Goal: Complete application form

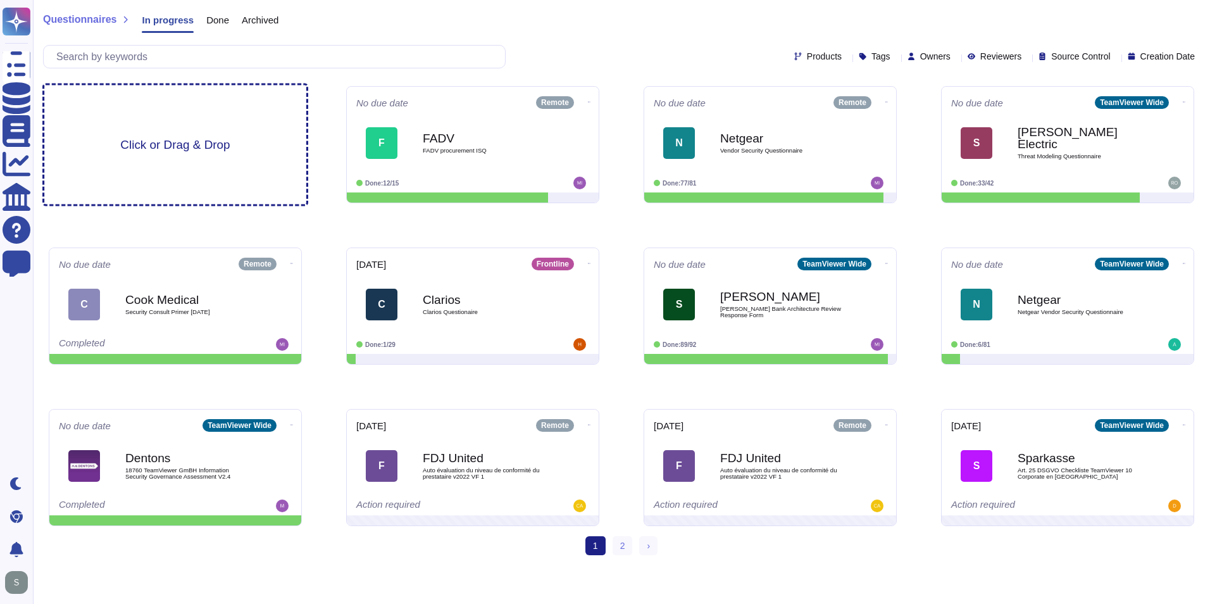
click at [124, 151] on span "Click or Drag & Drop" at bounding box center [174, 145] width 109 height 12
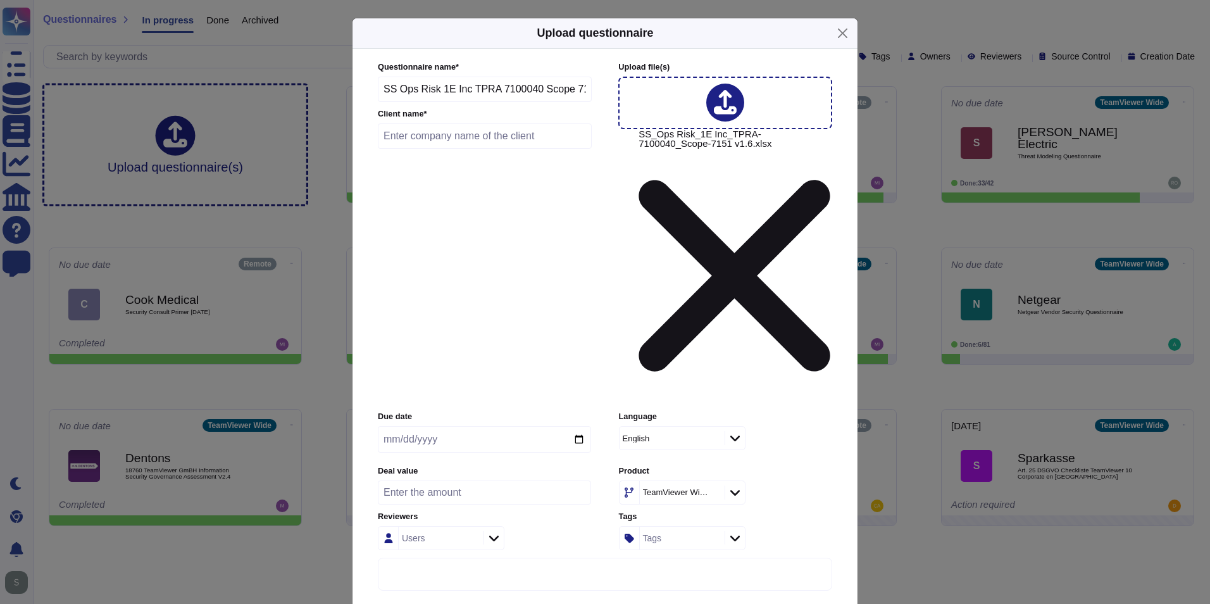
click at [519, 149] on input "text" at bounding box center [485, 135] width 214 height 25
type input "State Street Bank and Trust"
click at [735, 485] on div at bounding box center [735, 492] width 20 height 14
click at [665, 466] on span "1E DEX" at bounding box center [653, 468] width 34 height 11
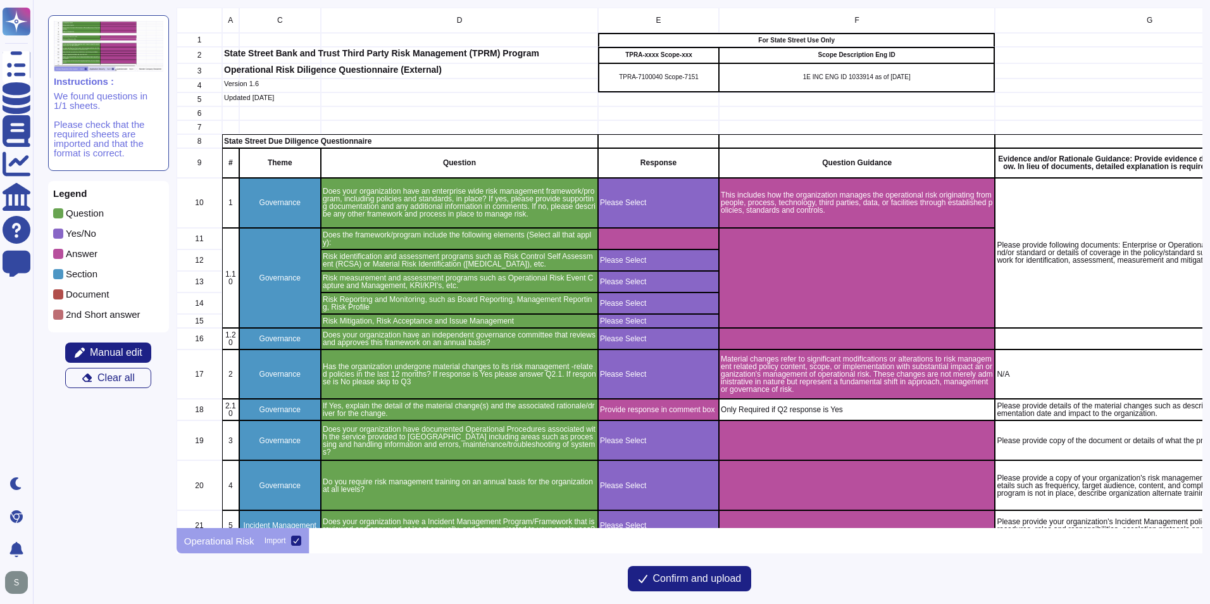
scroll to position [63, 0]
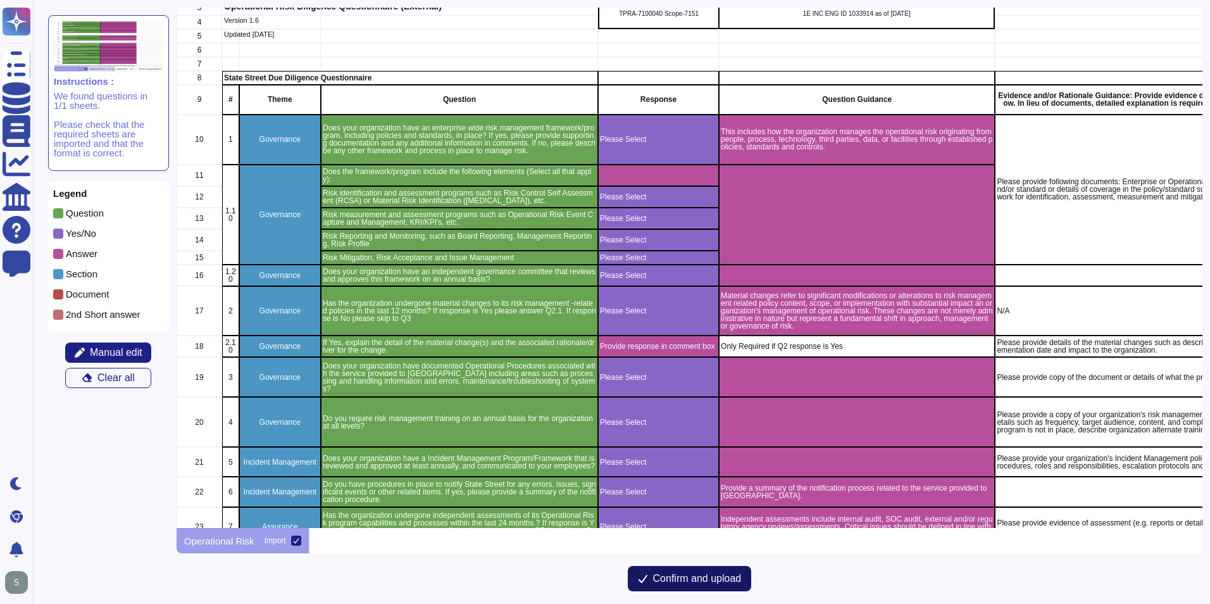
click at [697, 573] on span "Confirm and upload" at bounding box center [697, 578] width 89 height 10
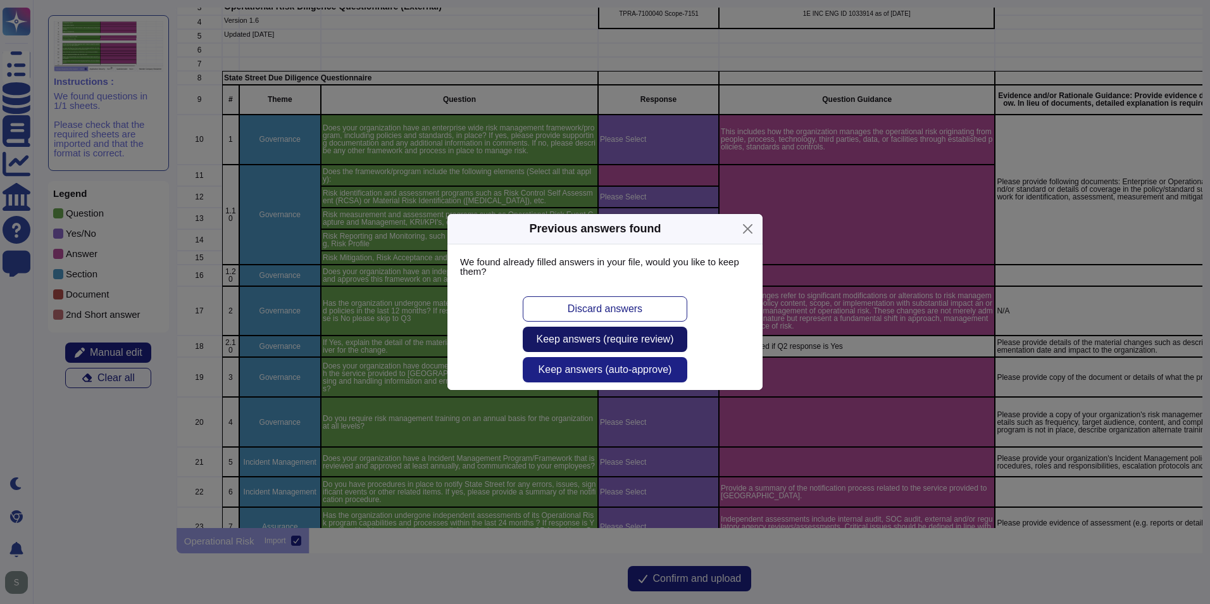
click at [658, 339] on span "Keep answers (require review)" at bounding box center [605, 339] width 137 height 10
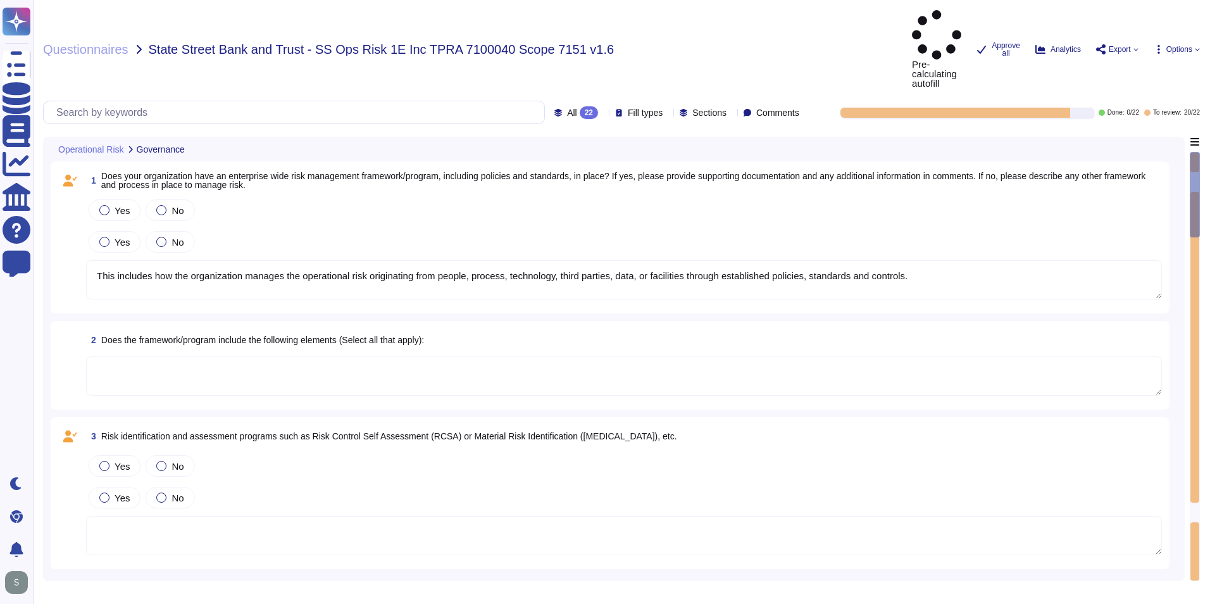
type textarea "This includes how the organization manages the operational risk originating fro…"
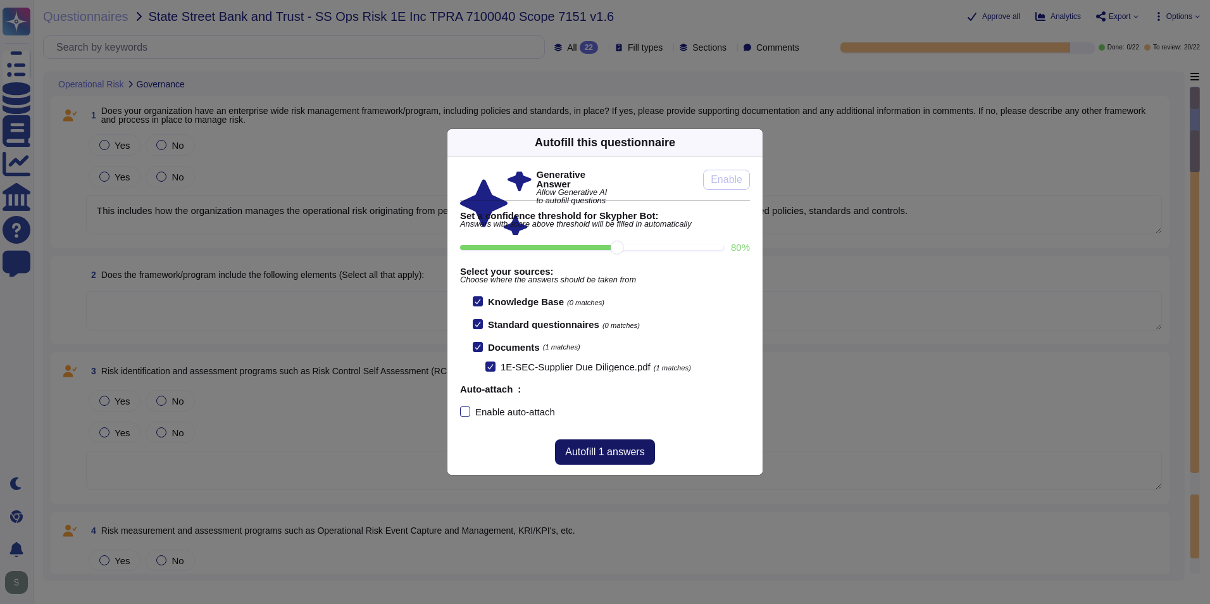
click at [616, 451] on span "Autofill 1 answers" at bounding box center [604, 452] width 79 height 10
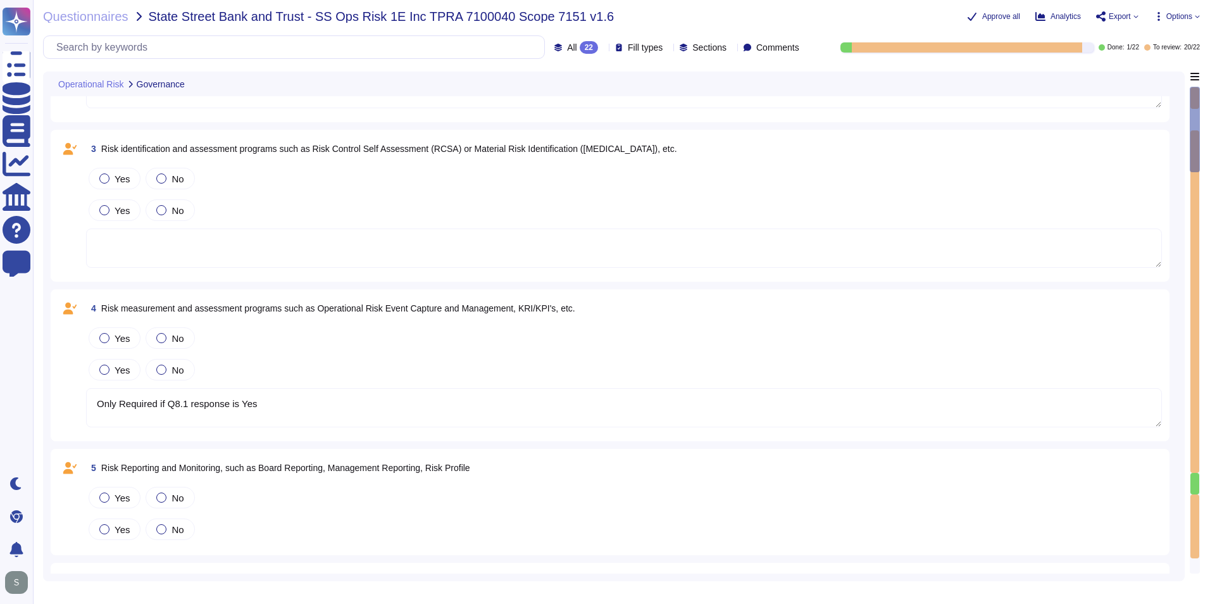
type textarea "Only Required if Q8.1 response is Yes"
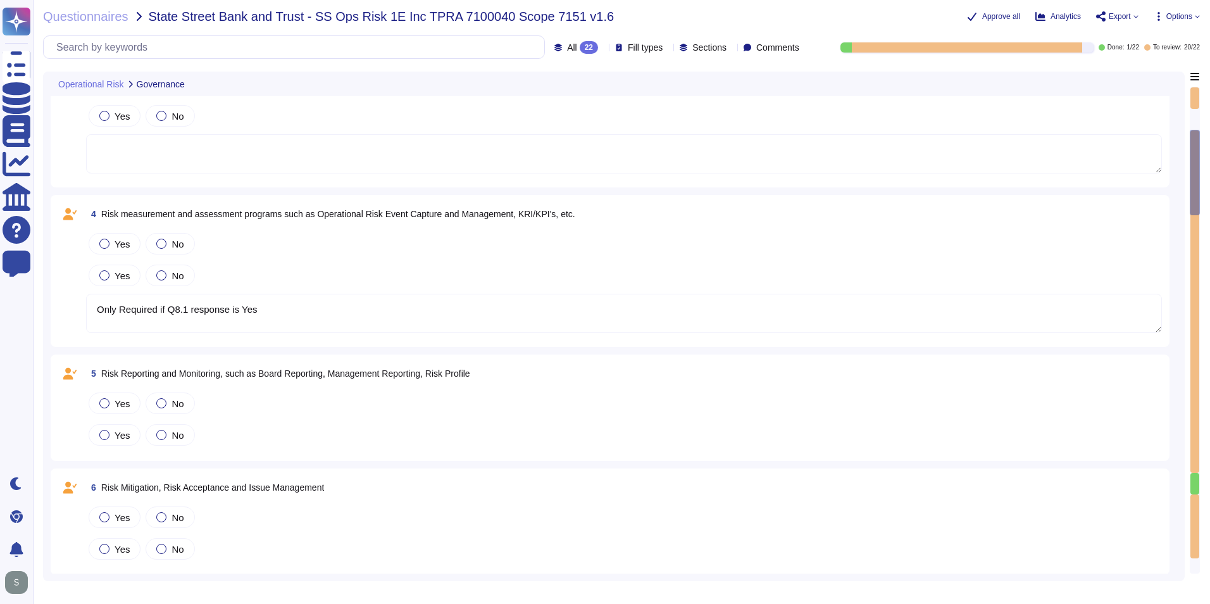
type textarea "Material changes refer to significant modifications or alterations to risk mana…"
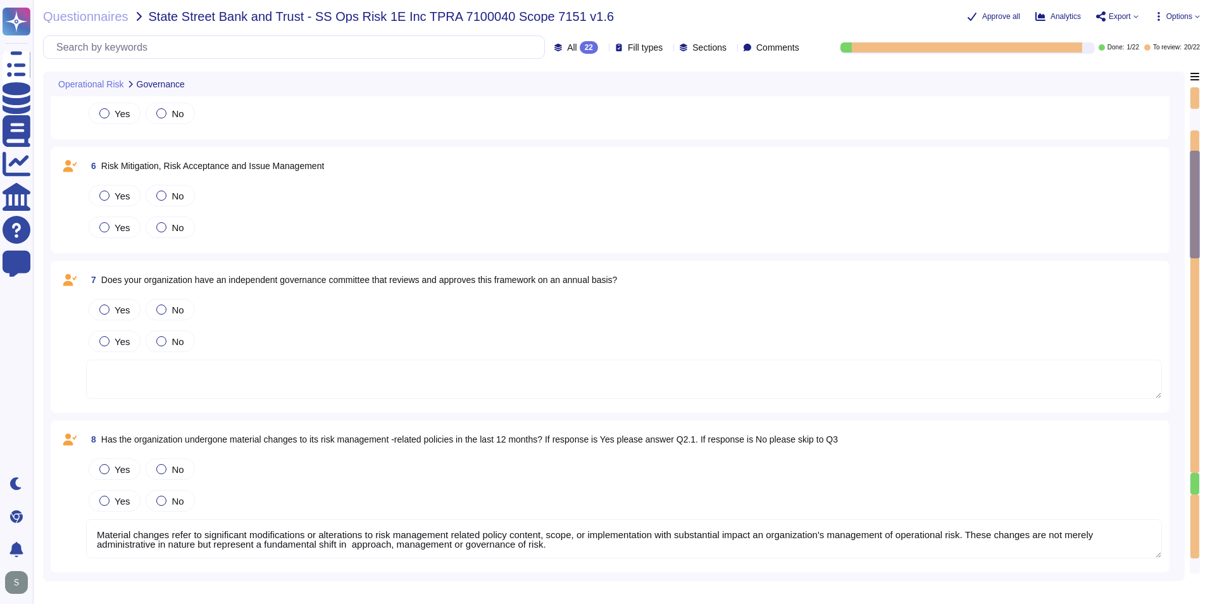
type textarea "Only Required if Q8.1 response is Yes"
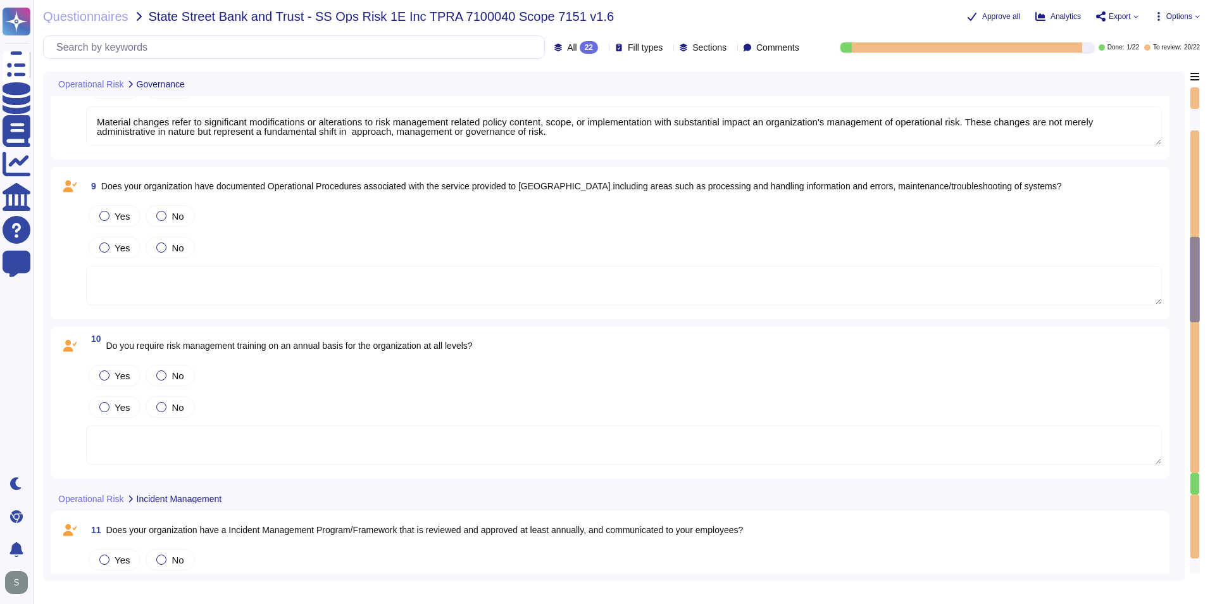
type textarea "Provide a summary of the notification process related to the service provided t…"
type textarea "Independent assessments include internal audit, SOC audit, external and/or regu…"
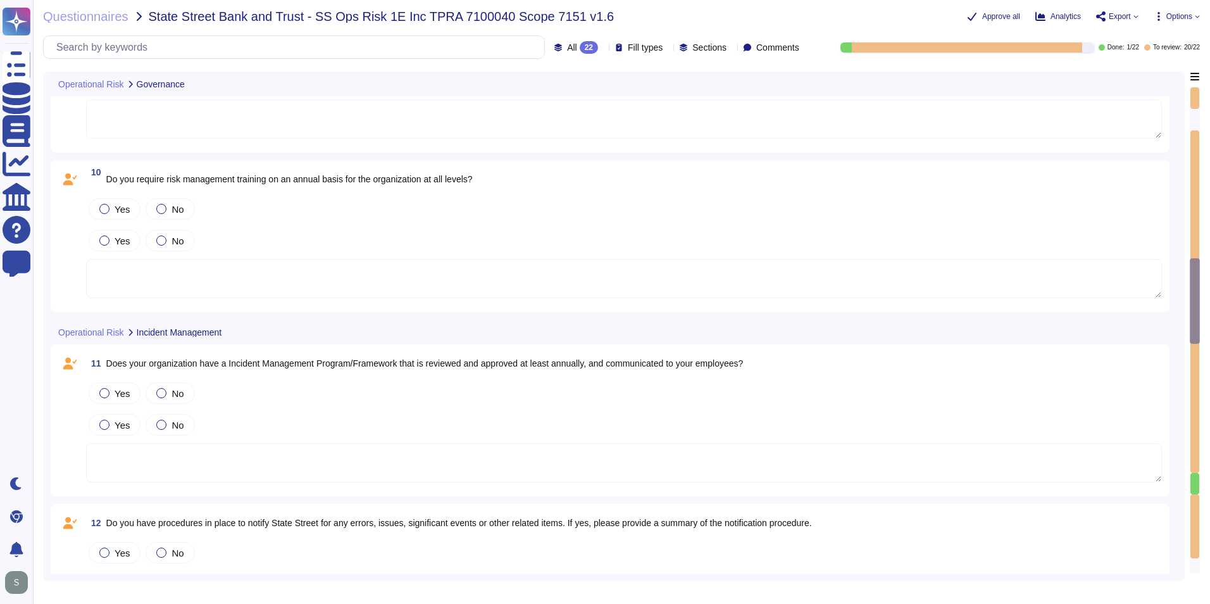
type textarea "Provide response in comment box"
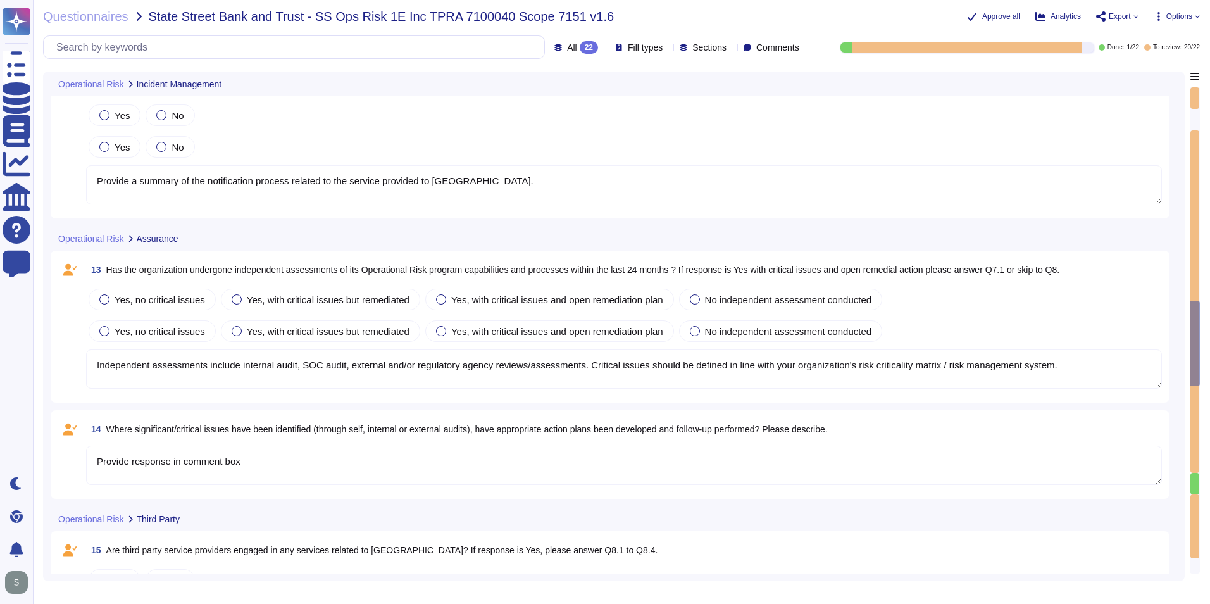
type textarea "Only Required if Q8 response is Yes"
type textarea "Only Required if Q8.1 response is Yes"
type textarea "Only Required if Q8 response is Yes"
type textarea "Only Required if Q8.1 response is Yes"
type textarea "Only Required if Q8 response is Yes"
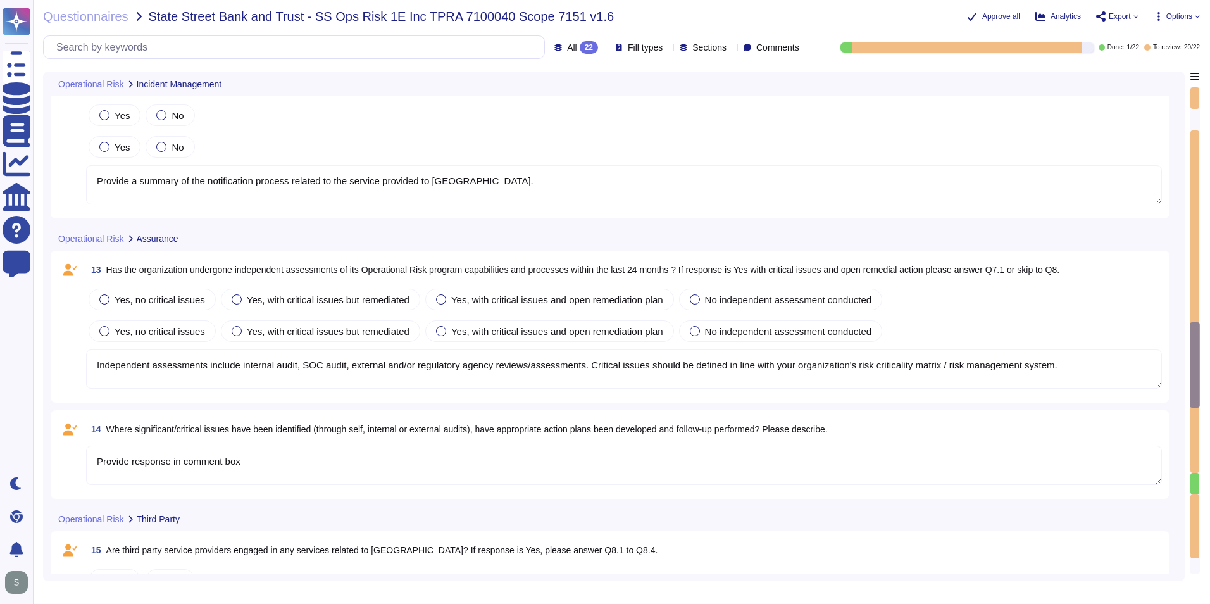
type textarea "Only Required if Q8.1 response is Yes"
type textarea "Only Required if Q8 response is Yes"
type textarea "Only Required if Q8.1 response is Yes"
type textarea "Only Required if Q8 response is Yes"
type textarea "Only Required if Q8.1 response is Yes"
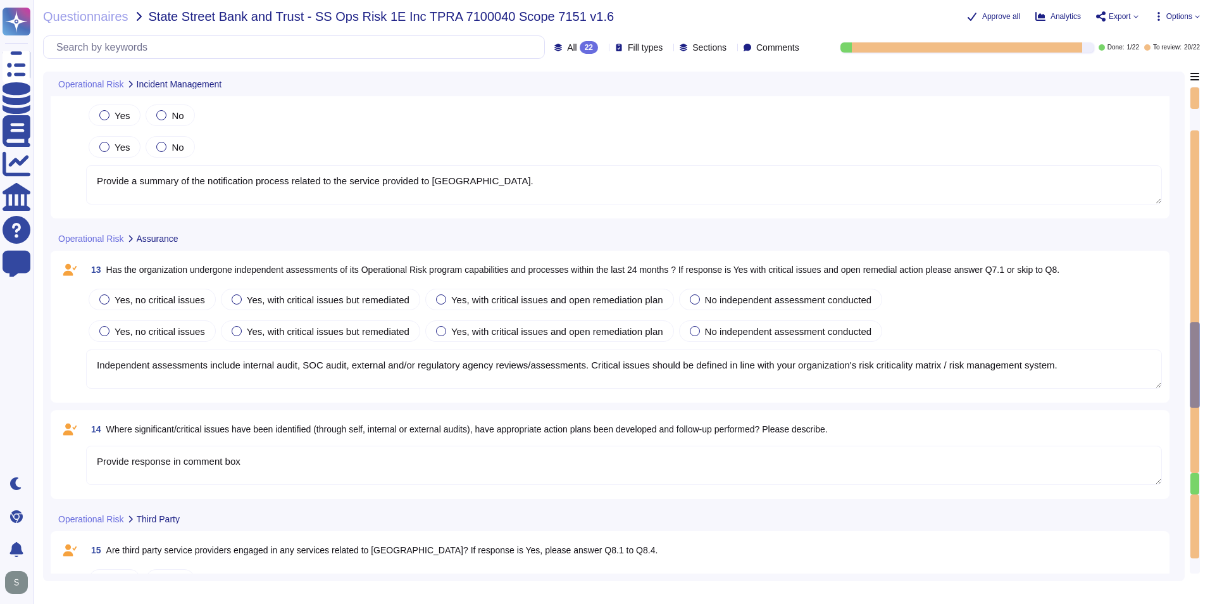
type textarea "Only Required if Q8 response is Yes"
type textarea "Only Required if Q8.1 response is Yes"
type textarea "Only Required if Q8 response is Yes"
type textarea "Only Required if Q8.1 response is Yes"
type textarea "Only Required if Q8 response is Yes"
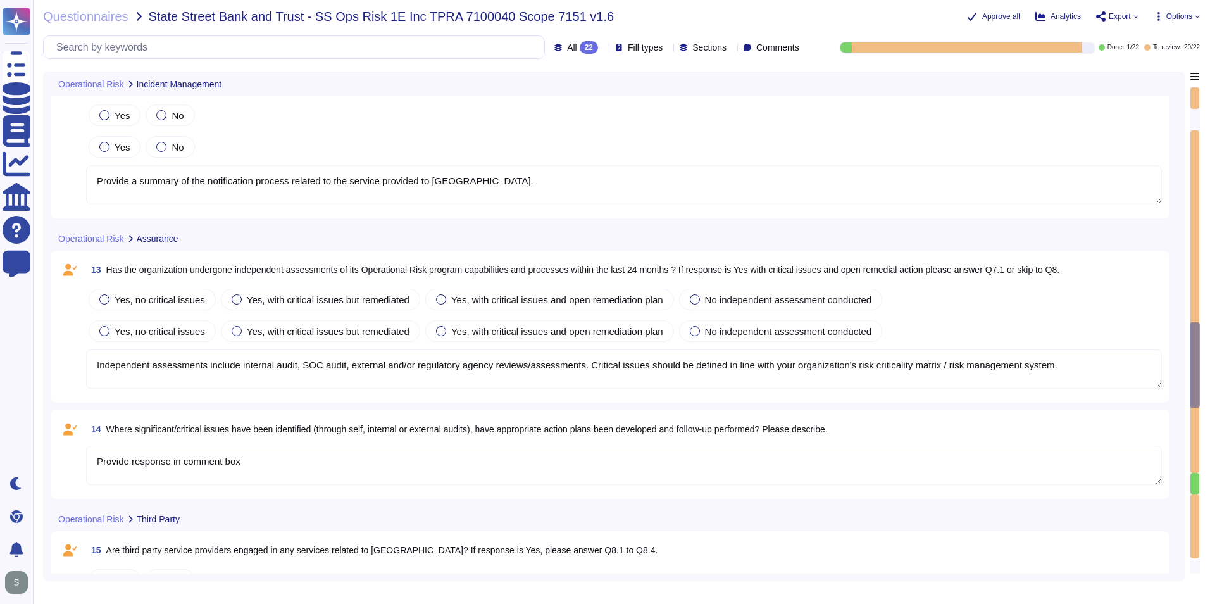
type textarea "Only Required if Q8.1 response is Yes"
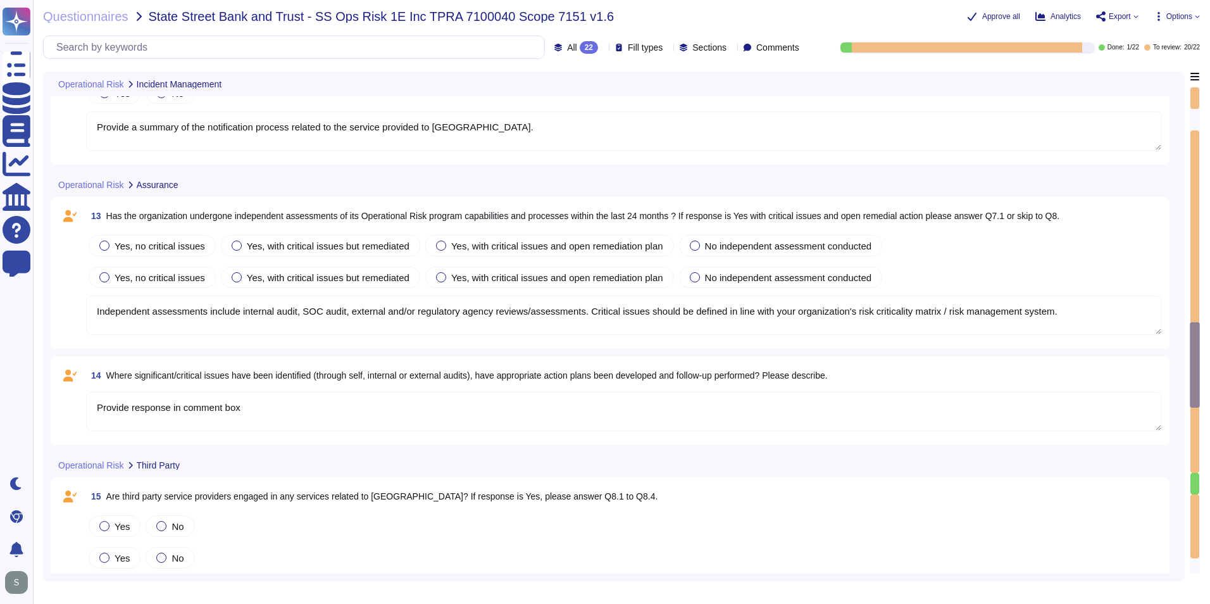
type textarea "Only Required if Q8 response is Yes"
type textarea "Only Required if Q8.1 response is Yes"
type textarea "Only Required if Q8 response is Yes"
type textarea "Only Required if Q8.1 response is Yes"
type textarea "Only Required if Q8 response is Yes"
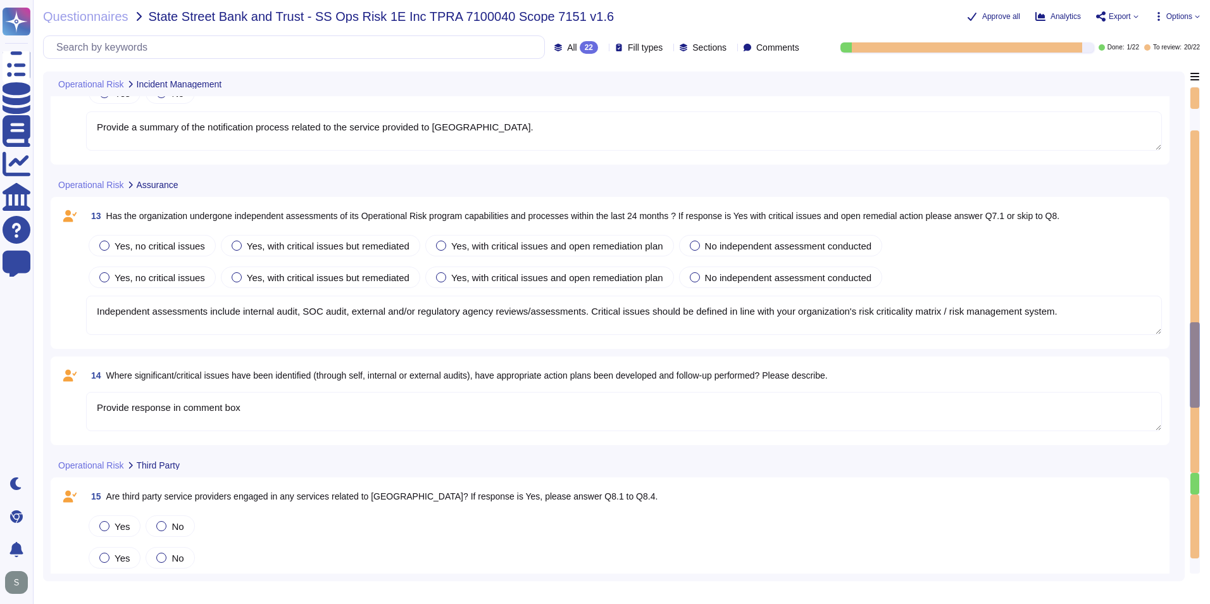
type textarea "Only Required if Q8.1 response is Yes"
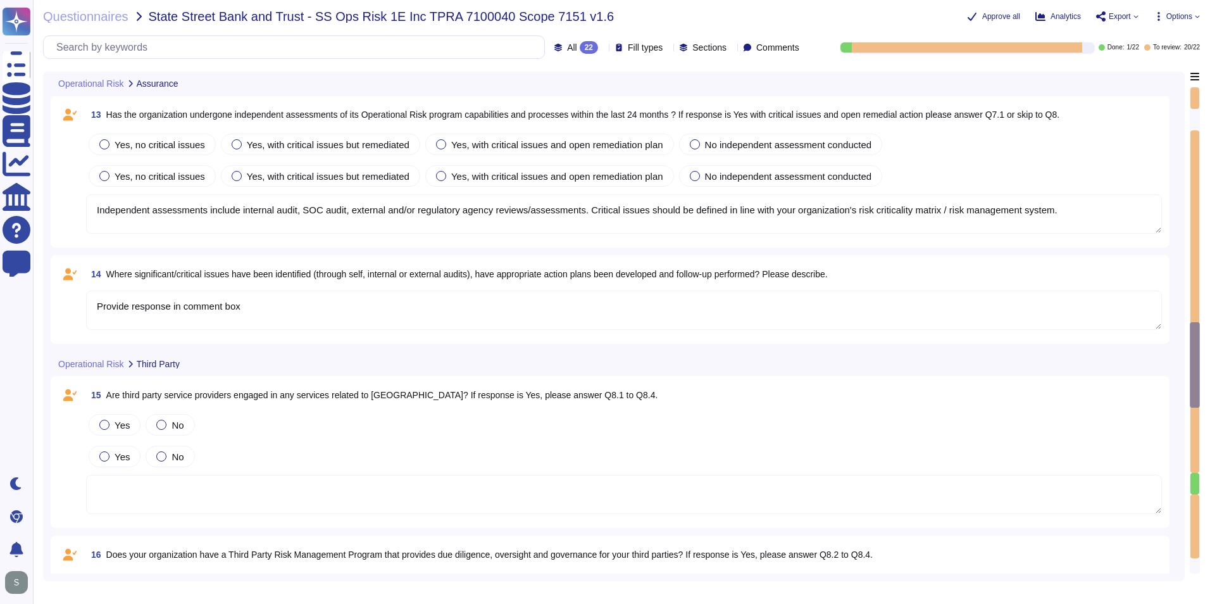
type textarea "Only Required if Q8 response is Yes"
type textarea "Only Required if Q8.1 response is Yes"
type textarea "Only Required if Q8 response is Yes"
type textarea "Only Required if Q8.1 response is Yes"
type textarea "Only Required if Q8 response is Yes"
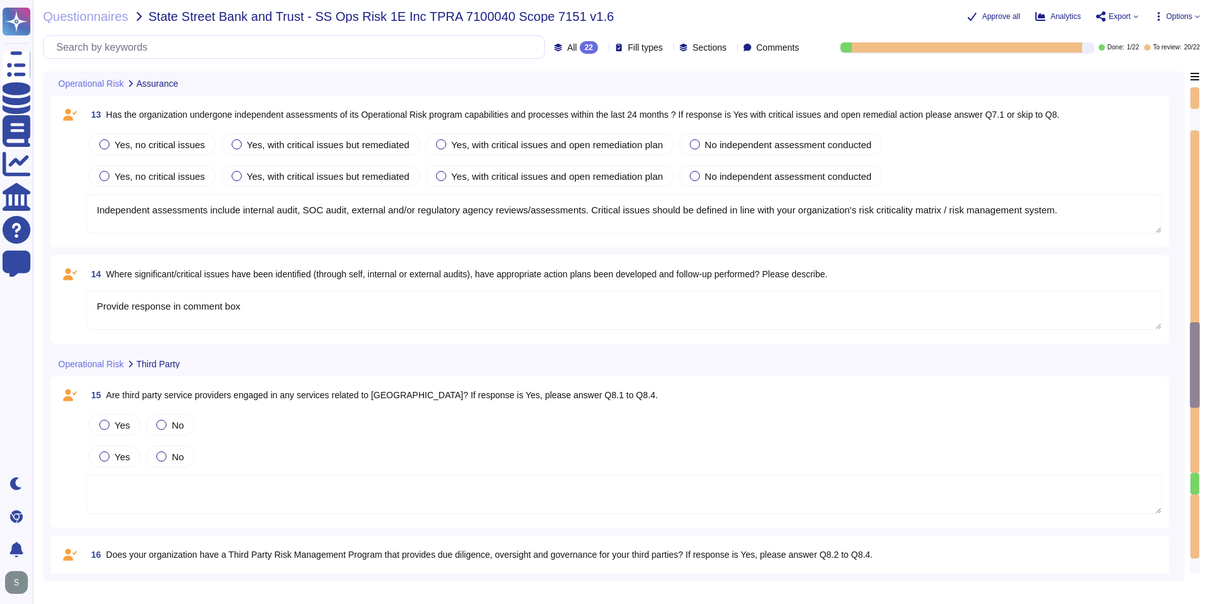
type textarea "Only Required if Q8.1 response is Yes"
type textarea "Only Required if Q8 response is Yes"
type textarea "Only Required if Q8.1 response is Yes"
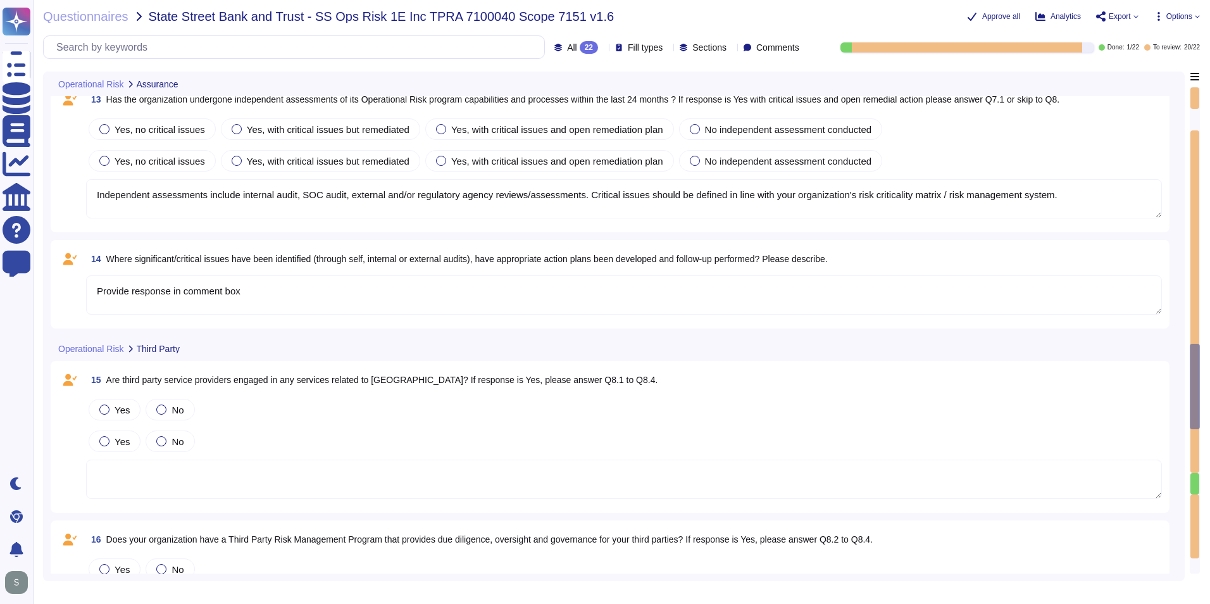
type textarea "Only Required if Q8 response is Yes"
type textarea "Only Required if Q8.1 response is Yes"
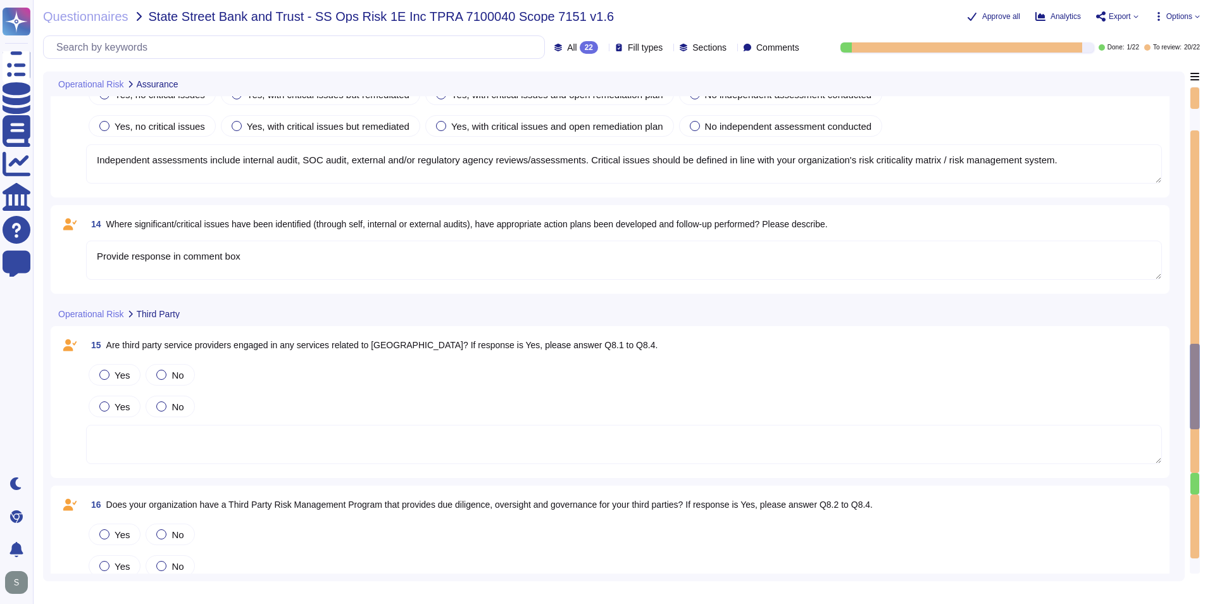
type textarea "Only Required if Q8 response is Yes"
type textarea "Only Required if Q8.1 response is Yes"
type textarea "Only Required if Q8 response is Yes"
type textarea "Only Required if Q8.1 response is Yes"
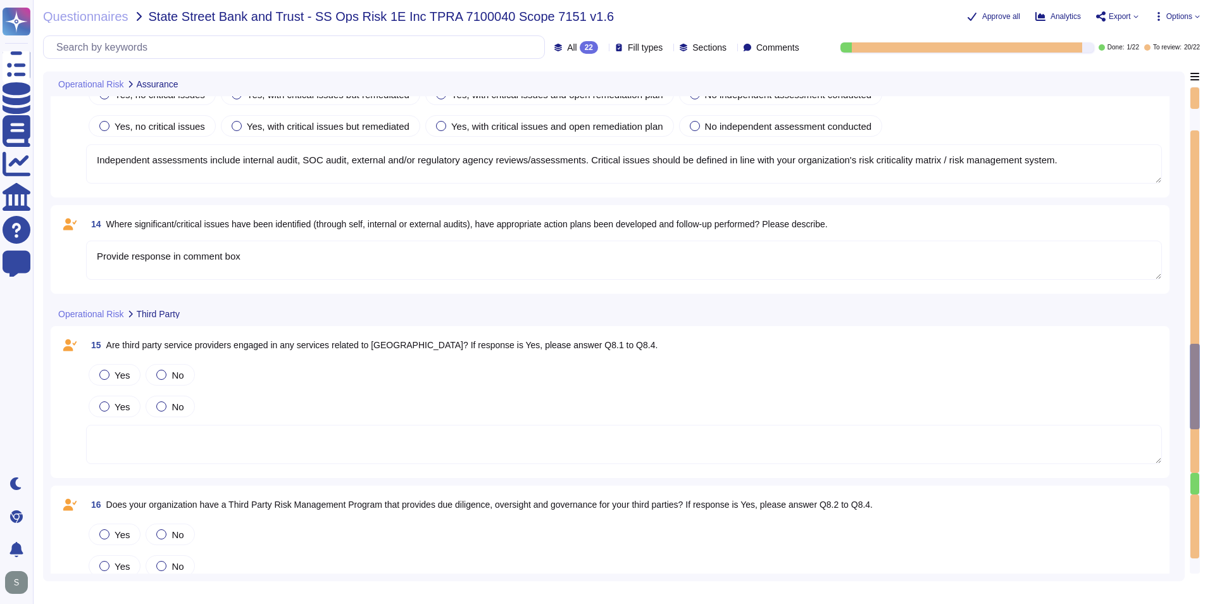
type textarea "Only Required if Q8.1 response is Yes"
type textarea "Only Required if Q8 response is Yes"
type textarea "Only Required if Q8.1 response is Yes"
type textarea "Only Required if Q8 response is Yes"
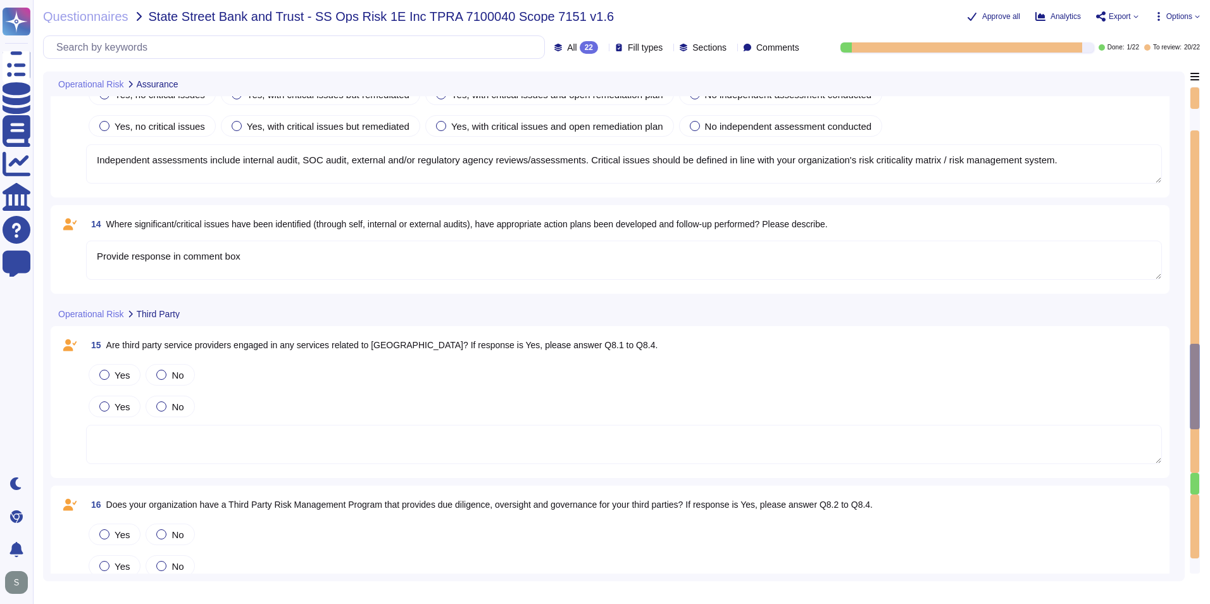
type textarea "Only Required if Q8.1 response is Yes"
type textarea "Only Required if Q8 response is Yes"
type textarea "Only Required if Q8.1 response is Yes"
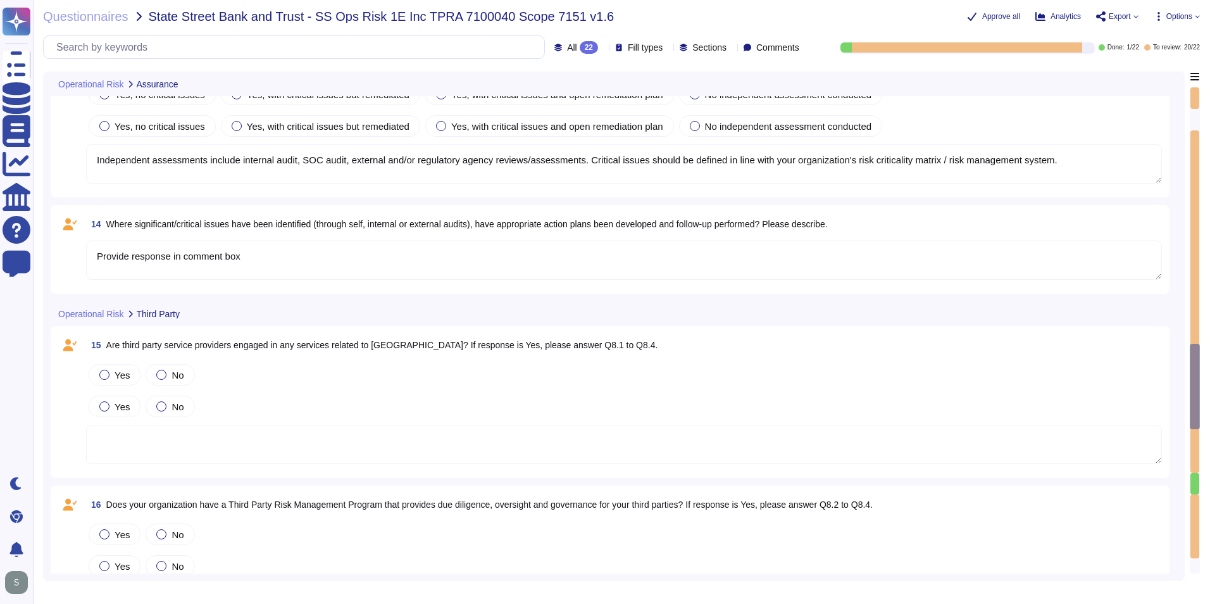
type textarea "Only Required if Q8 response is Yes"
type textarea "Only Required if Q8.1 response is Yes"
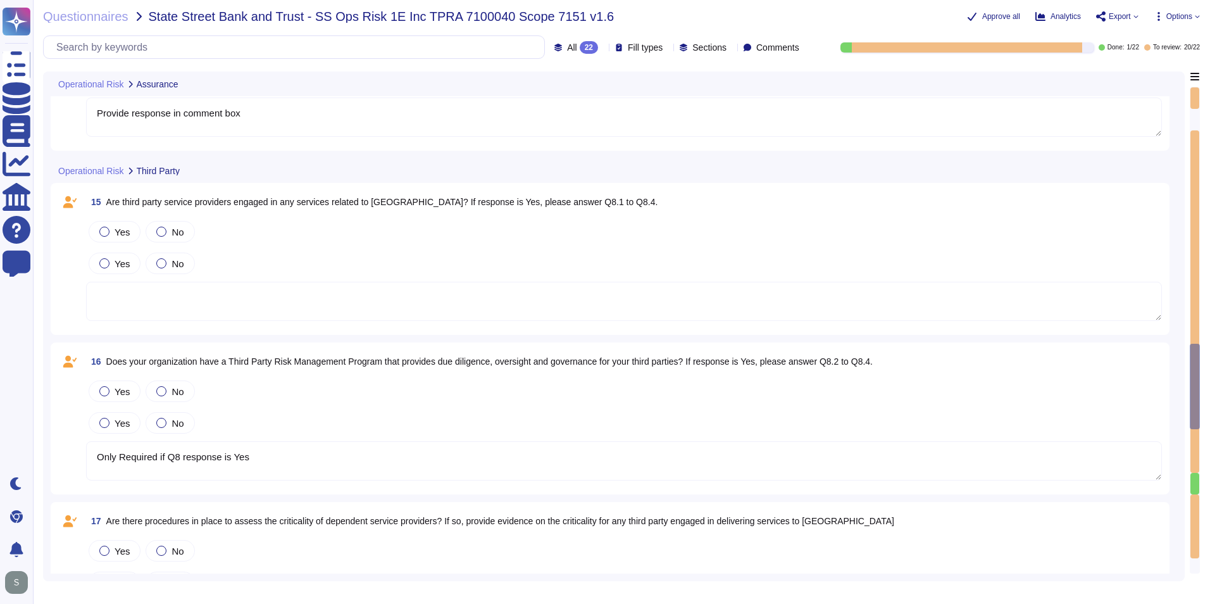
type textarea "Only Required if Q8 response is Yes"
type textarea "Only Required if Q8.1 response is Yes"
type textarea "Only Required if Q8 response is Yes"
type textarea "Only Required if Q8.1 response is Yes"
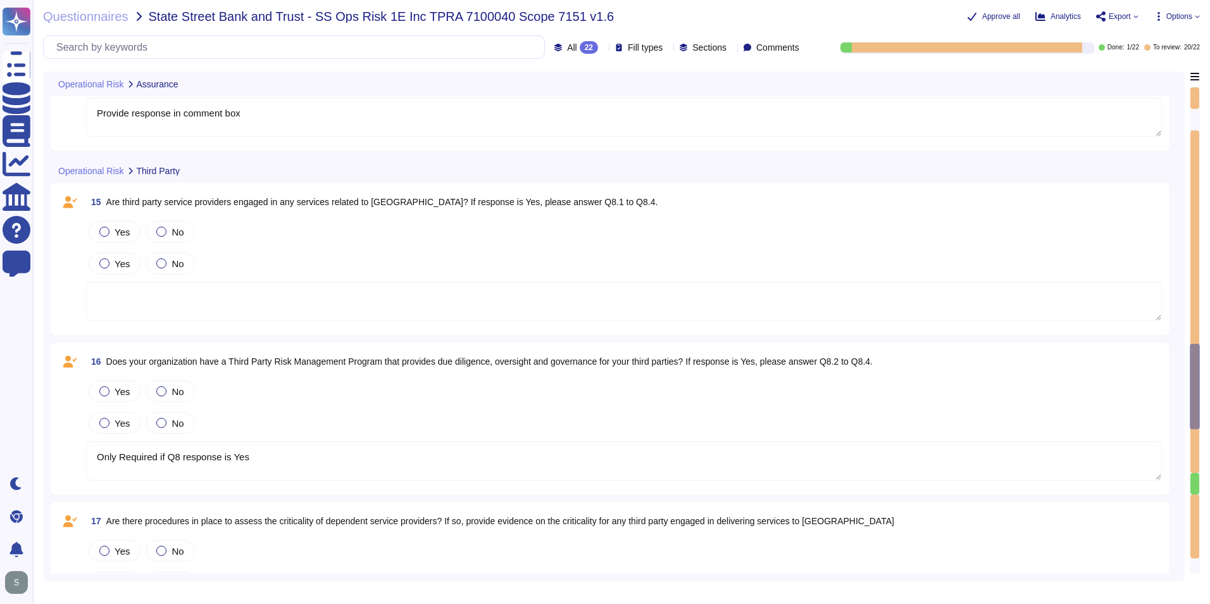
type textarea "Only Required if Q8.1 response is Yes"
type textarea "Only Required if Q8 response is Yes"
type textarea "Only Required if Q8.1 response is Yes"
type textarea "Only Required if Q8 response is Yes"
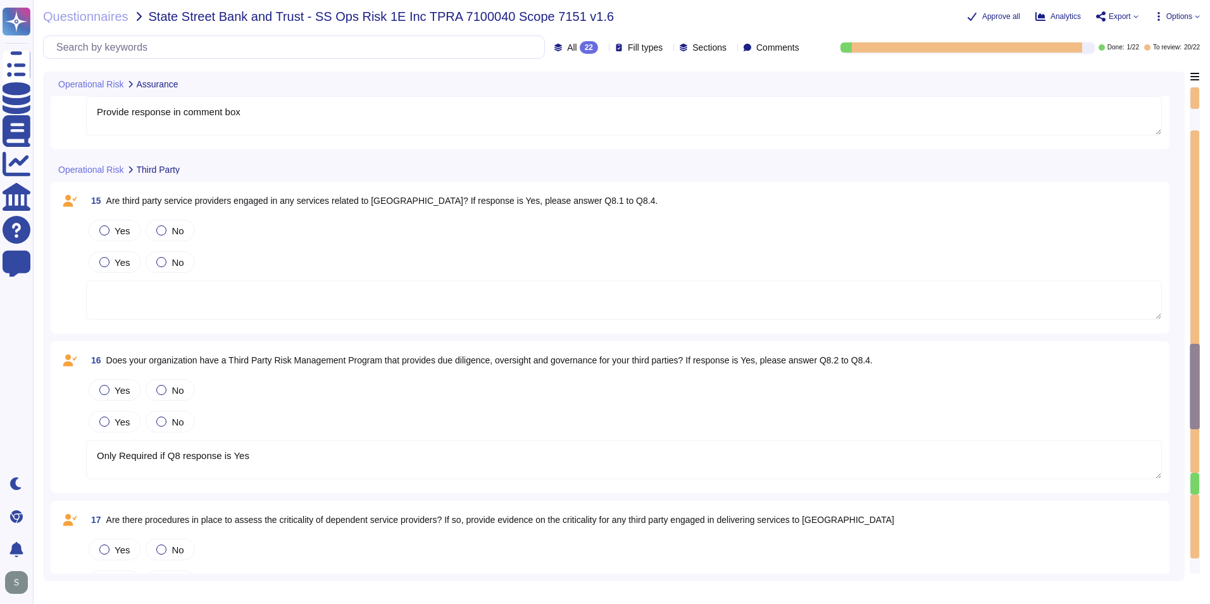
type textarea "Only Required if Q8.1 response is Yes"
type textarea "Only Required if Q8 response is Yes"
type textarea "Only Required if Q8.1 response is Yes"
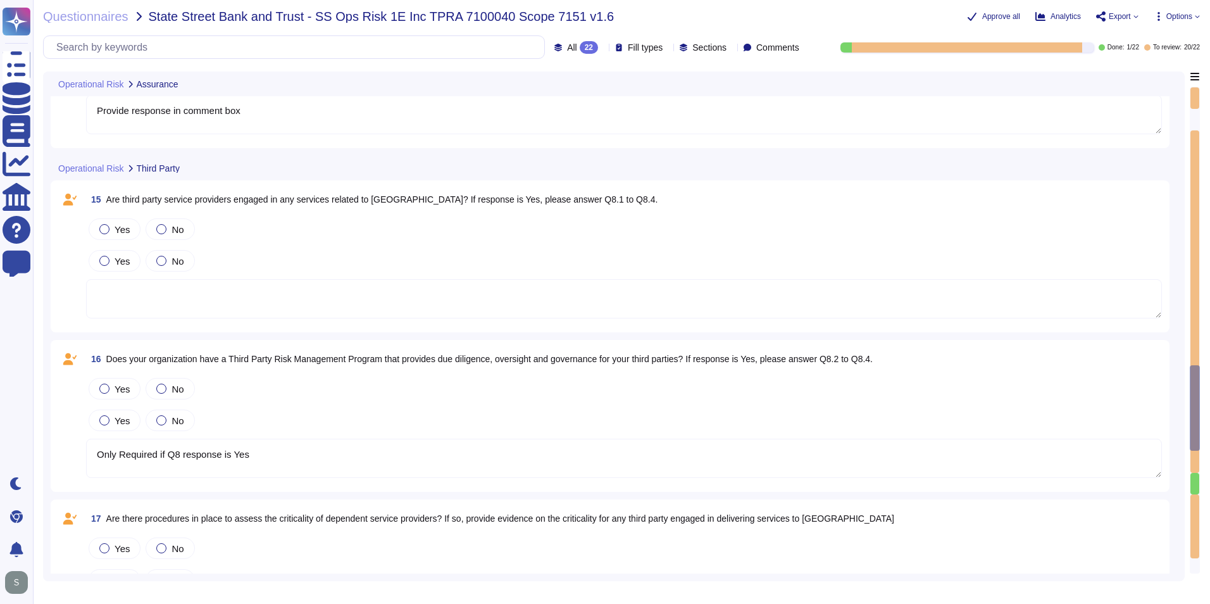
type textarea "Only Required if Q8 response is Yes"
type textarea "Only Required if Q8.1 response is Yes"
type textarea "Only Required if Q8 response is Yes"
type textarea "Only Required if Q8.1 response is Yes"
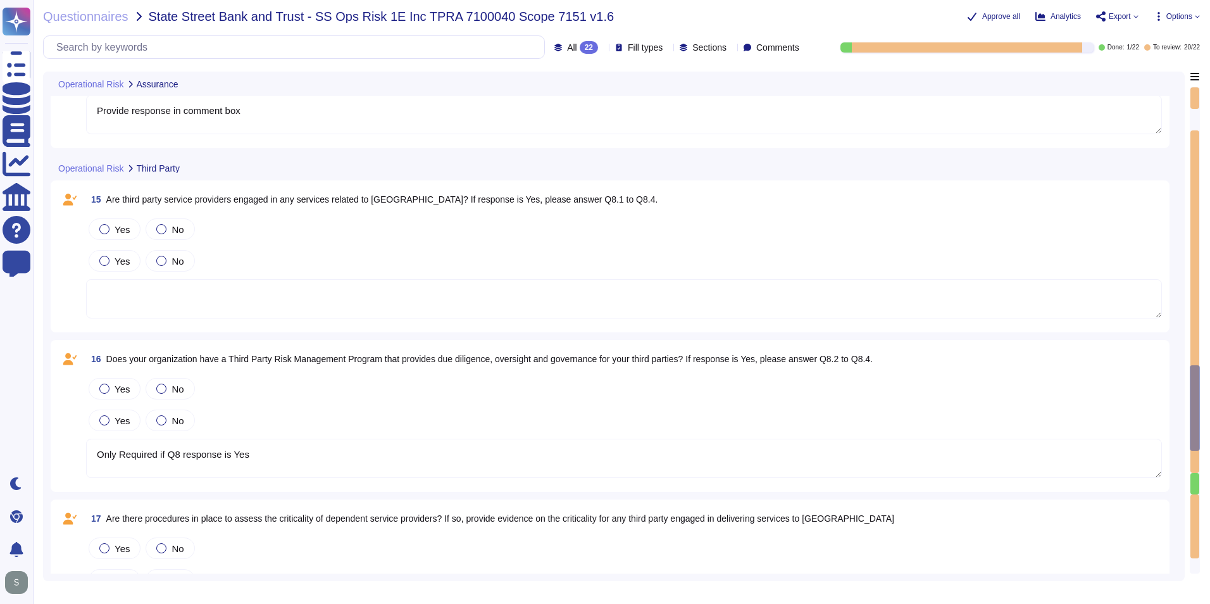
type textarea "Only Required if Q8.1 response is Yes"
type textarea "This includes identifying all of the third-party vendors that have access to OU…"
type textarea "Only Required if Q8 response is Yes"
type textarea "Only Required if Q8.1 response is Yes"
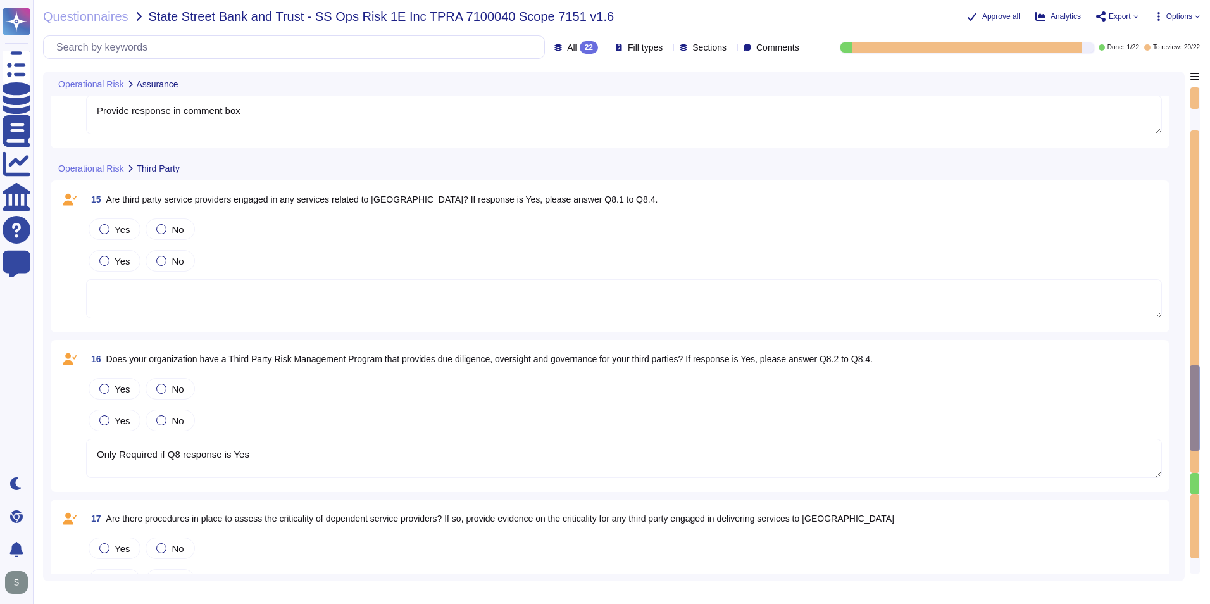
type textarea "Only Required if Q8 response is Yes"
type textarea "Only Required if Q8.1 response is Yes"
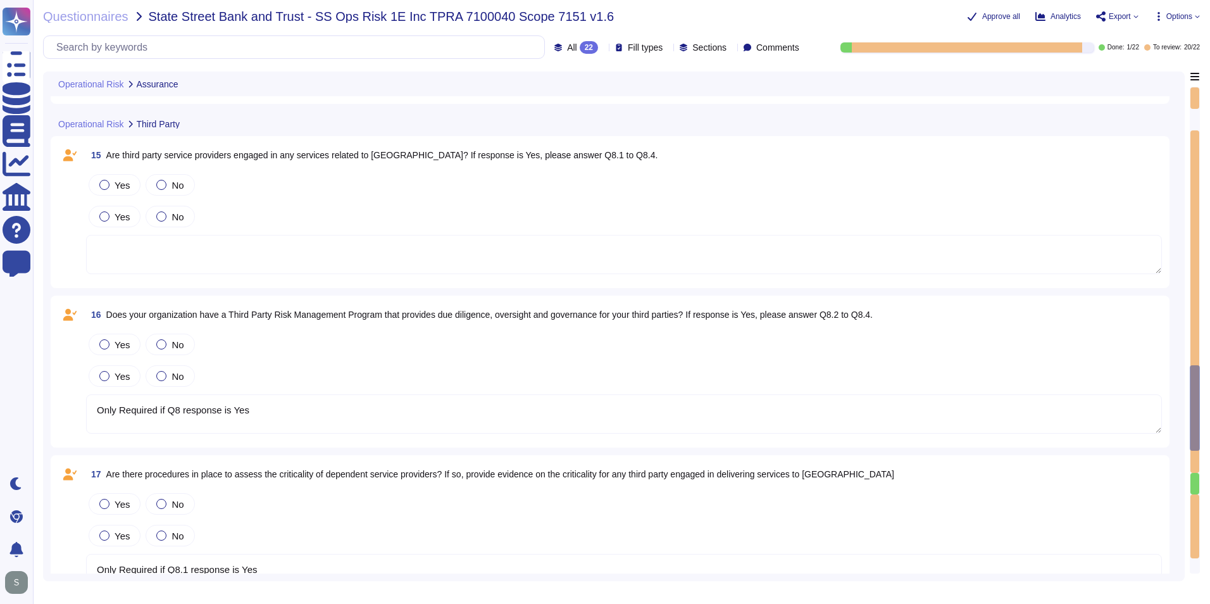
type textarea "Only Required if Q8 response is Yes"
type textarea "Only Required if Q8.1 response is Yes"
type textarea "Only Required if Q8 response is Yes"
type textarea "Only Required if Q8.1 response is Yes"
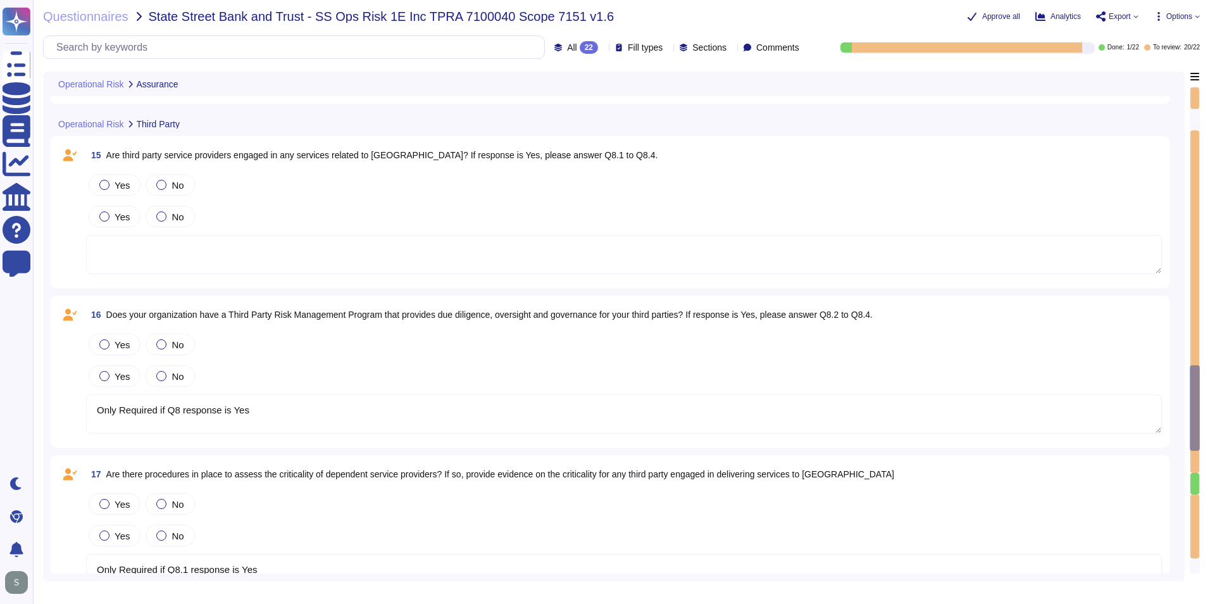
type textarea "Only Required if Q8.1 response is Yes"
type textarea "Only Required if Q8 response is Yes"
type textarea "Only Required if Q8.1 response is Yes"
type textarea "Only Required if Q8 response is Yes"
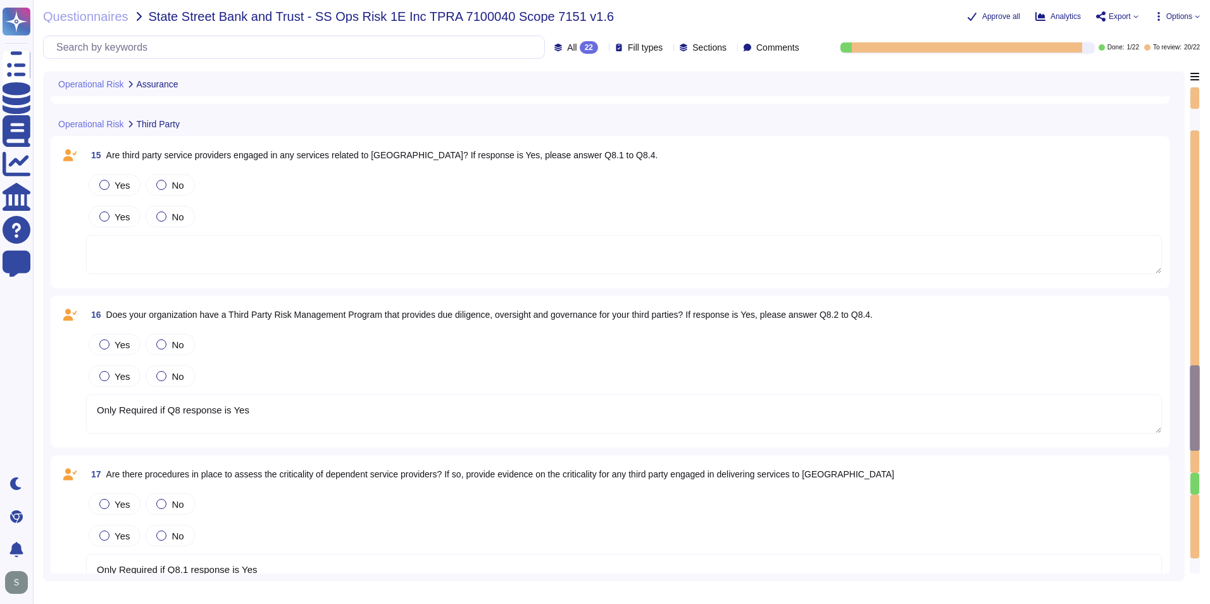
type textarea "Only Required if Q8.1 response is Yes"
type textarea "Only Required if Q8 response is Yes"
type textarea "Only Required if Q8.1 response is Yes"
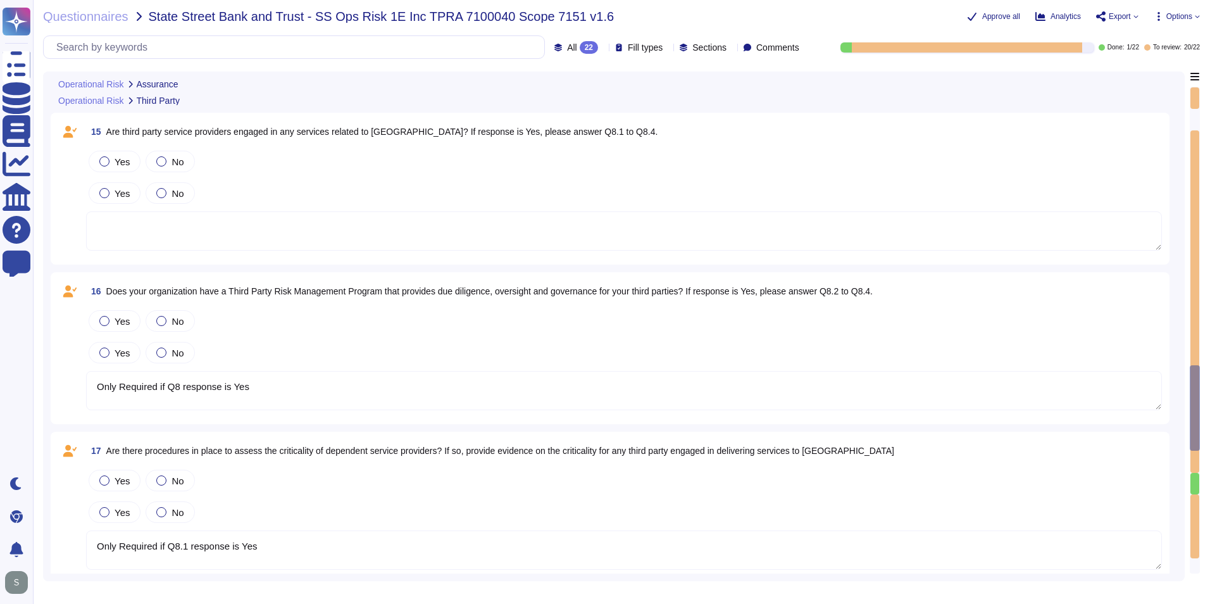
type textarea "Only Required if Q8 response is Yes"
type textarea "Only Required if Q8.1 response is Yes"
type textarea "Only Required if Q8 response is Yes"
type textarea "Only Required if Q8.1 response is Yes"
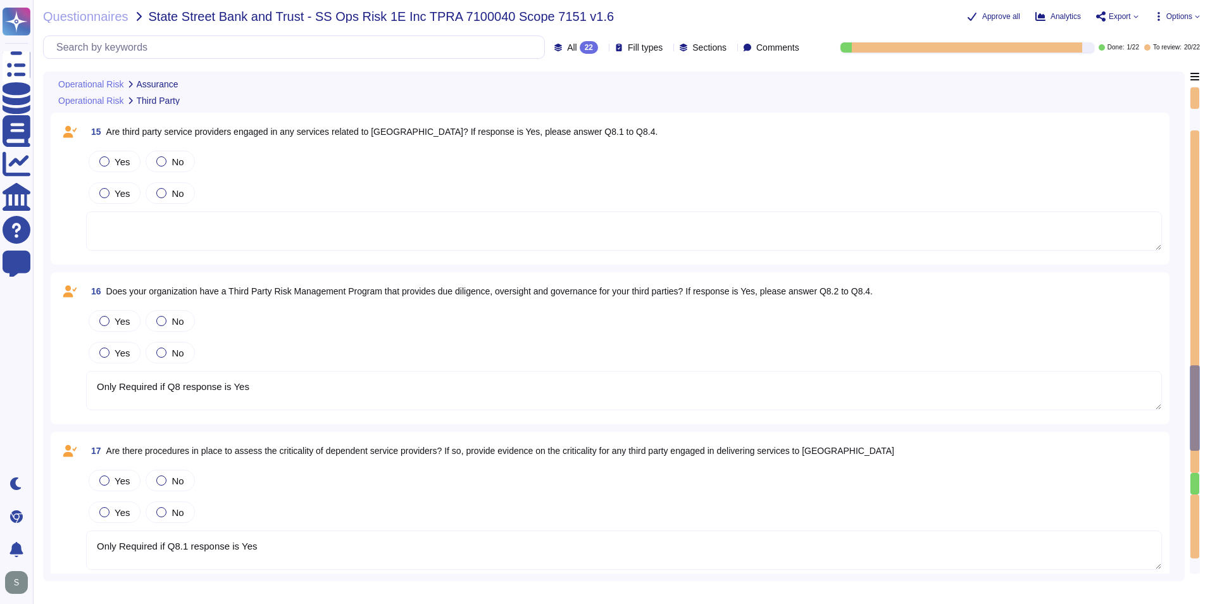
type textarea "Only Required if Q8.1 response is Yes"
type textarea "Only Required if Q8 response is Yes"
type textarea "Only Required if Q8.1 response is Yes"
type textarea "Only Required if Q8 response is Yes"
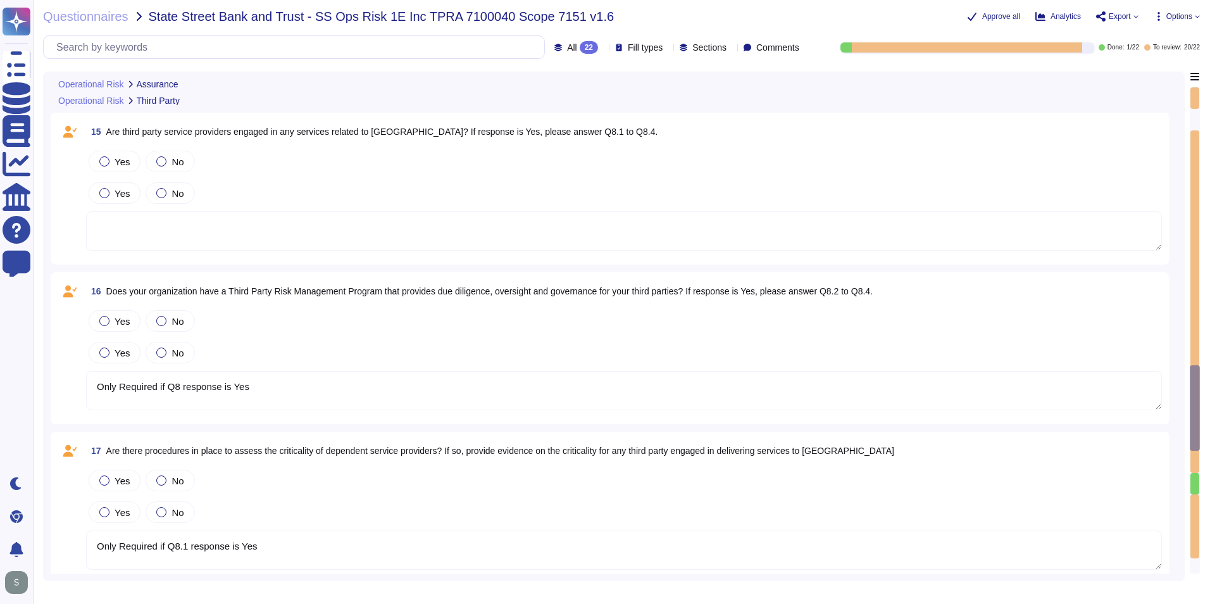
type textarea "Only Required if Q8.1 response is Yes"
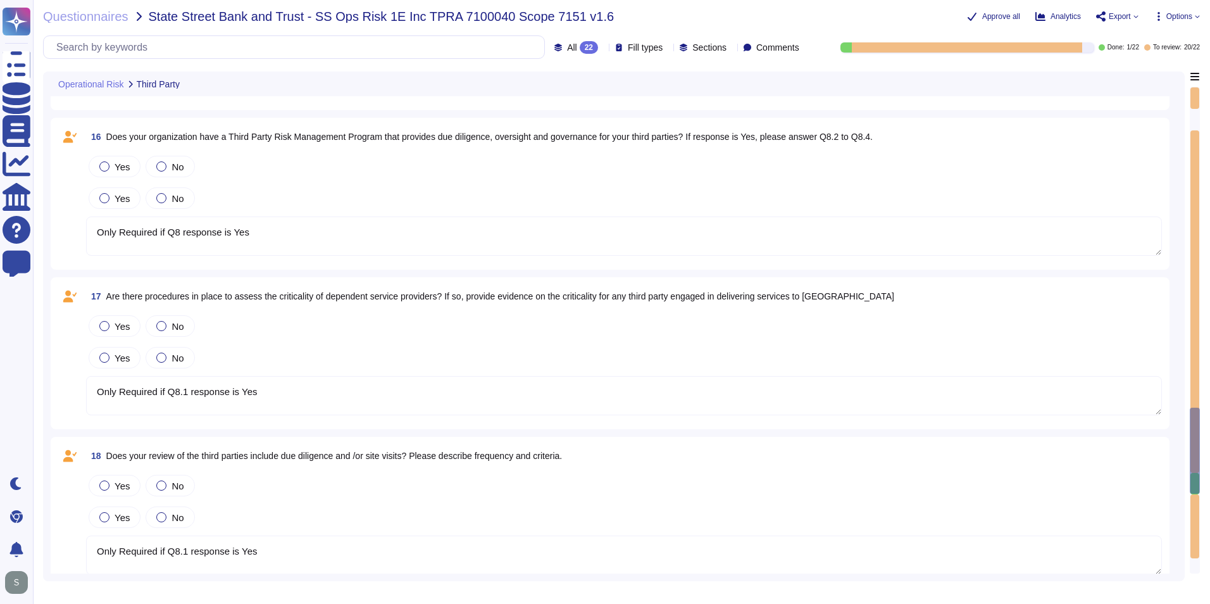
type textarea "Only Required if Q8 response is Yes"
type textarea "Only Required if Q8.1 response is Yes"
type textarea "Only Required if Q8 response is Yes"
type textarea "Only Required if Q8.1 response is Yes"
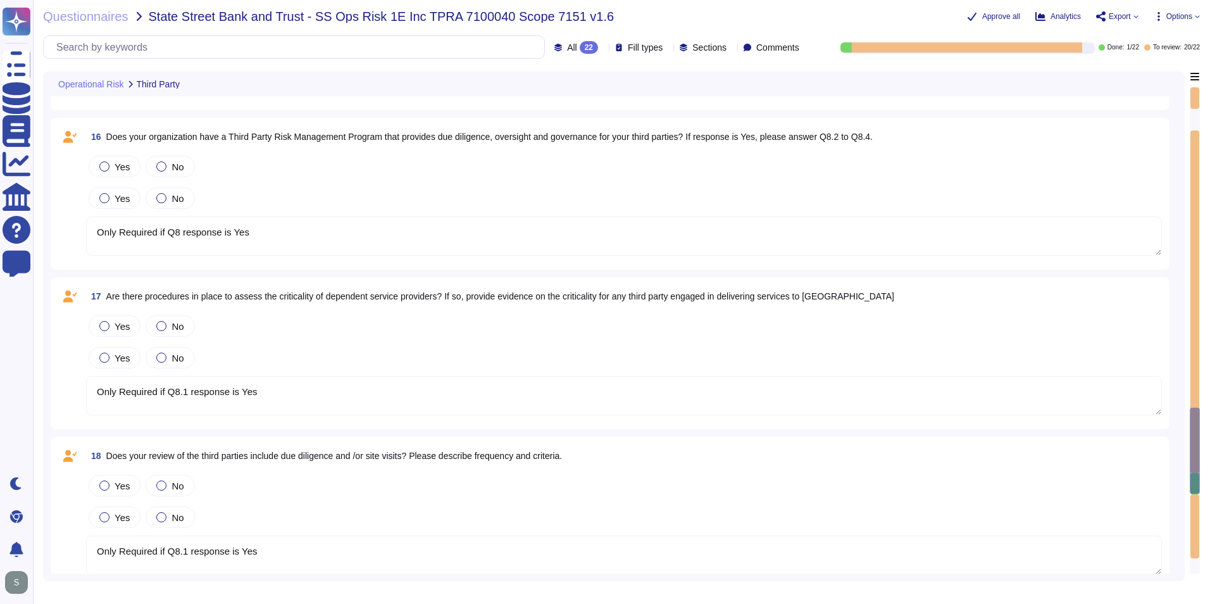
type textarea "Only Required if Q8.1 response is Yes"
type textarea "Only Required if Q8 response is Yes"
type textarea "Only Required if Q8.1 response is Yes"
type textarea "Only Required if Q8 response is Yes"
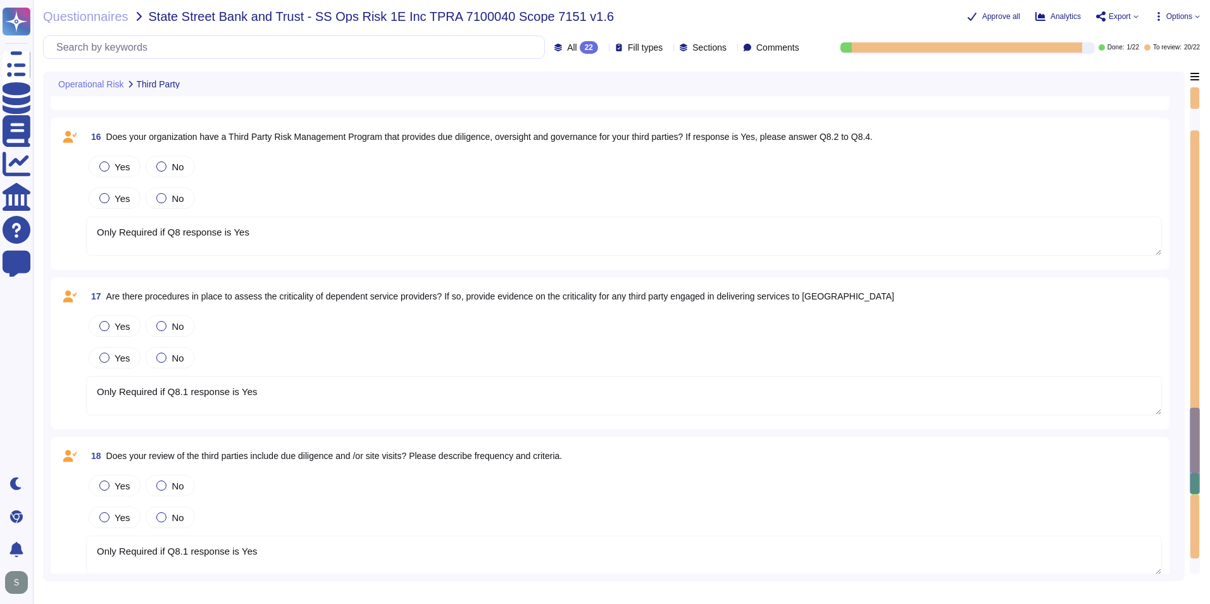
type textarea "Only Required if Q8.1 response is Yes"
type textarea "Only Required if Q8 response is Yes"
type textarea "Only Required if Q8.1 response is Yes"
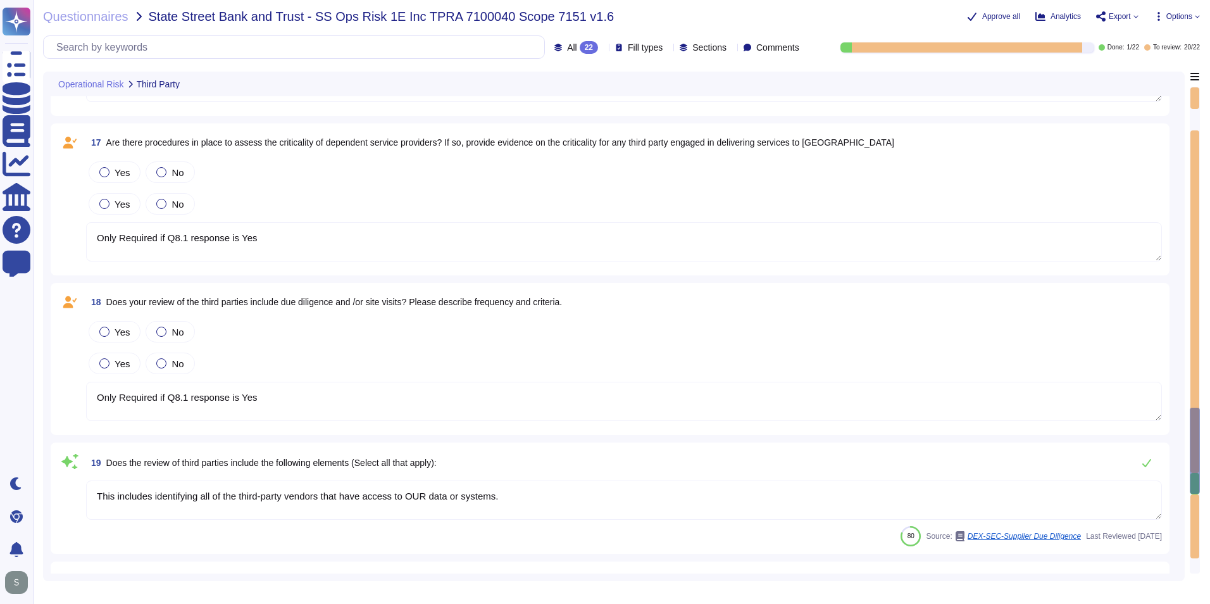
type textarea "Only Required if Q8 response is Yes"
type textarea "Only Required if Q8.1 response is Yes"
type textarea "Only Required if Q8 response is Yes"
type textarea "Only Required if Q8.1 response is Yes"
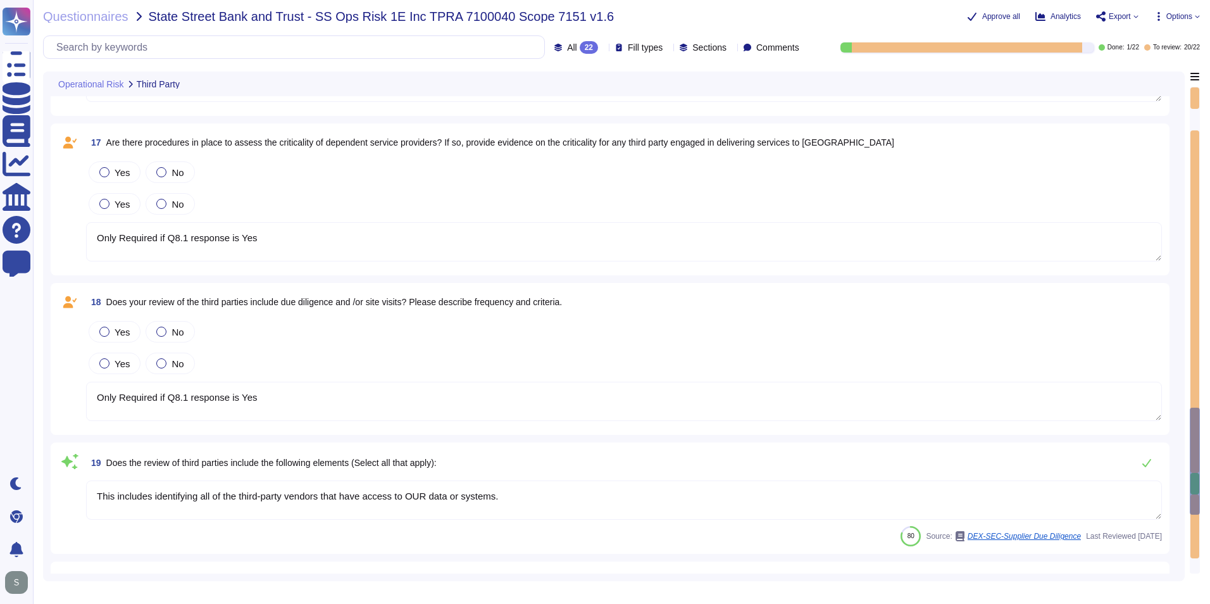
type textarea "Only Required if Q8.1 response is Yes"
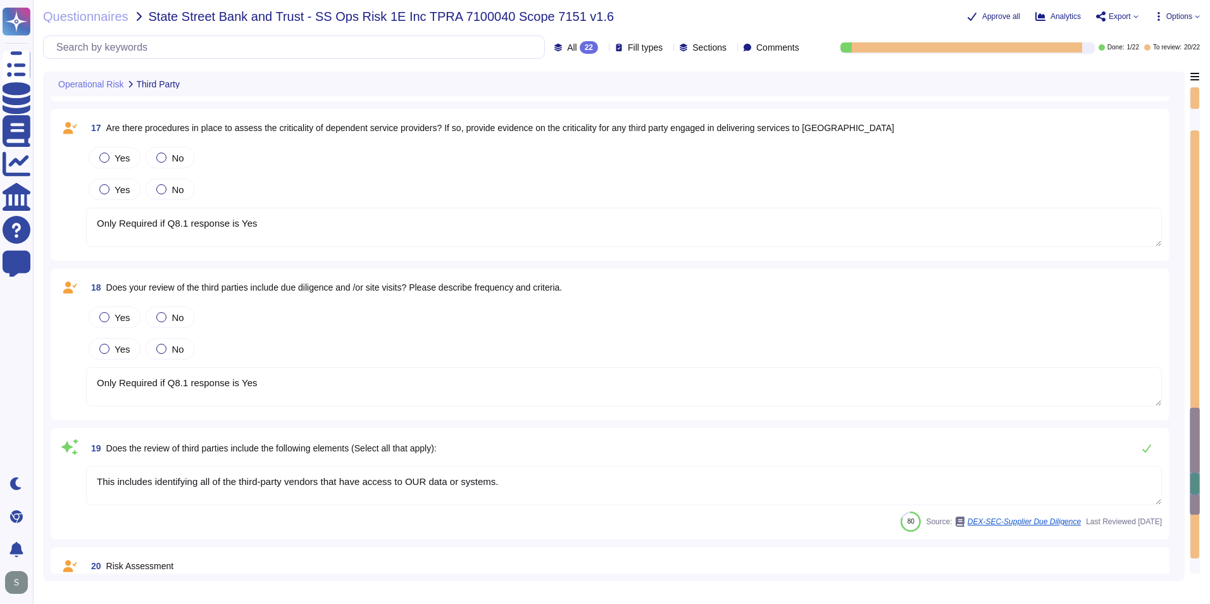
type textarea "Only Required if Q8 response is Yes"
type textarea "Only Required if Q8.1 response is Yes"
type textarea "Only Required if Q8 response is Yes"
type textarea "Only Required if Q8.1 response is Yes"
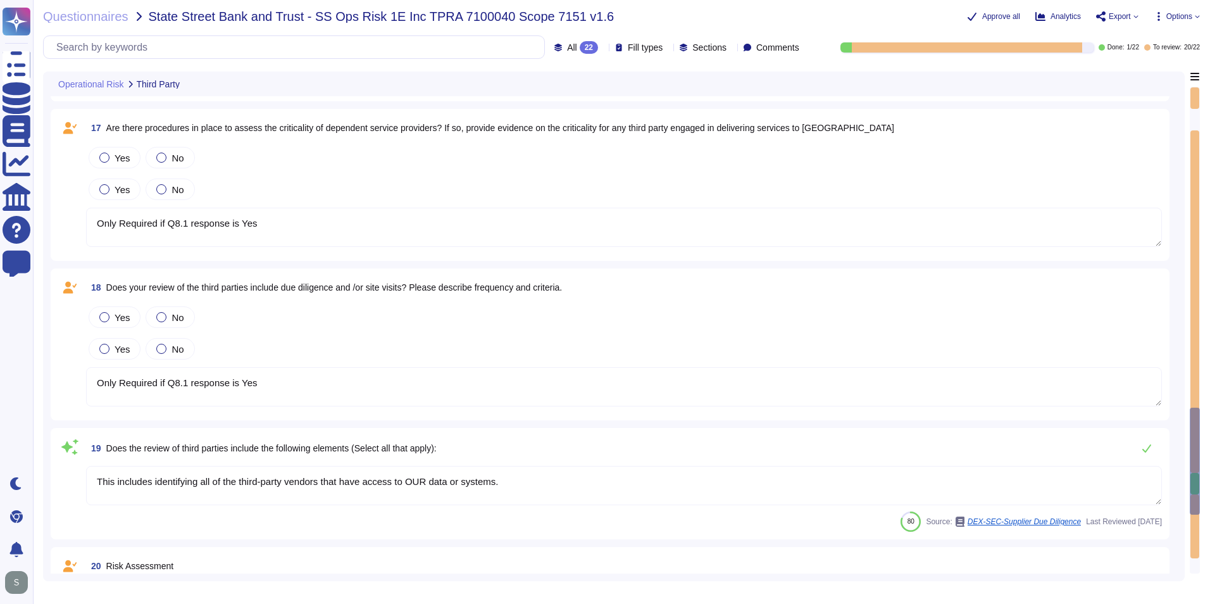
type textarea "Only Required if Q8.1 response is Yes"
type textarea "Only Required if Q8 response is Yes"
type textarea "Only Required if Q8.1 response is Yes"
type textarea "Only Required if Q8 response is Yes"
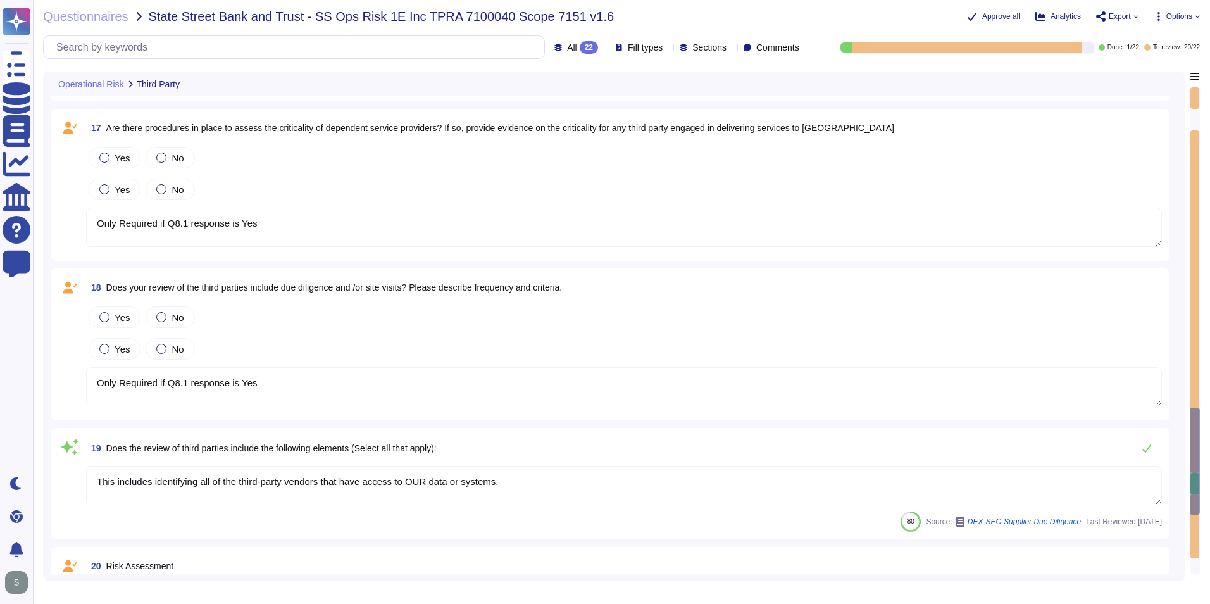
type textarea "Only Required if Q8.1 response is Yes"
type textarea "Only Required if Q8 response is Yes"
type textarea "Only Required if Q8.1 response is Yes"
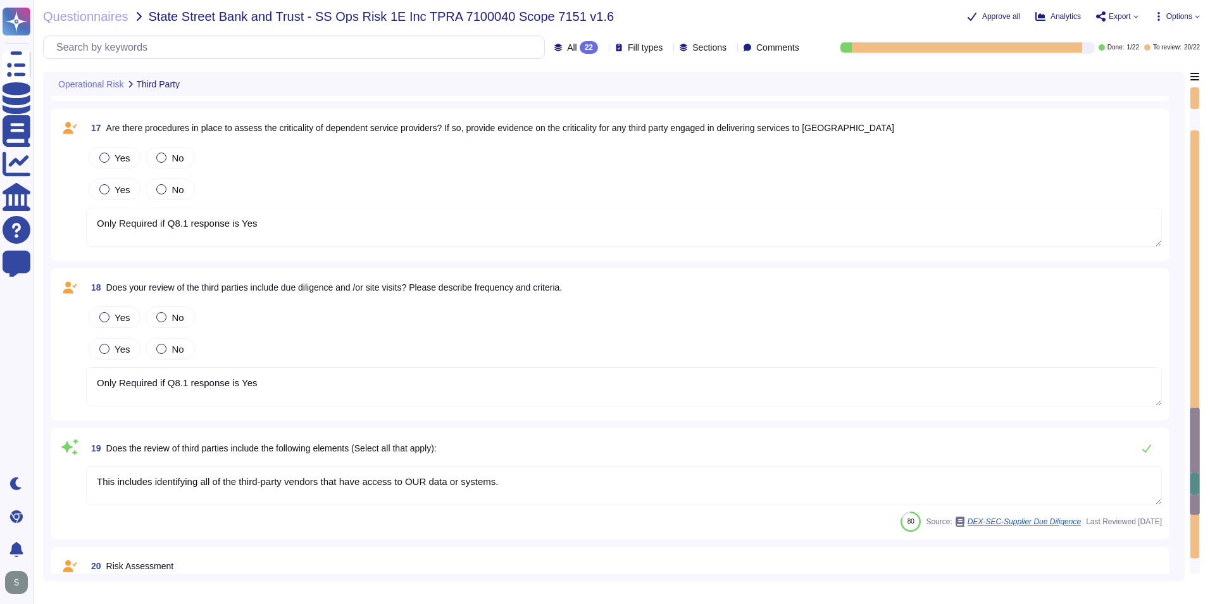
type textarea "Only Required if Q8 response is Yes"
type textarea "Only Required if Q8.1 response is Yes"
type textarea "Only Required if Q8 response is Yes"
type textarea "Only Required if Q8.1 response is Yes"
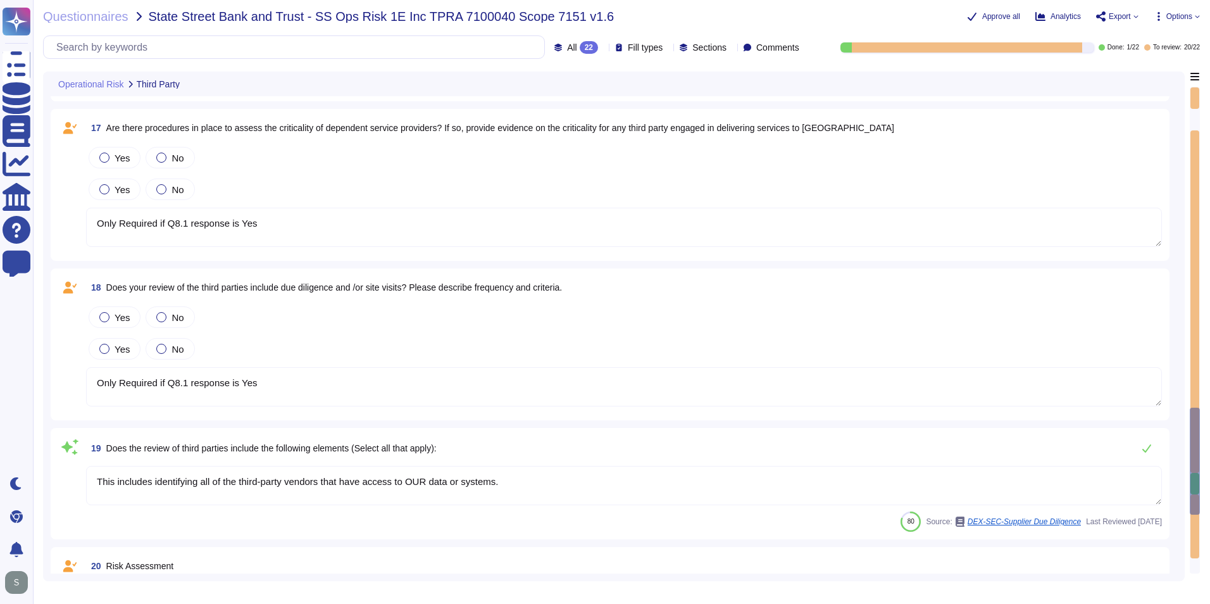
type textarea "Only Required if Q8.1 response is Yes"
type textarea "Only Required if Q8 response is Yes"
type textarea "Only Required if Q8.1 response is Yes"
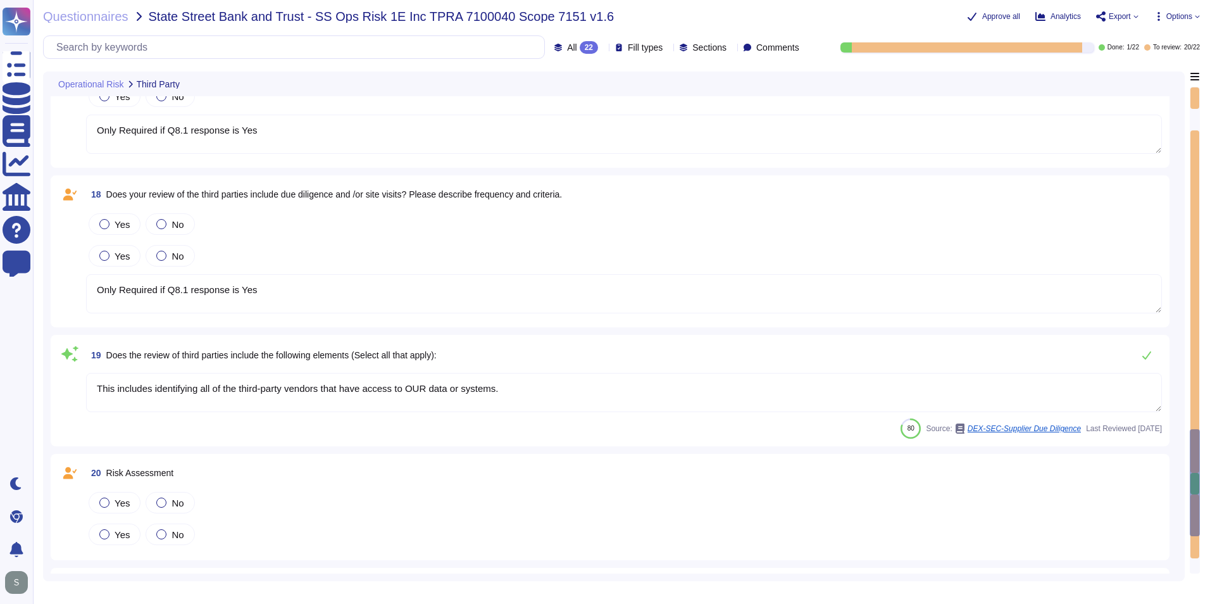
type textarea "Only Required if Q8 response is Yes"
type textarea "Only Required if Q8.1 response is Yes"
type textarea "Only Required if Q8 response is Yes"
type textarea "Only Required if Q8.1 response is Yes"
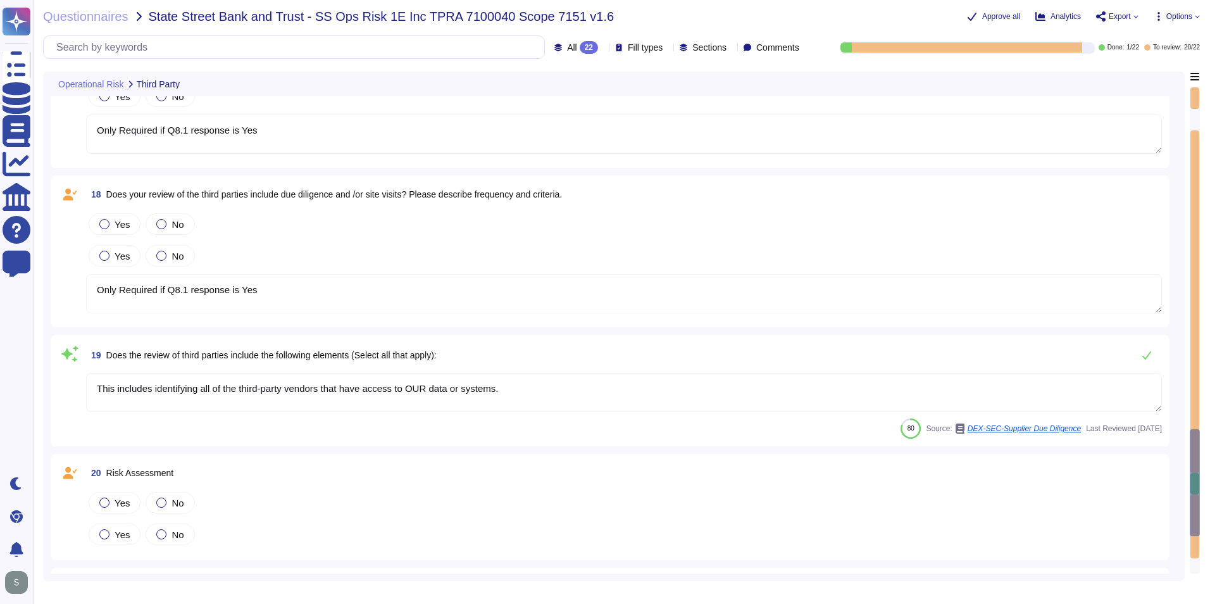
type textarea "Only Required if Q8.1 response is Yes"
type textarea "Only Required if Q8 response is Yes"
type textarea "Only Required if Q8.1 response is Yes"
type textarea "Only Required if Q8 response is Yes"
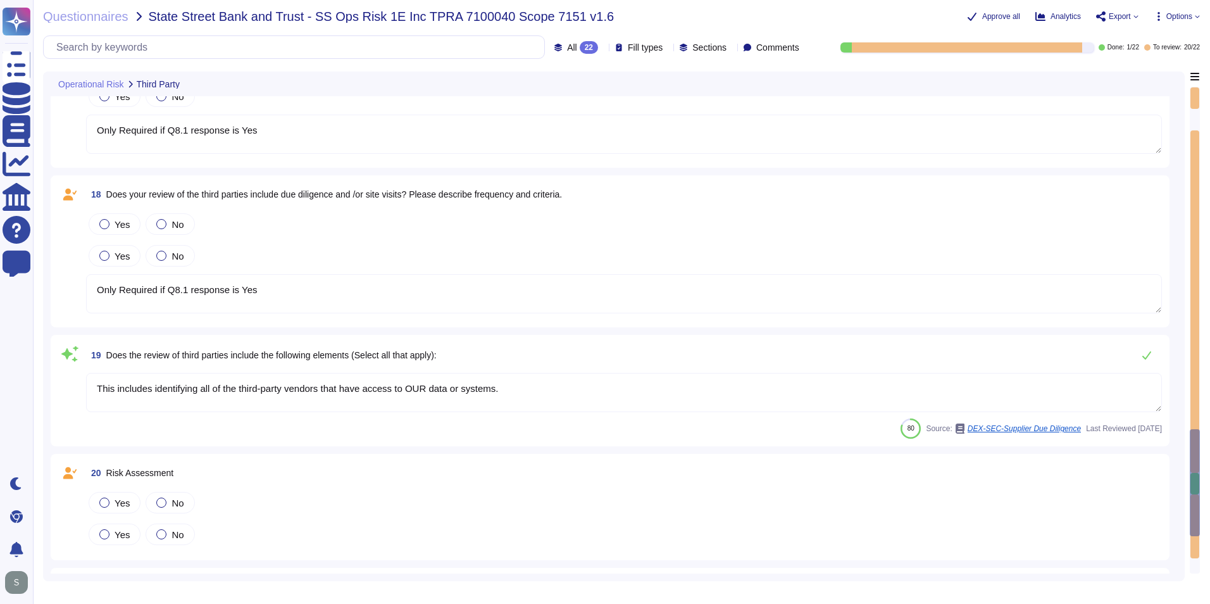
type textarea "Only Required if Q8.1 response is Yes"
type textarea "Only Required if Q8 response is Yes"
type textarea "Only Required if Q8.1 response is Yes"
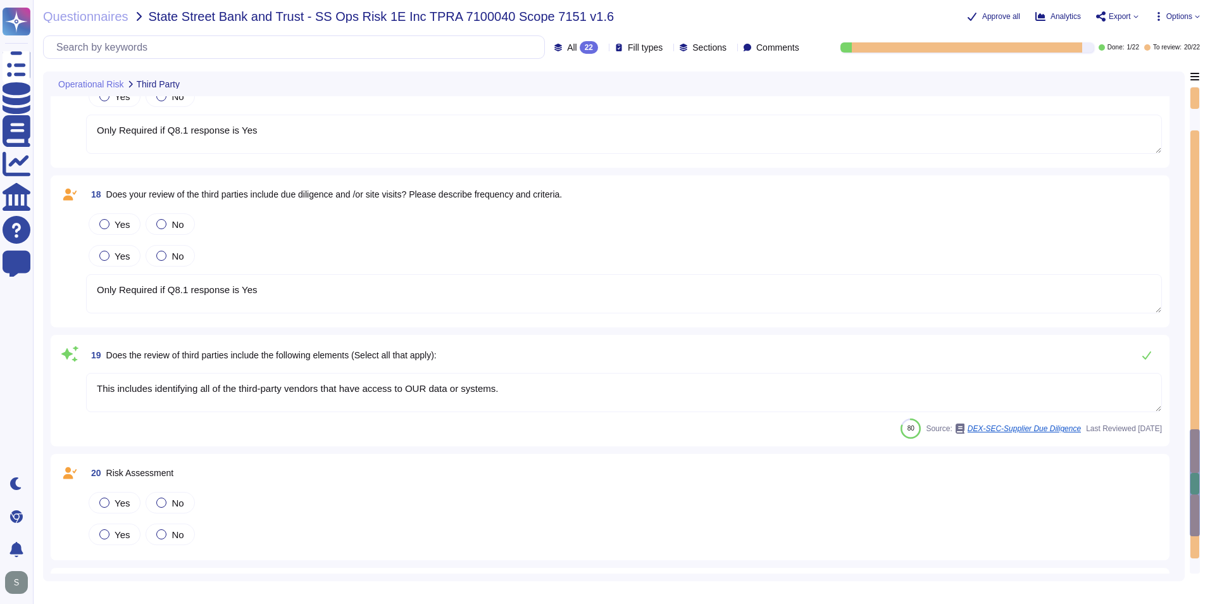
type textarea "Only Required if Q8 response is Yes"
type textarea "Only Required if Q8.1 response is Yes"
type textarea "Only Required if Q8 response is Yes"
type textarea "Only Required if Q8.1 response is Yes"
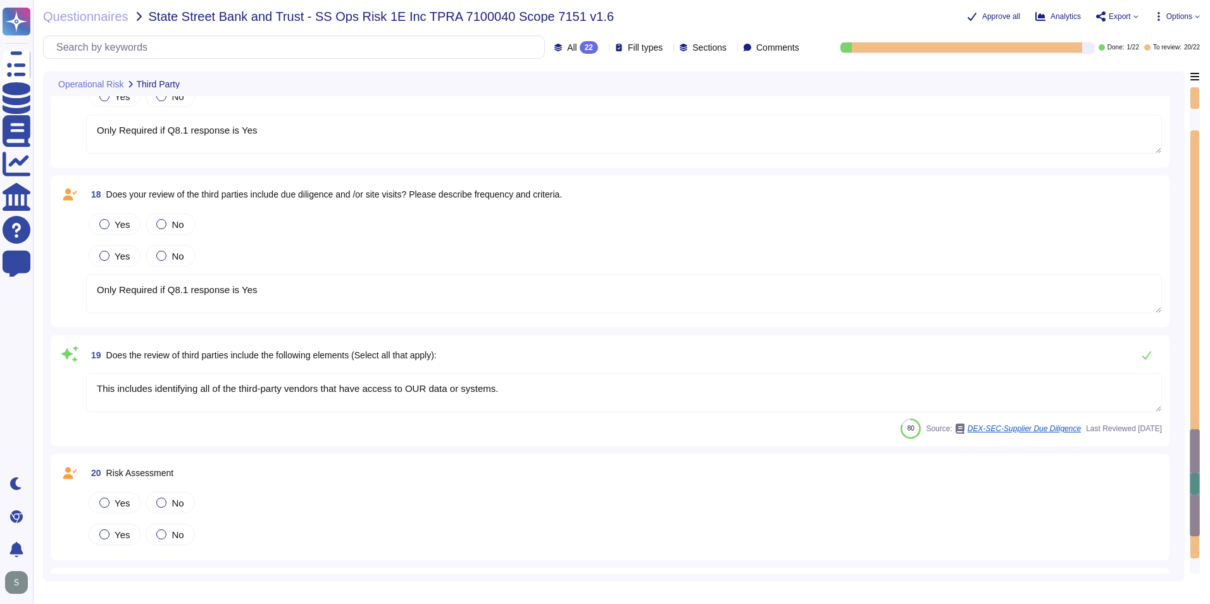
type textarea "Only Required if Q8.1 response is Yes"
type textarea "Only Required if Q8 response is Yes"
type textarea "Only Required if Q8.1 response is Yes"
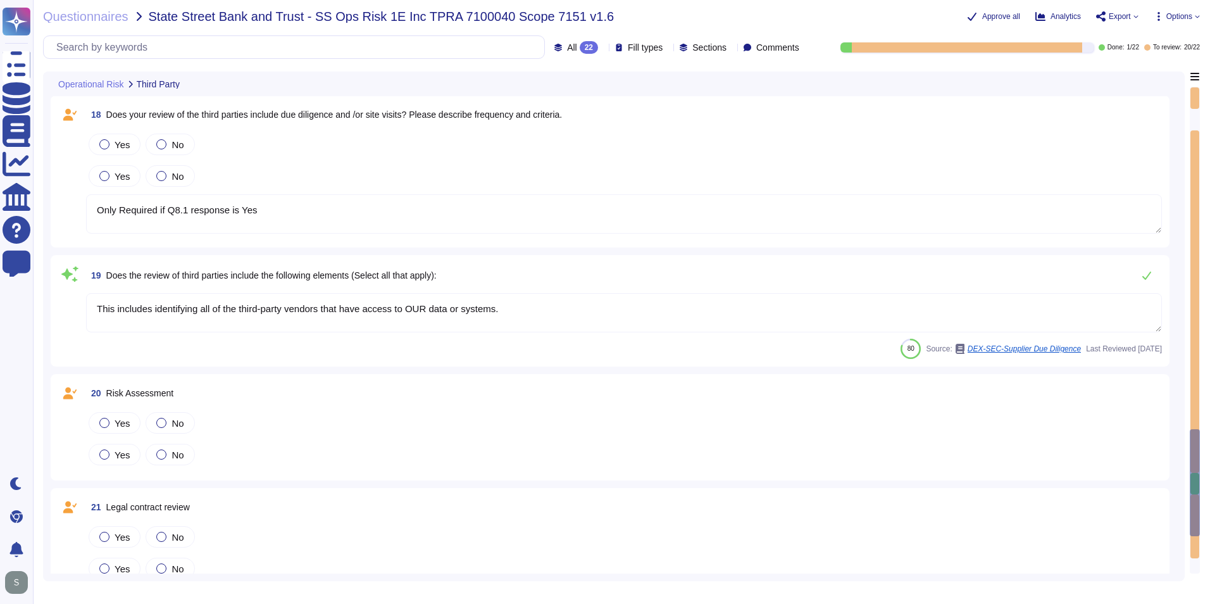
type textarea "Only Required if Q8 response is Yes"
type textarea "Only Required if Q8.1 response is Yes"
type textarea "Only Required if Q8 response is Yes"
type textarea "Only Required if Q8.1 response is Yes"
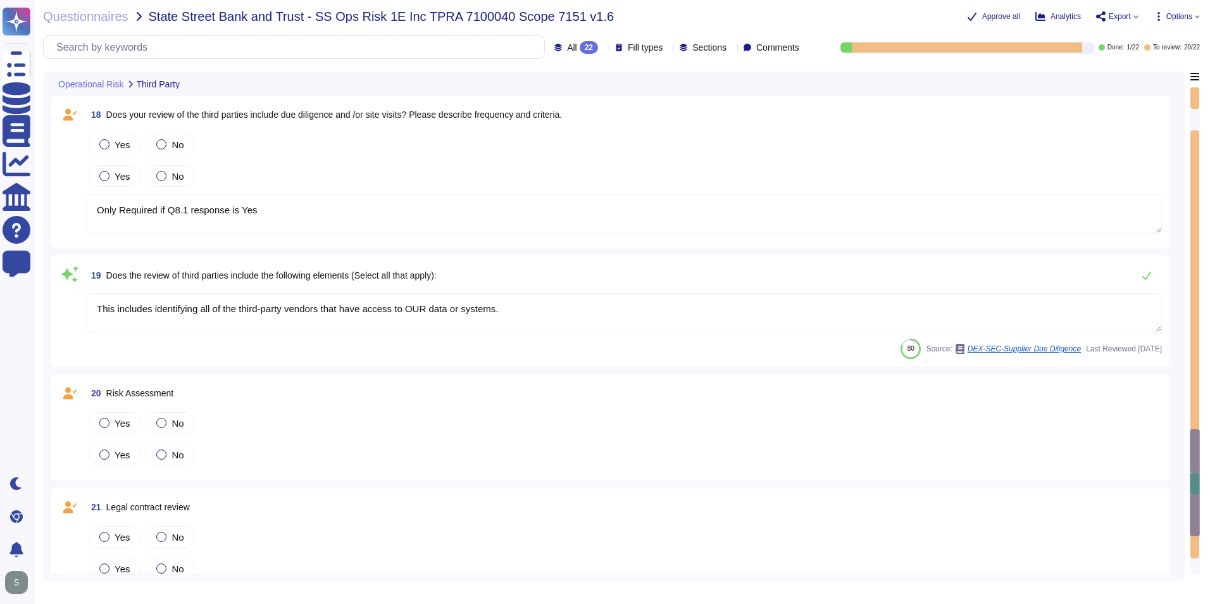
type textarea "Only Required if Q8.1 response is Yes"
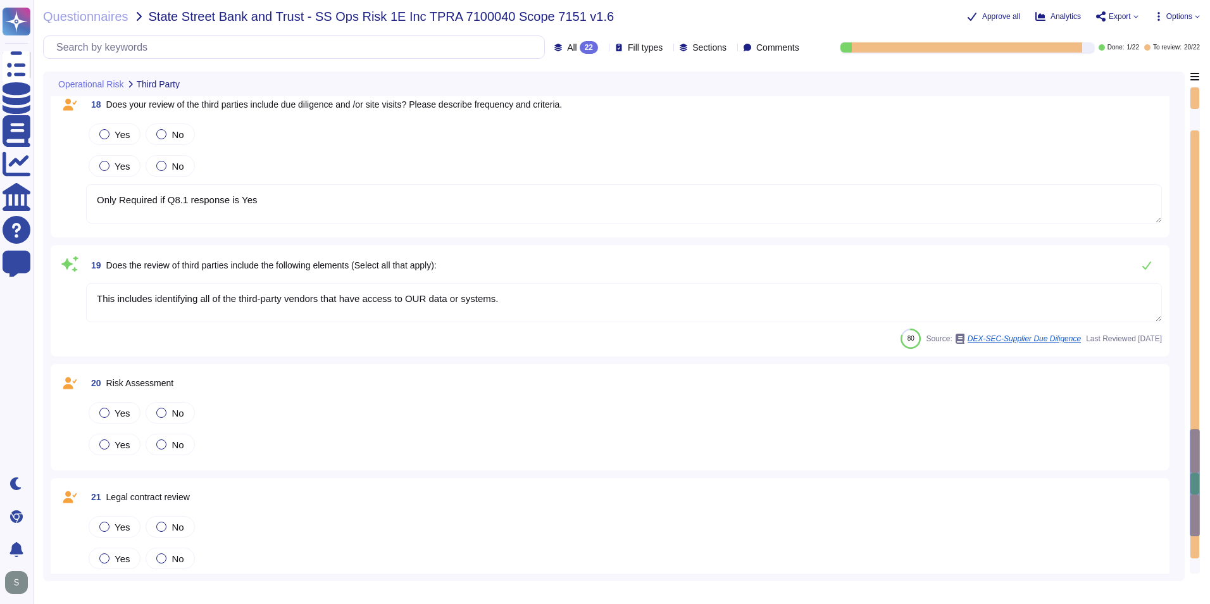
type textarea "Only Required if Q8 response is Yes"
type textarea "Only Required if Q8.1 response is Yes"
type textarea "Only Required if Q8 response is Yes"
type textarea "Only Required if Q8.1 response is Yes"
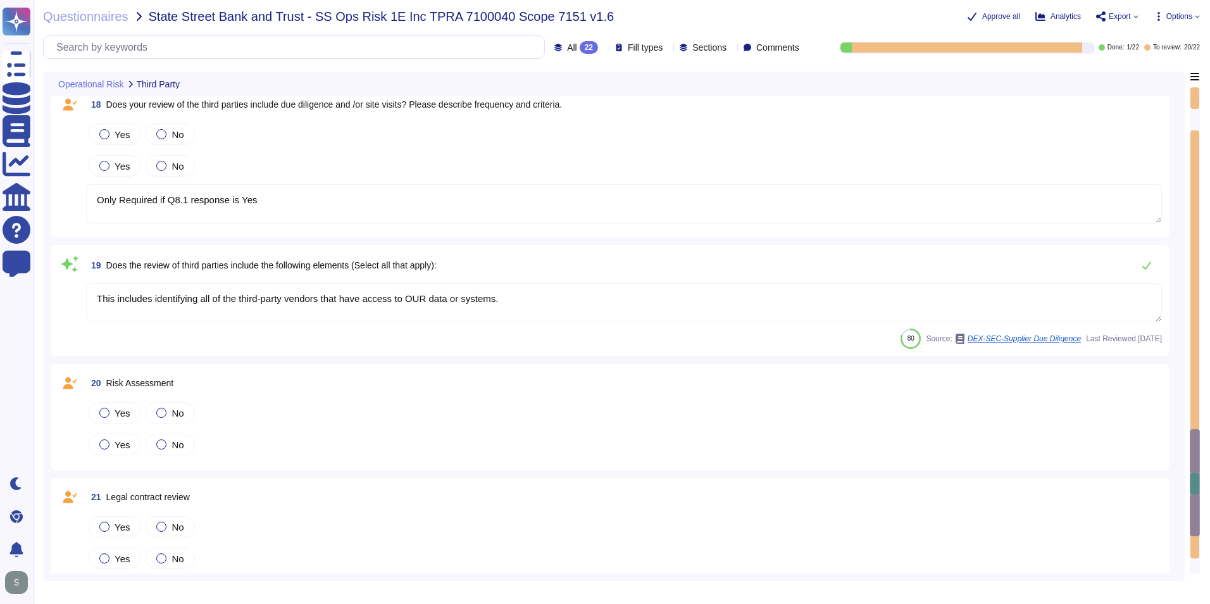
type textarea "Only Required if Q8.1 response is Yes"
type textarea "Only Required if Q8 response is Yes"
type textarea "Only Required if Q8.1 response is Yes"
type textarea "Only Required if Q8 response is Yes"
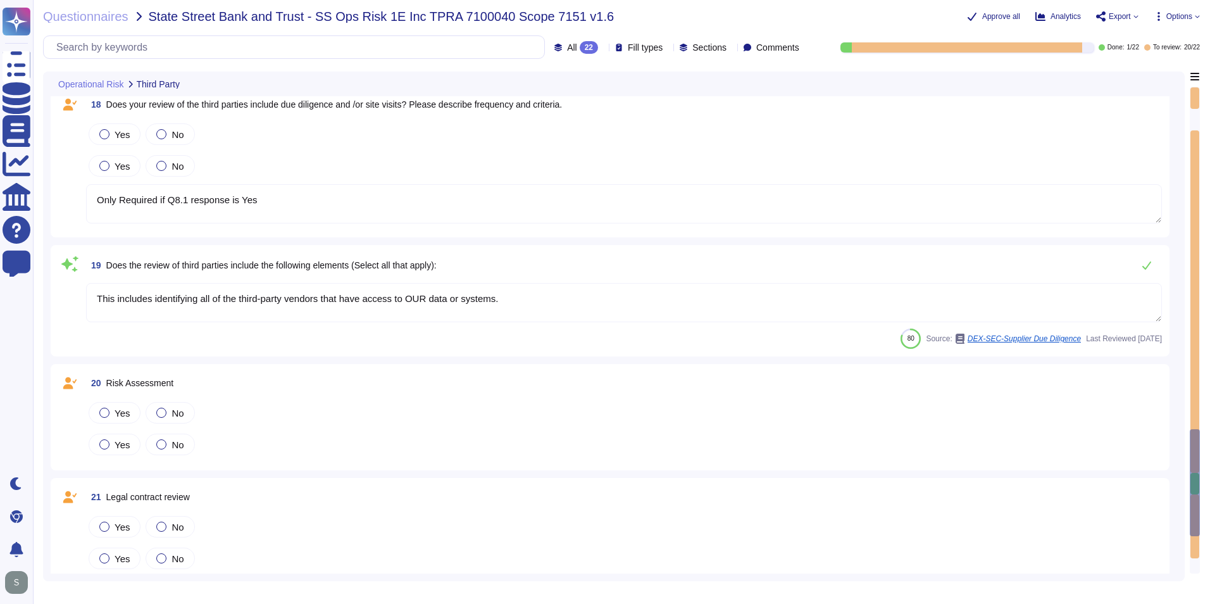
type textarea "Only Required if Q8.1 response is Yes"
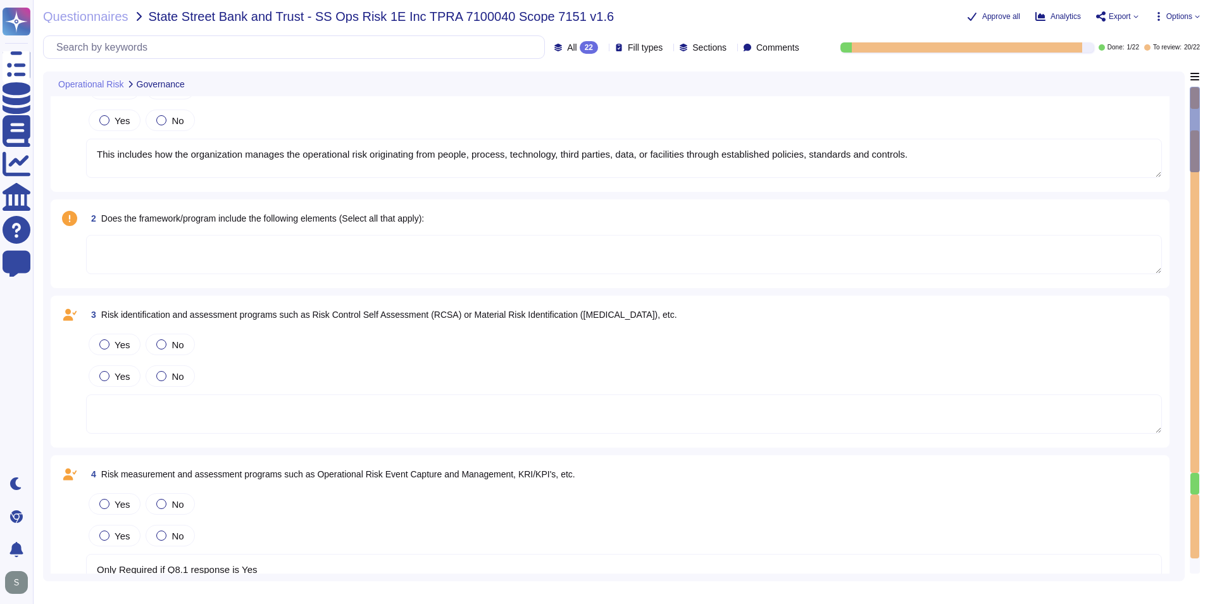
scroll to position [0, 0]
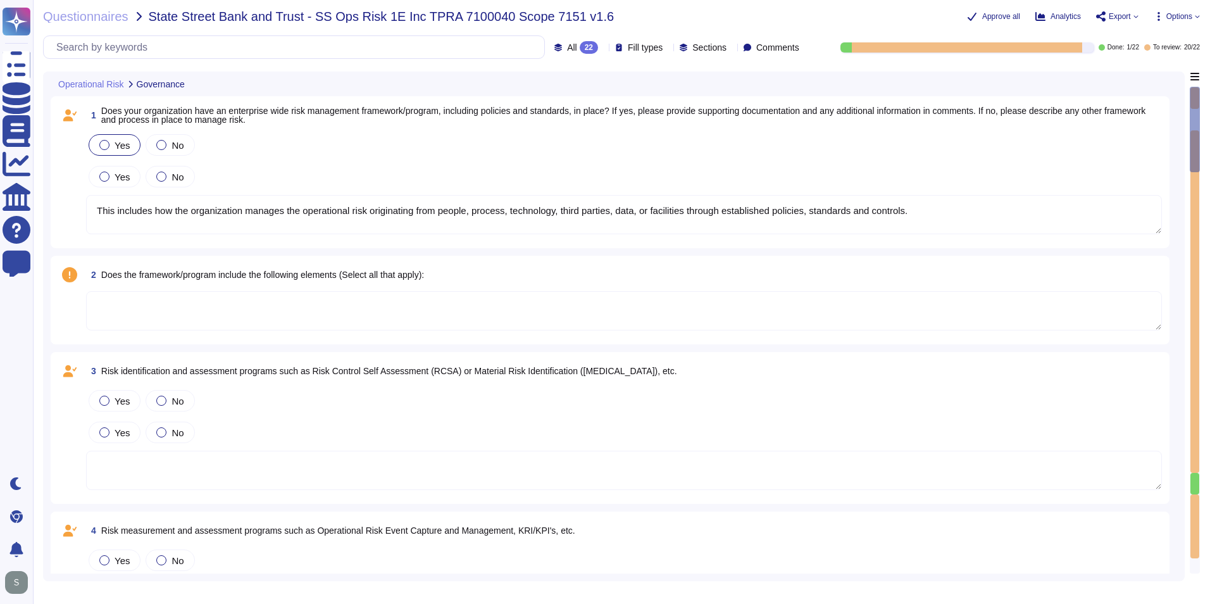
click at [113, 146] on label "Yes" at bounding box center [114, 145] width 30 height 10
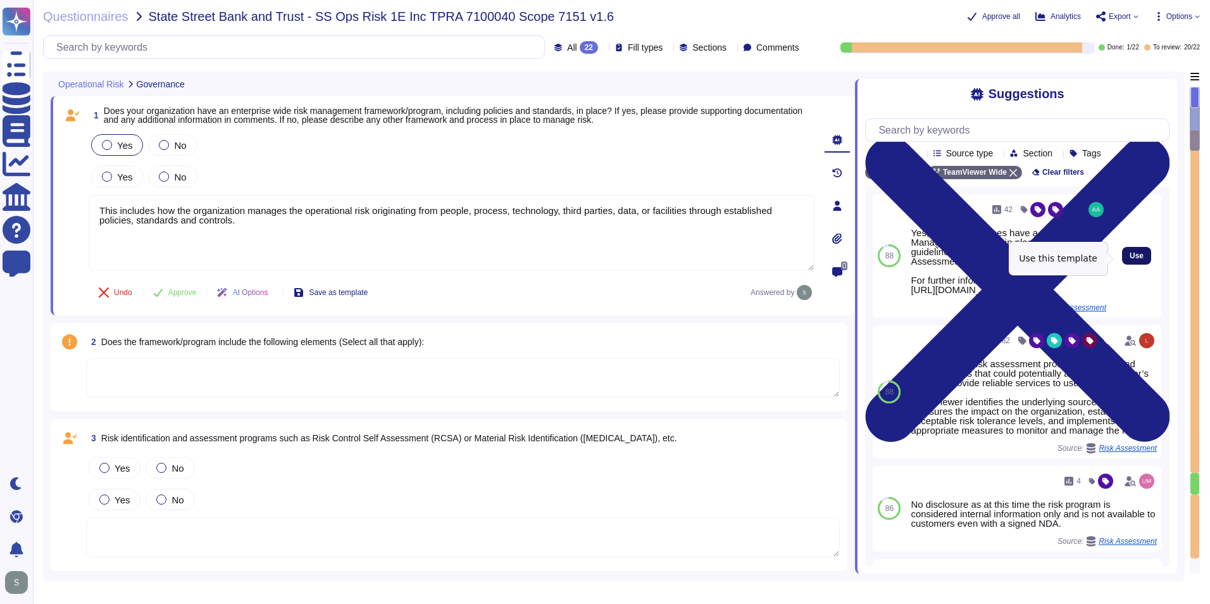
click at [1130, 255] on span "Use" at bounding box center [1137, 256] width 14 height 8
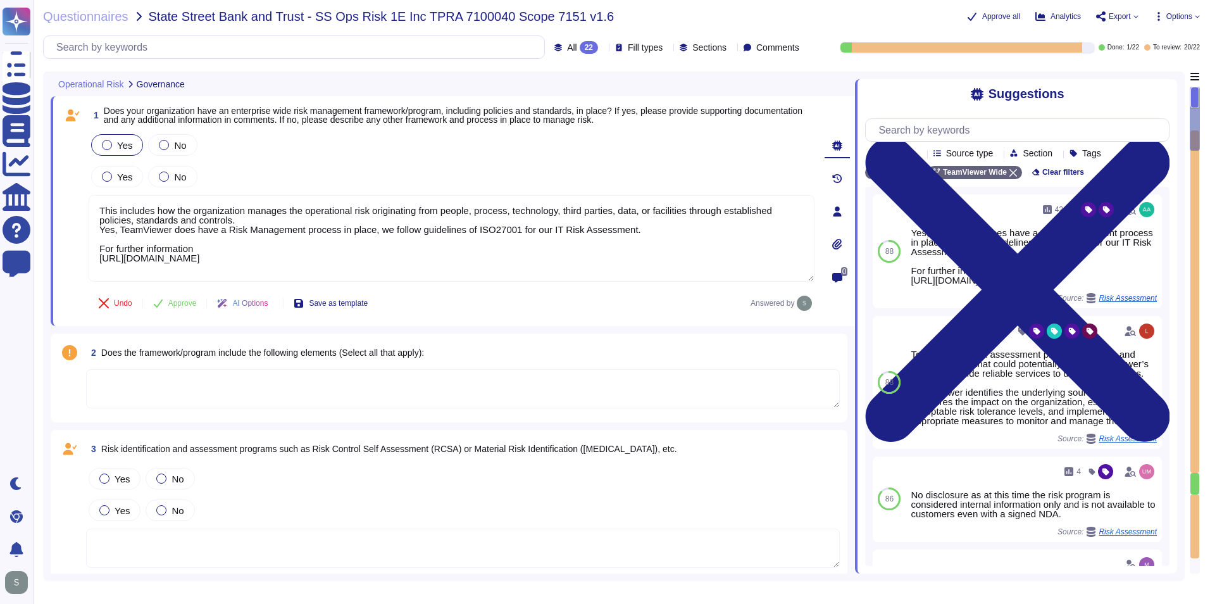
drag, startPoint x: 237, startPoint y: 218, endPoint x: 67, endPoint y: 191, distance: 172.3
click at [67, 191] on div "1 Does your organization have an enterprise wide risk management framework/prog…" at bounding box center [438, 211] width 754 height 215
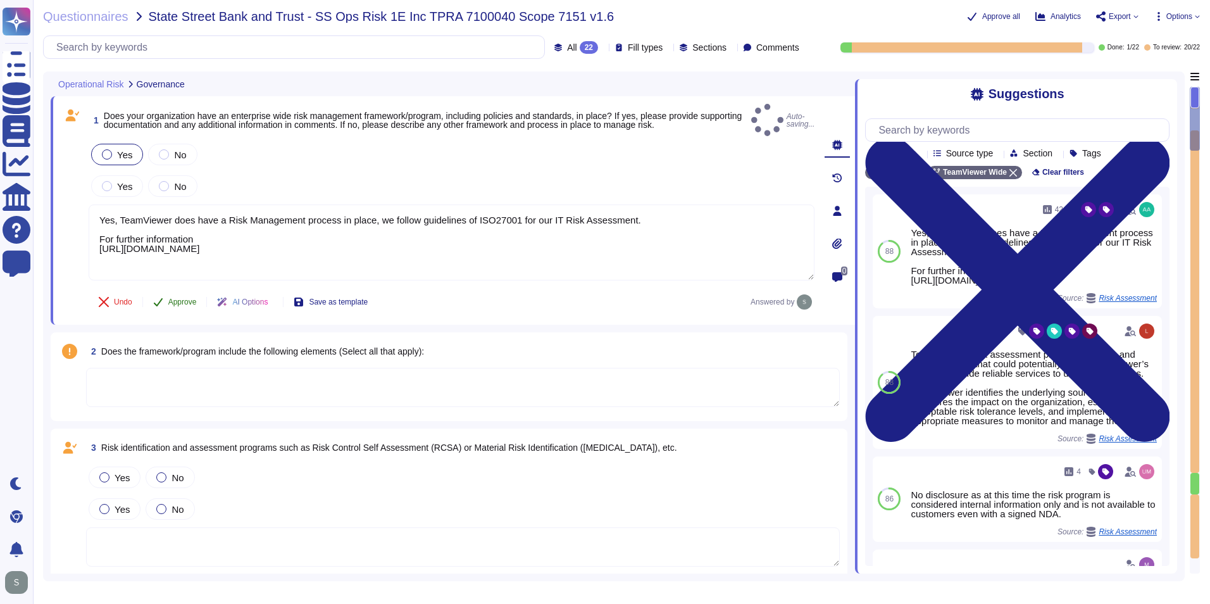
click at [175, 298] on span "Approve" at bounding box center [182, 302] width 28 height 8
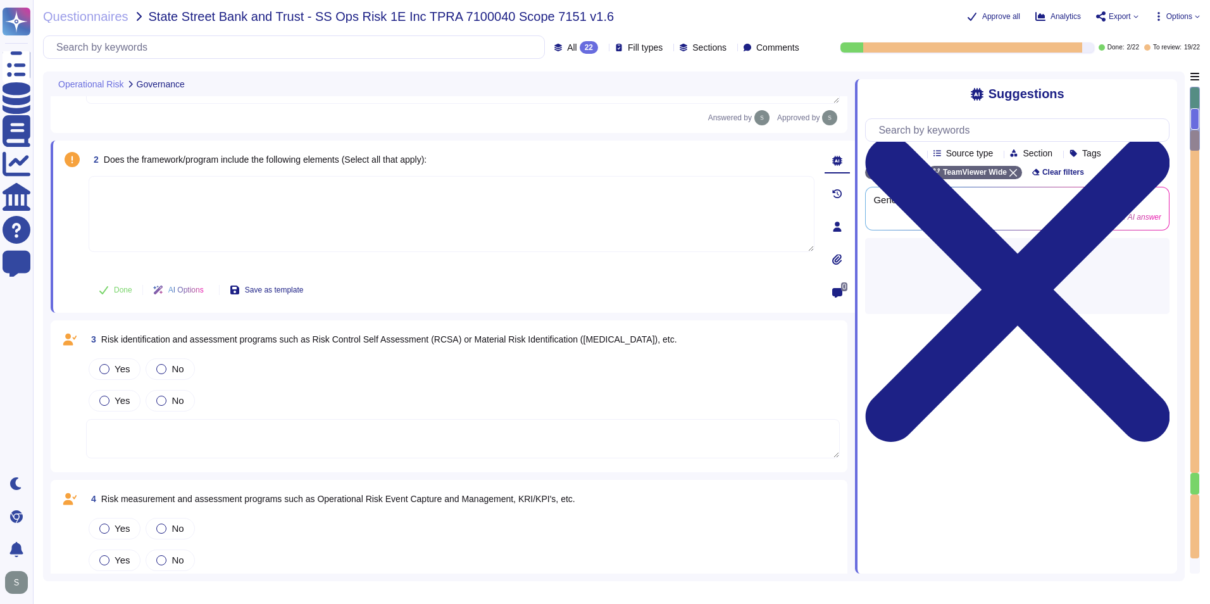
scroll to position [203, 0]
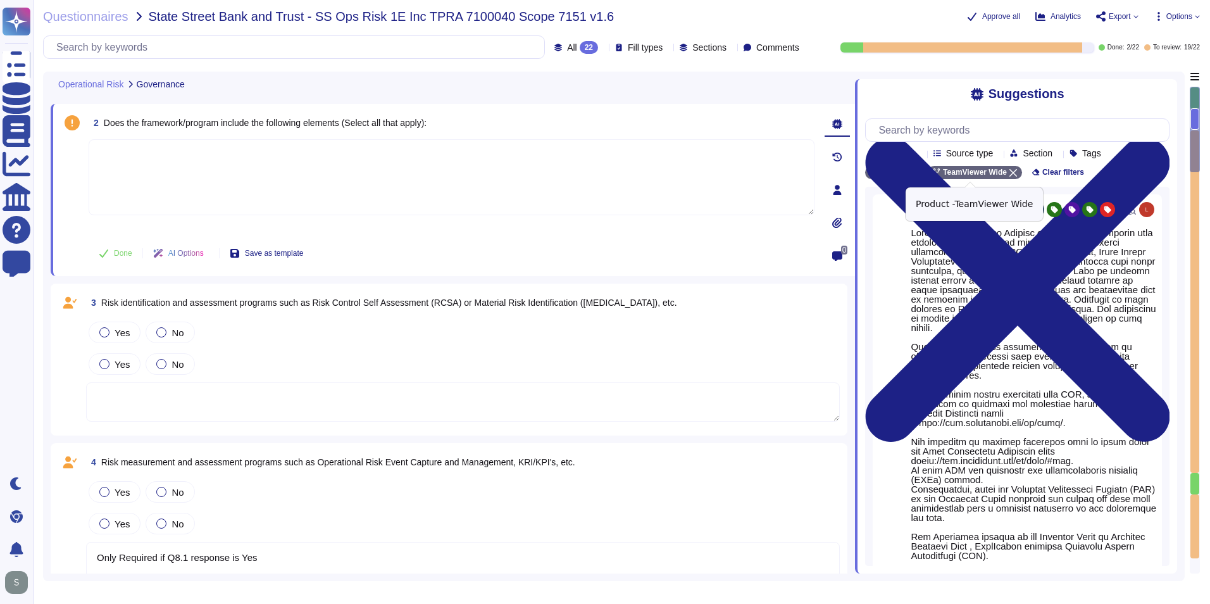
click at [1009, 175] on icon at bounding box center [1013, 173] width 8 height 8
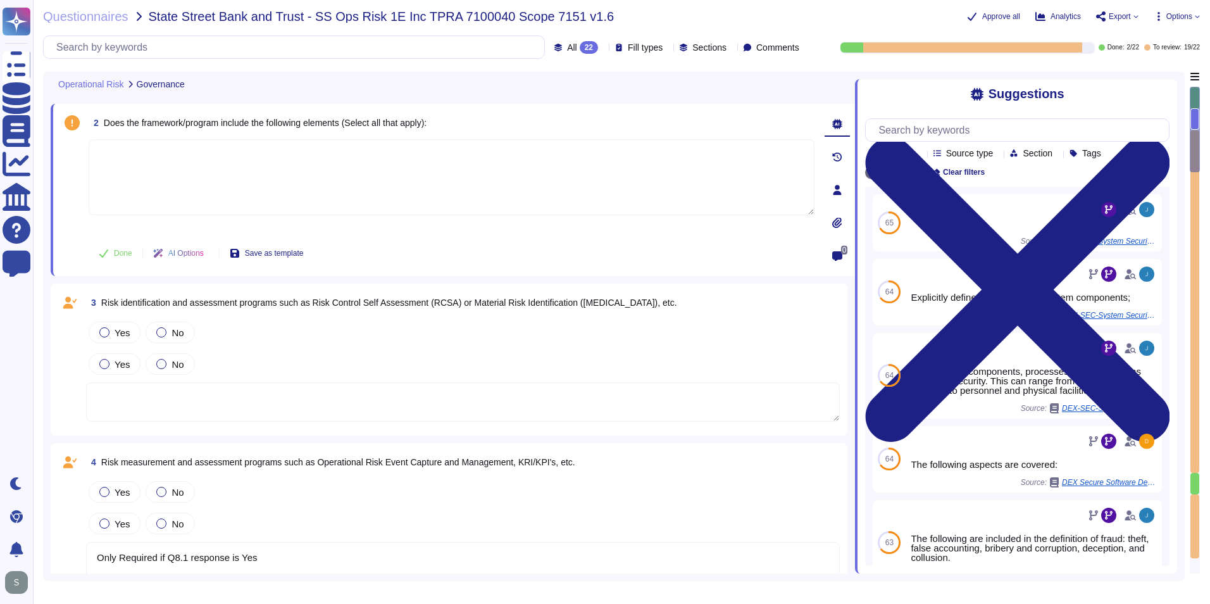
drag, startPoint x: 351, startPoint y: 459, endPoint x: 377, endPoint y: 359, distance: 102.5
drag, startPoint x: 377, startPoint y: 359, endPoint x: 358, endPoint y: 368, distance: 20.7
click at [358, 368] on div "Yes No" at bounding box center [463, 364] width 754 height 27
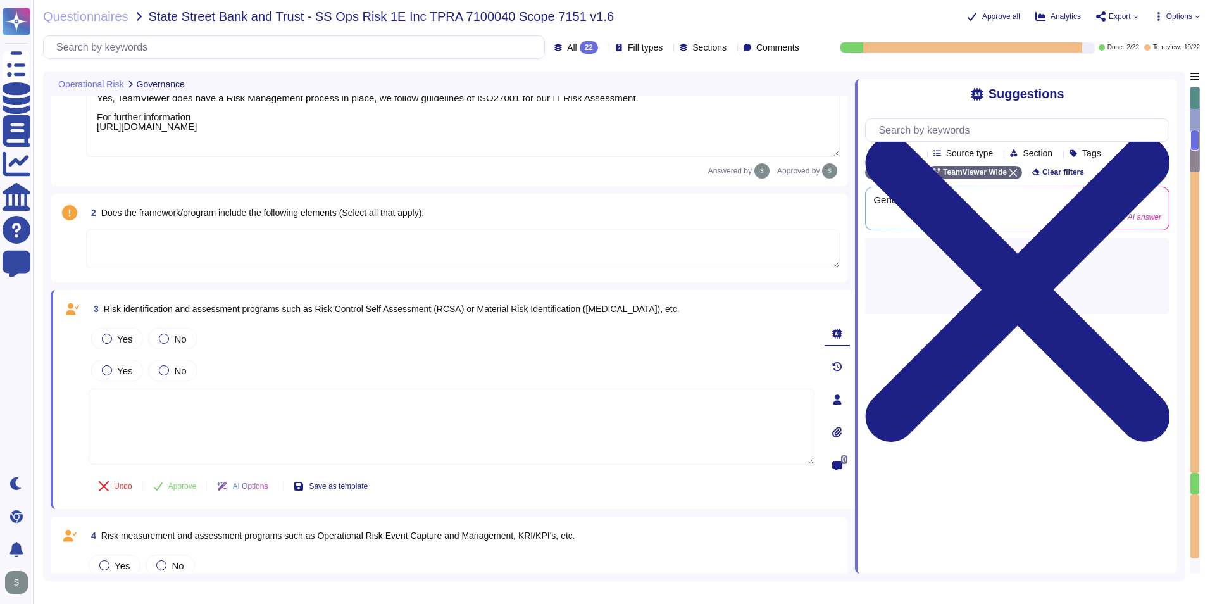
scroll to position [76, 0]
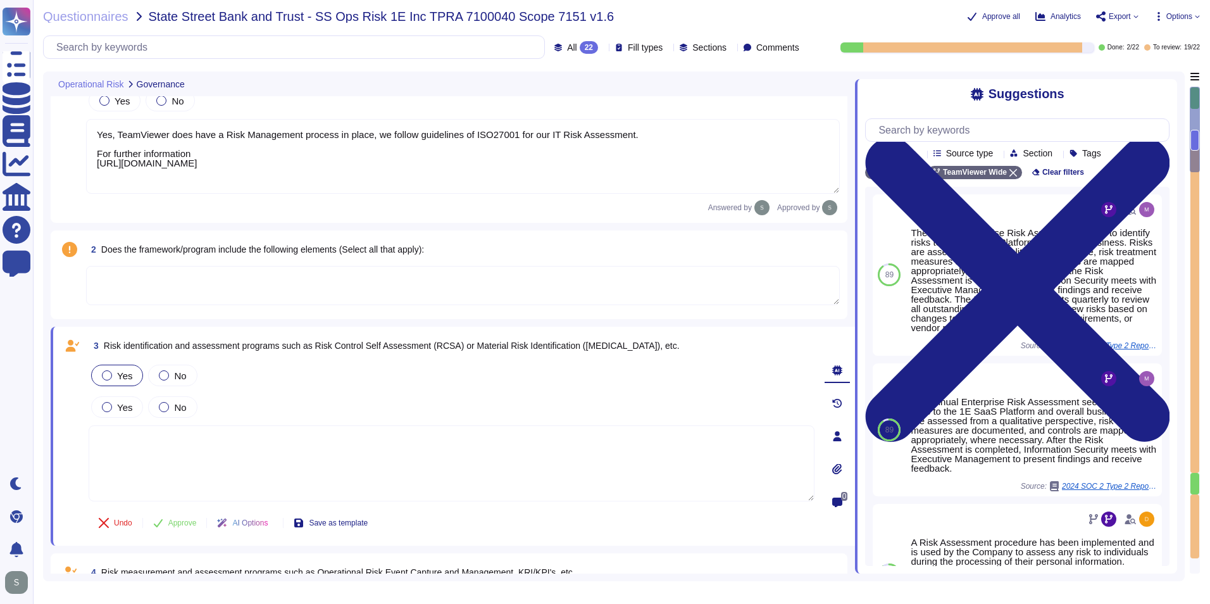
click at [127, 372] on span "Yes" at bounding box center [124, 375] width 15 height 11
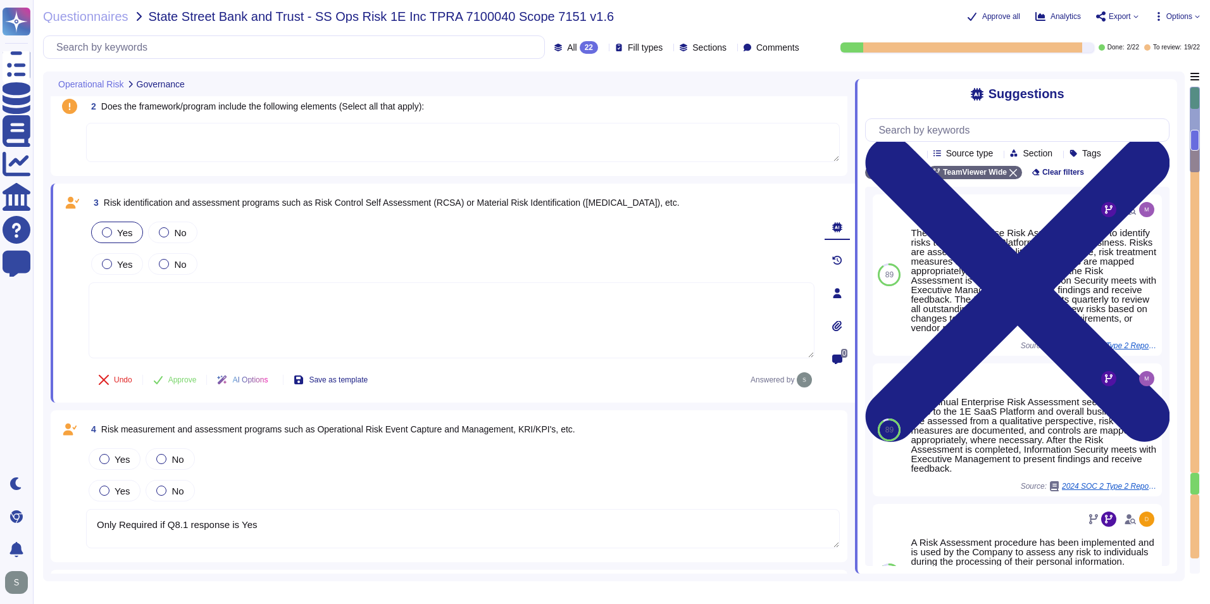
scroll to position [266, 0]
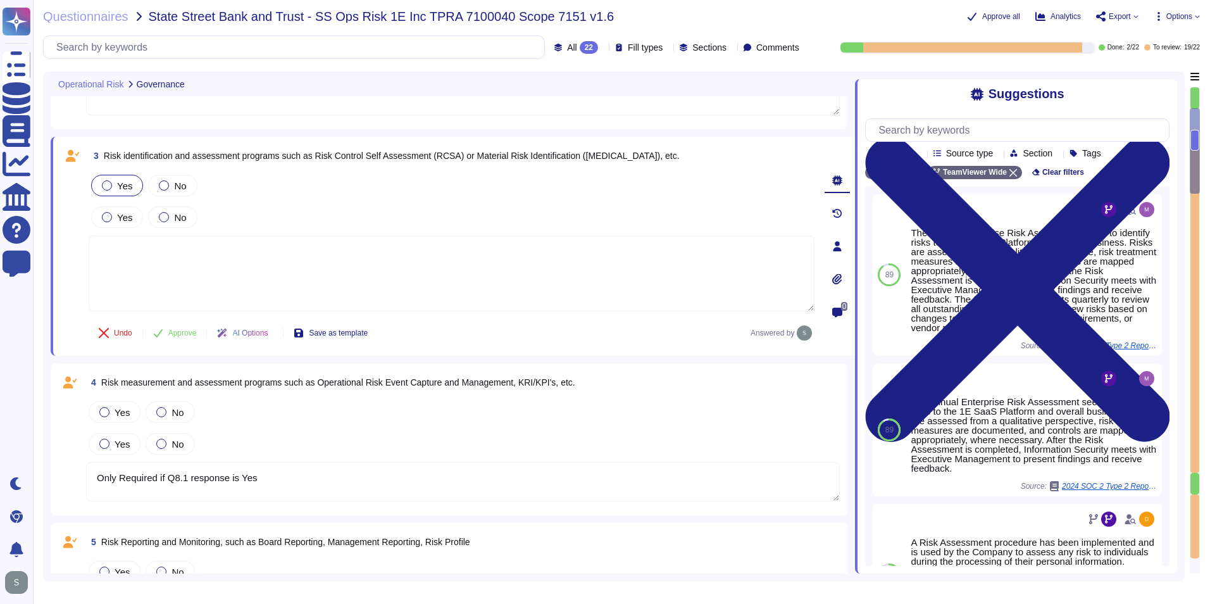
click at [266, 273] on textarea at bounding box center [452, 273] width 726 height 76
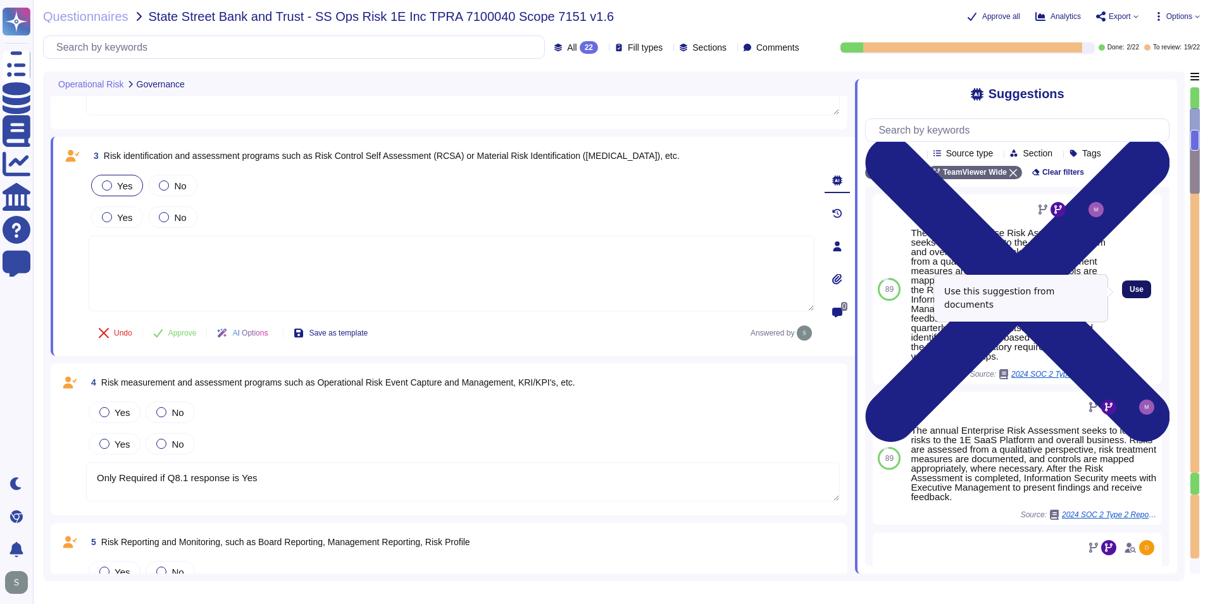
click at [1130, 289] on span "Use" at bounding box center [1137, 289] width 14 height 8
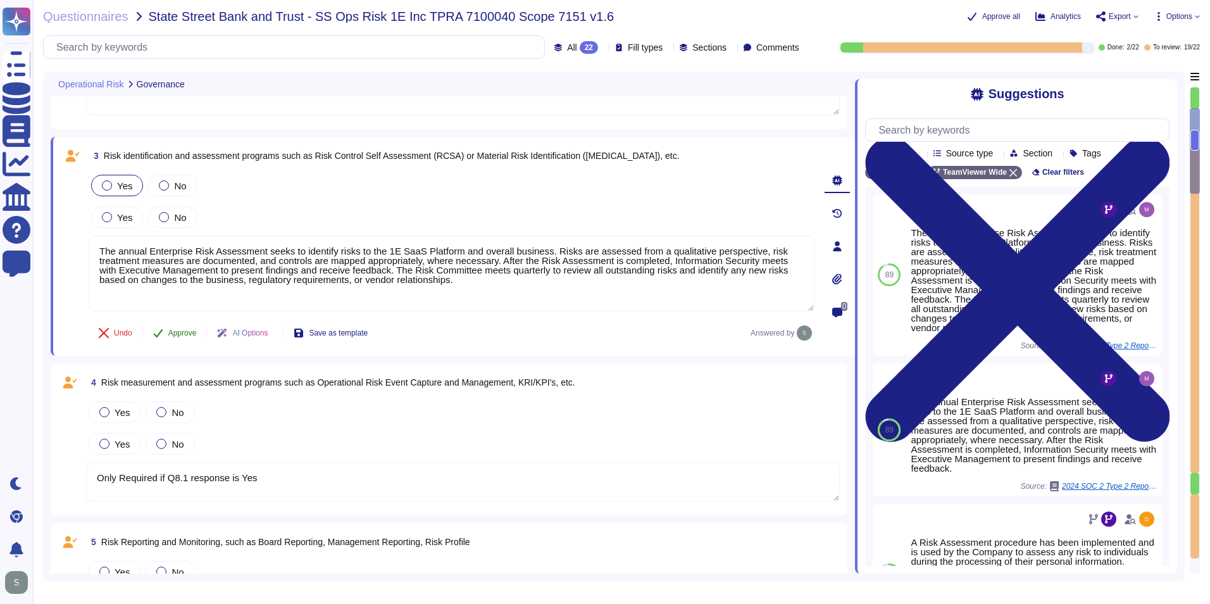
click at [182, 332] on span "Approve" at bounding box center [182, 333] width 28 height 8
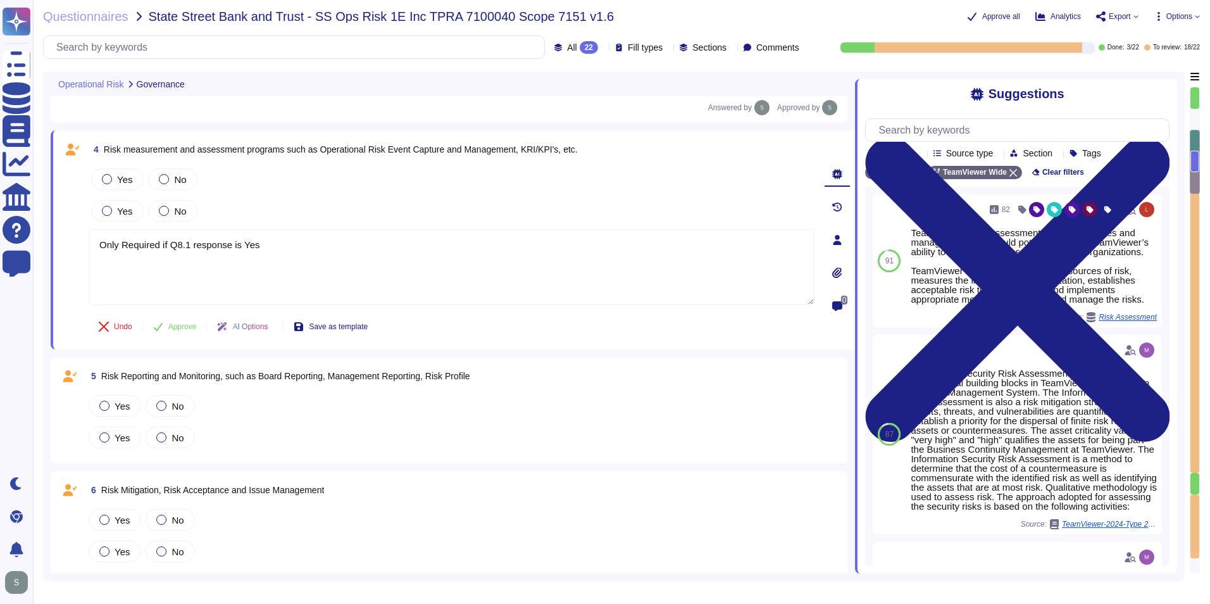
scroll to position [494, 0]
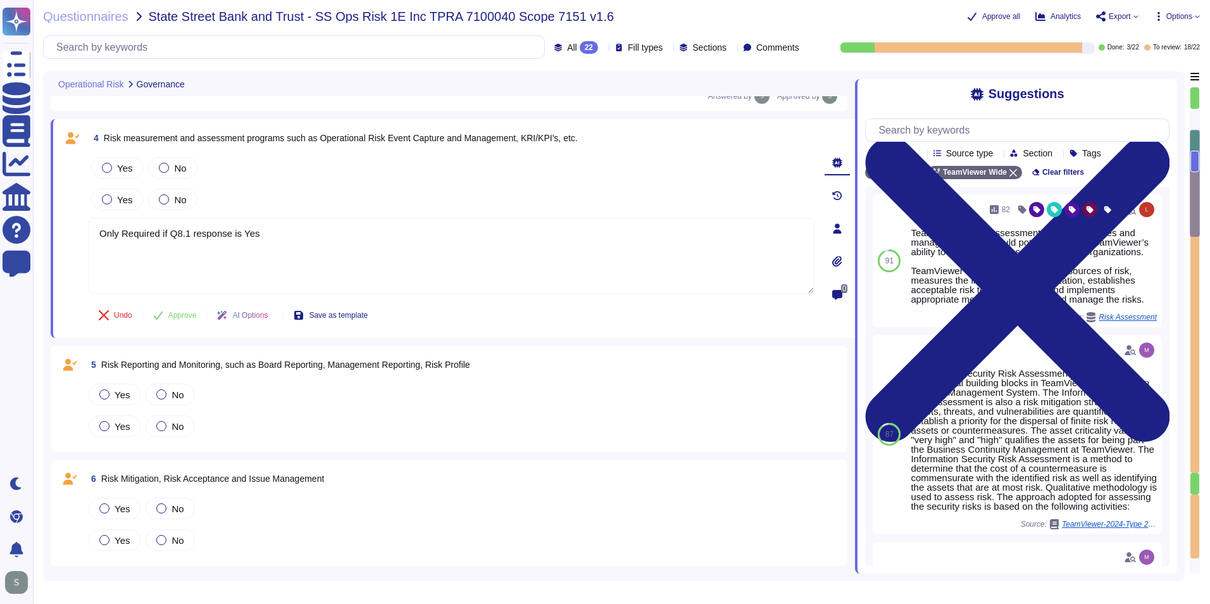
drag, startPoint x: 212, startPoint y: 361, endPoint x: 482, endPoint y: 137, distance: 350.6
click at [482, 137] on span "Risk measurement and assessment programs such as Operational Risk Event Capture…" at bounding box center [341, 138] width 474 height 10
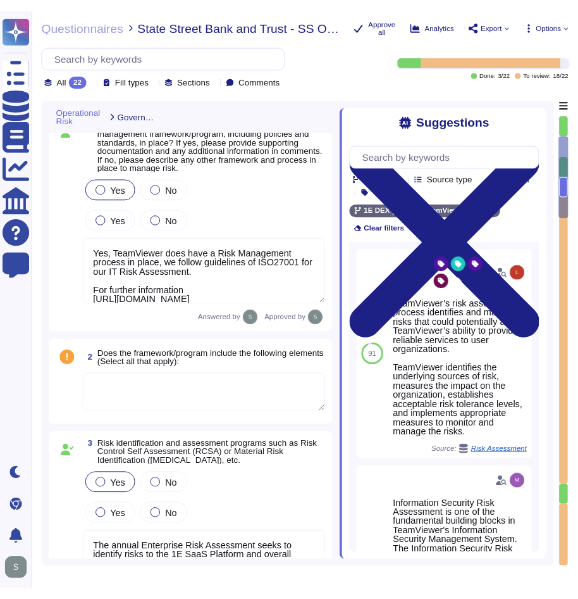
scroll to position [0, 0]
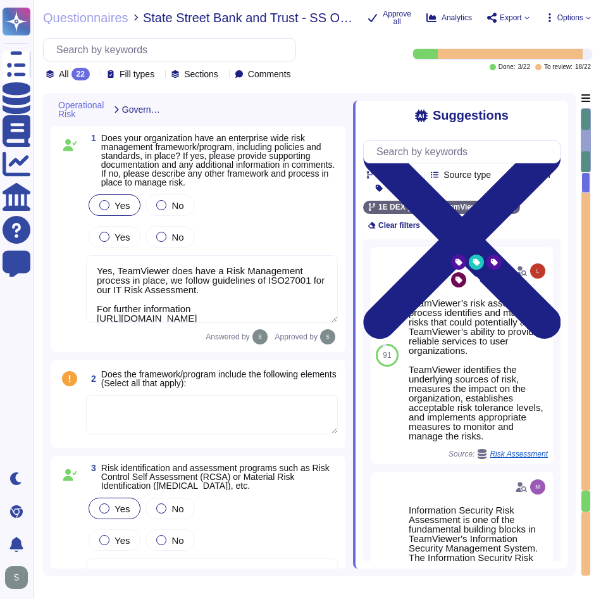
click at [163, 300] on textarea "Yes, TeamViewer does have a Risk Management process in place, we follow guideli…" at bounding box center [212, 289] width 252 height 68
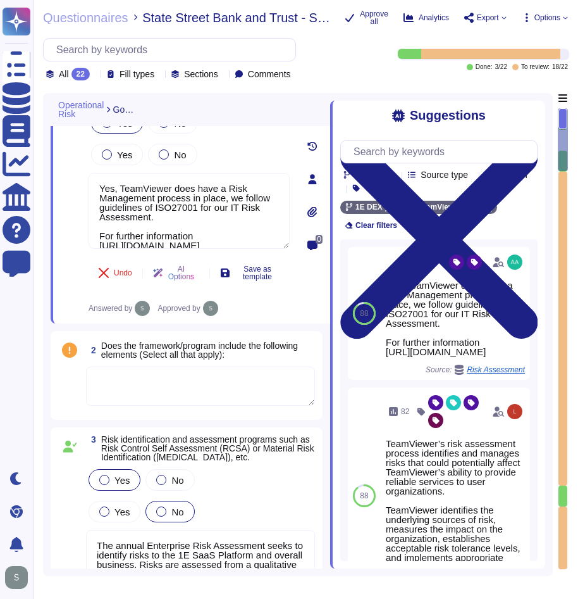
scroll to position [253, 0]
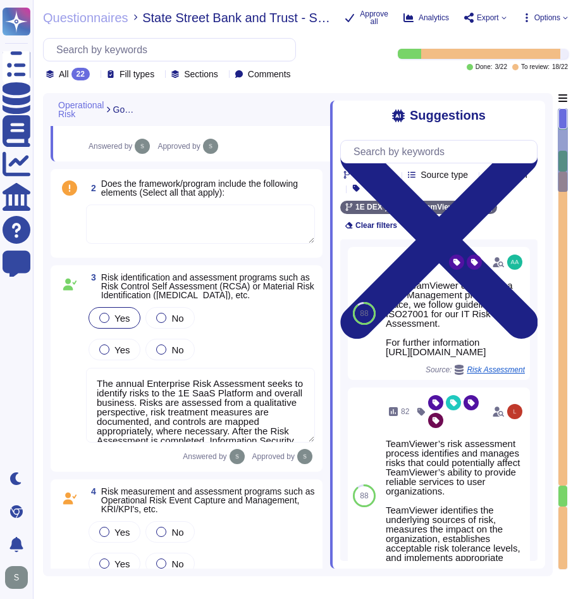
click at [171, 416] on textarea "The annual Enterprise Risk Assessment seeks to identify risks to the 1E SaaS Pl…" at bounding box center [200, 405] width 229 height 75
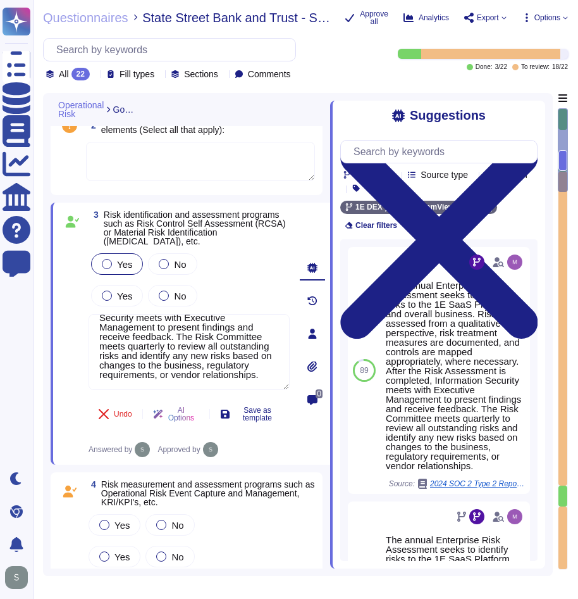
scroll to position [0, 0]
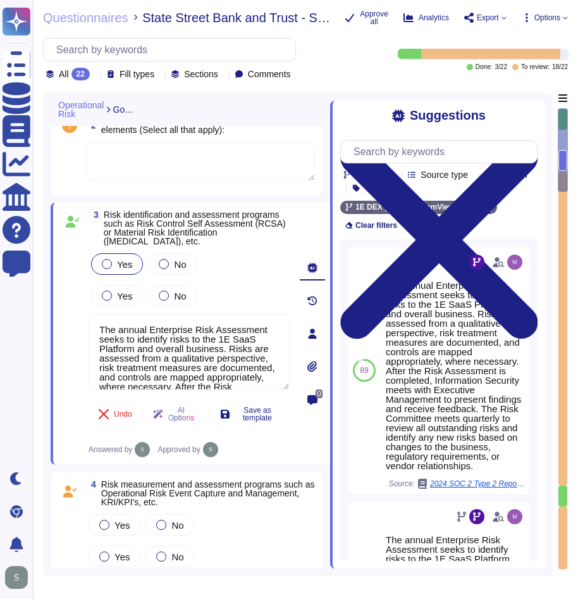
drag, startPoint x: 182, startPoint y: 380, endPoint x: 44, endPoint y: 219, distance: 212.3
click at [44, 219] on div "Operational Risk Governance 1 Does your organization have an enterprise wide ri…" at bounding box center [298, 334] width 510 height 483
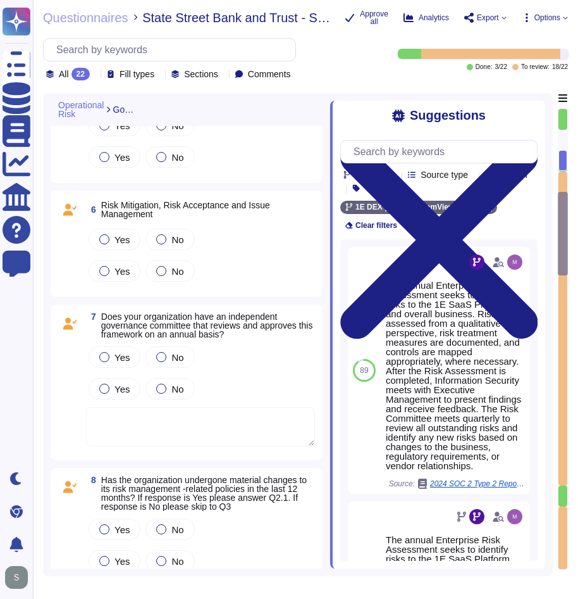
scroll to position [823, 0]
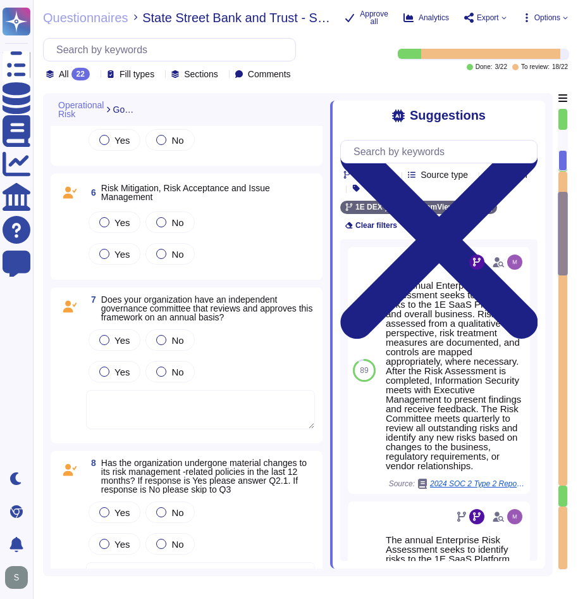
click at [194, 408] on textarea at bounding box center [200, 409] width 229 height 39
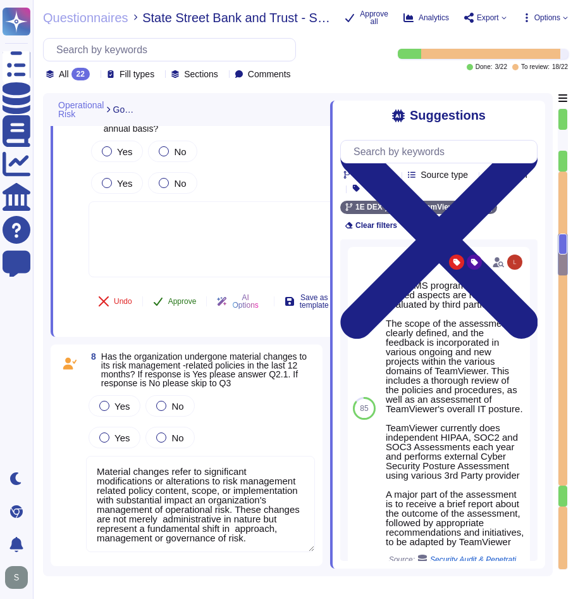
scroll to position [949, 0]
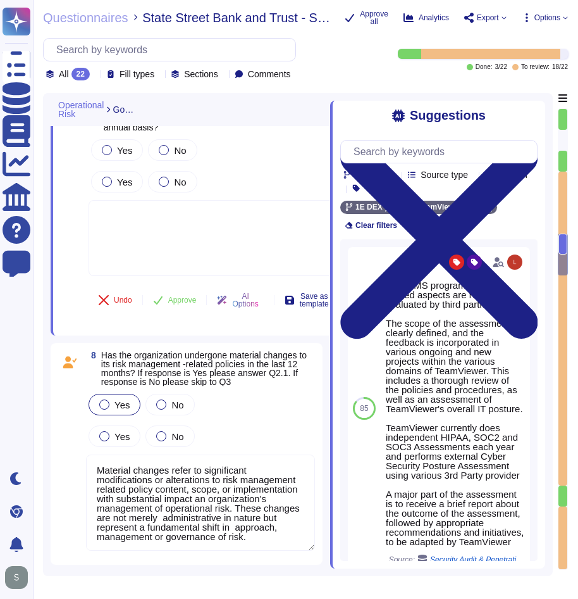
click at [109, 401] on label "Yes" at bounding box center [114, 404] width 30 height 10
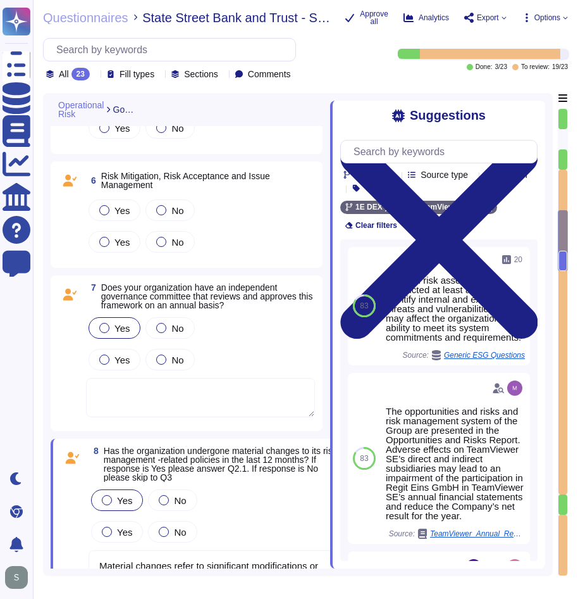
scroll to position [828, 0]
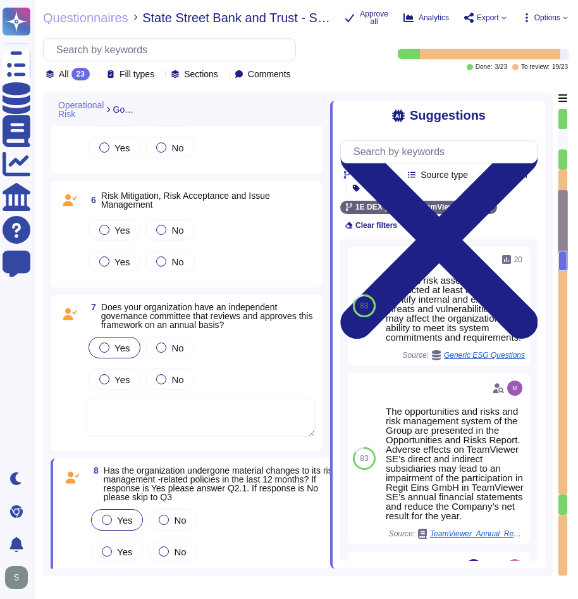
click at [121, 346] on span "Yes" at bounding box center [122, 347] width 15 height 11
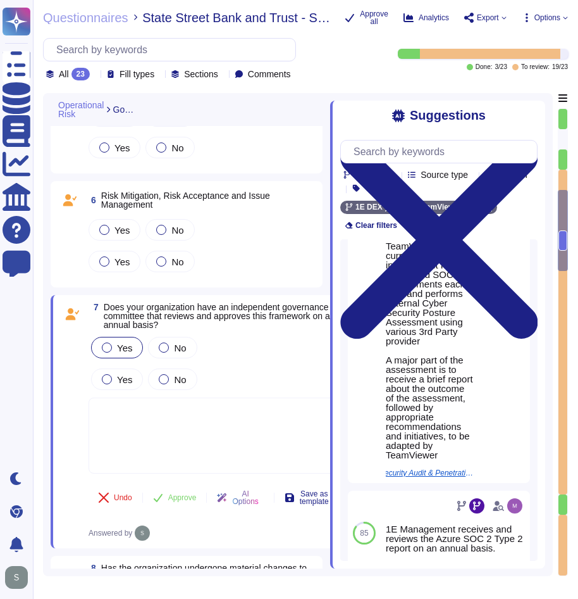
scroll to position [253, 0]
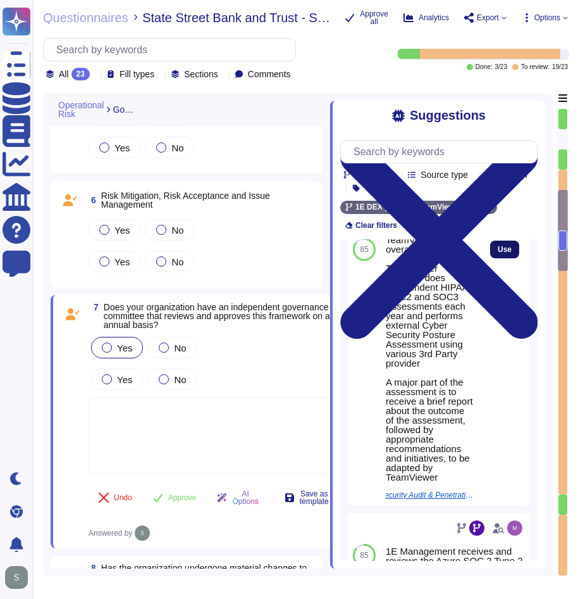
click at [498, 253] on span "Use" at bounding box center [505, 250] width 14 height 8
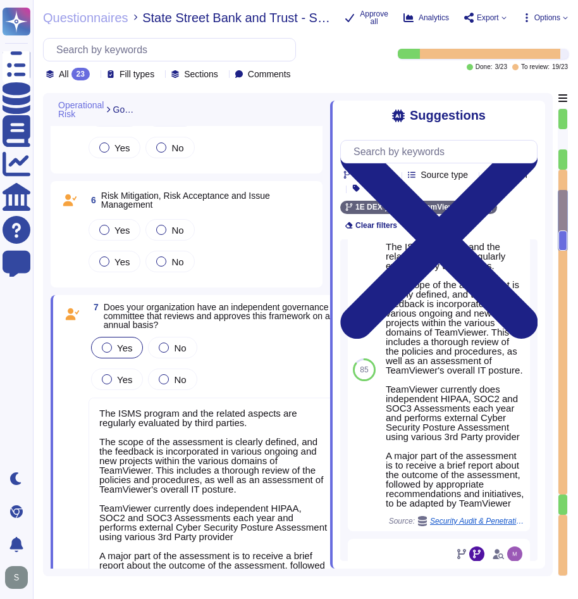
scroll to position [0, 0]
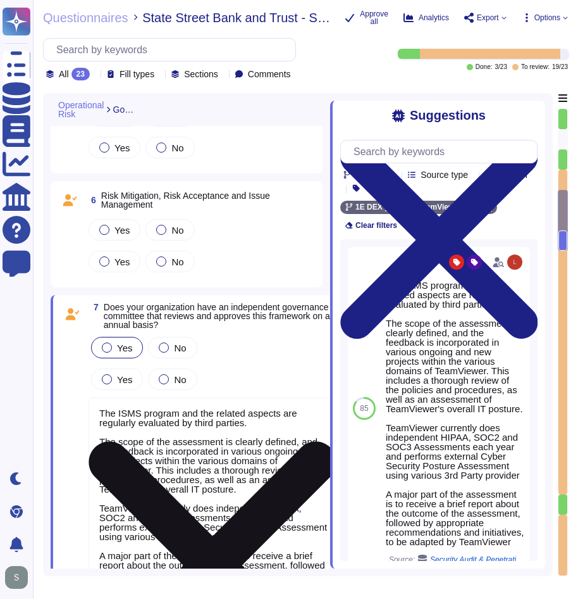
click at [164, 422] on textarea "The ISMS program and the related aspects are regularly evaluated by third parti…" at bounding box center [214, 497] width 251 height 201
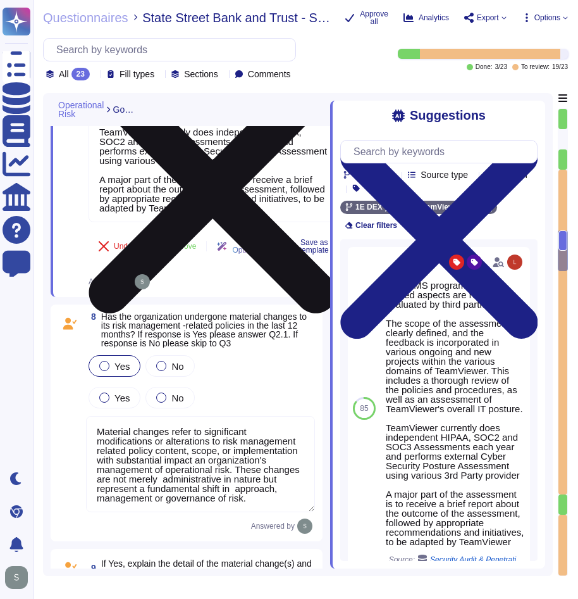
scroll to position [1208, 0]
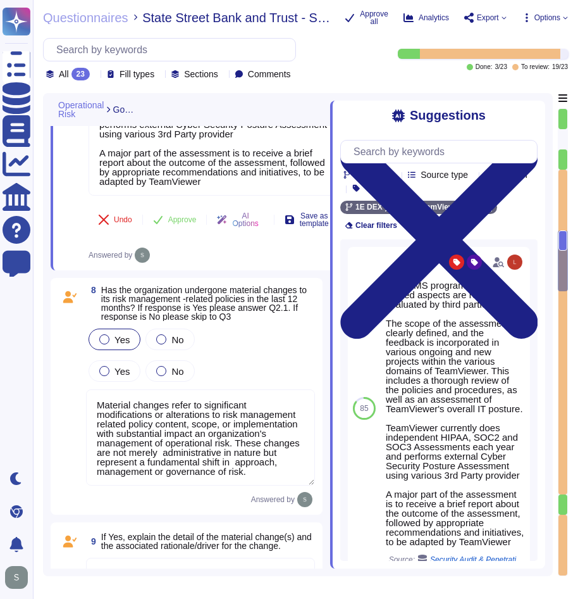
click at [230, 297] on span "Has the organization undergone material changes to its risk management -related…" at bounding box center [204, 303] width 206 height 37
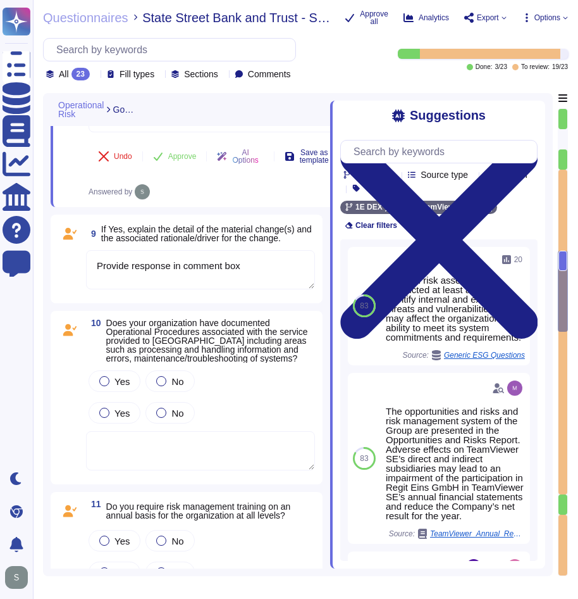
scroll to position [1525, 0]
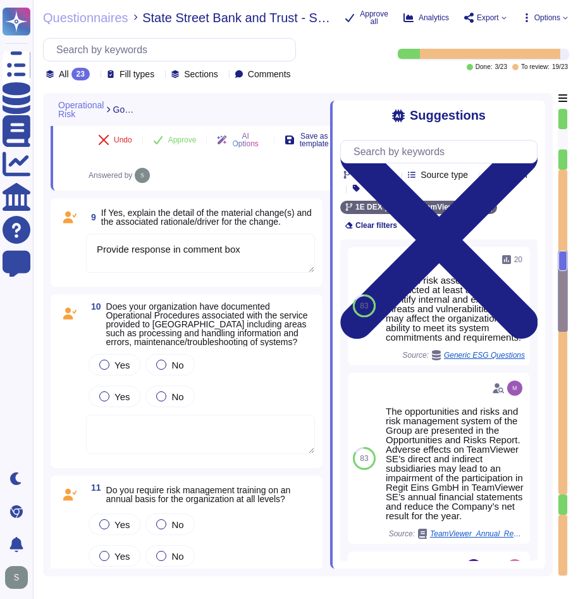
click at [139, 439] on textarea at bounding box center [200, 434] width 229 height 39
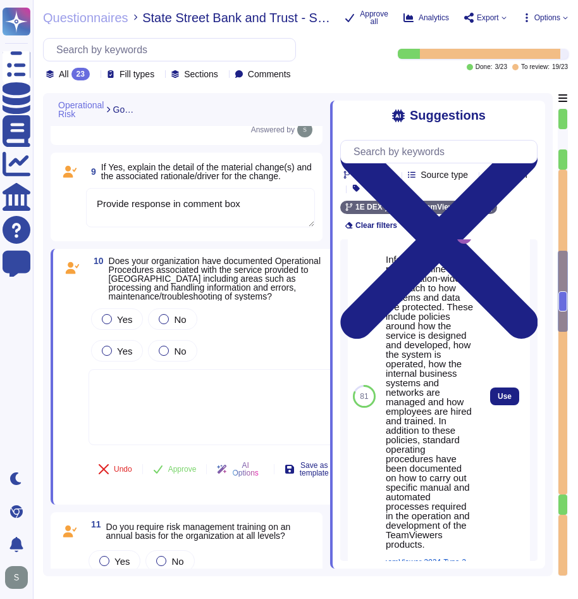
scroll to position [316, 0]
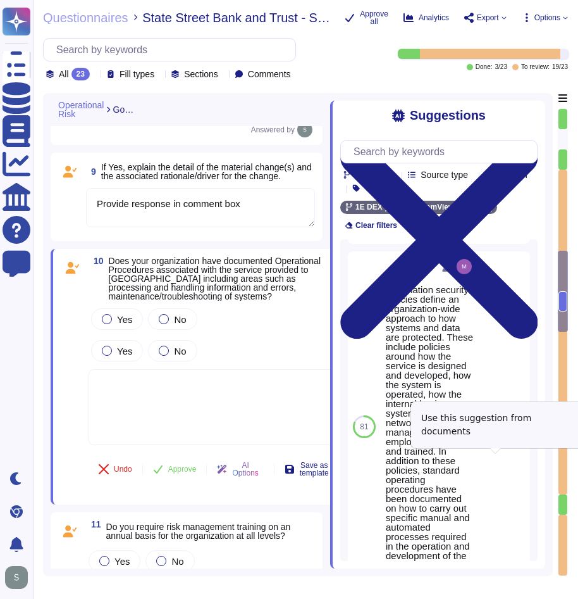
click at [498, 430] on span "Use" at bounding box center [505, 427] width 14 height 8
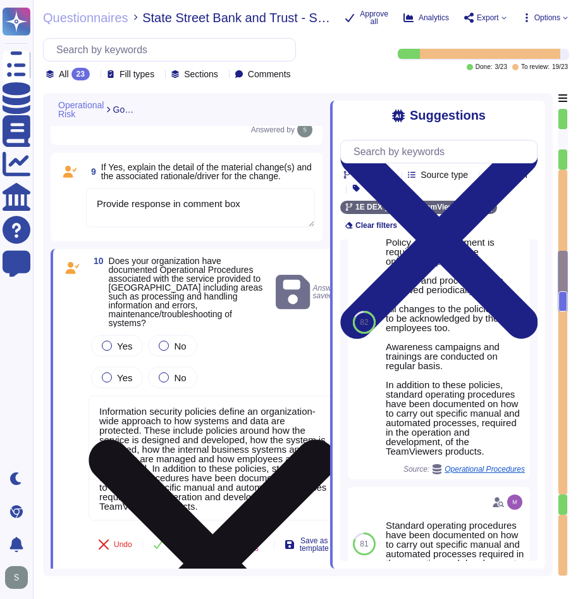
click at [186, 446] on textarea "Information security policies define an organization-wide approach to how syste…" at bounding box center [214, 458] width 251 height 125
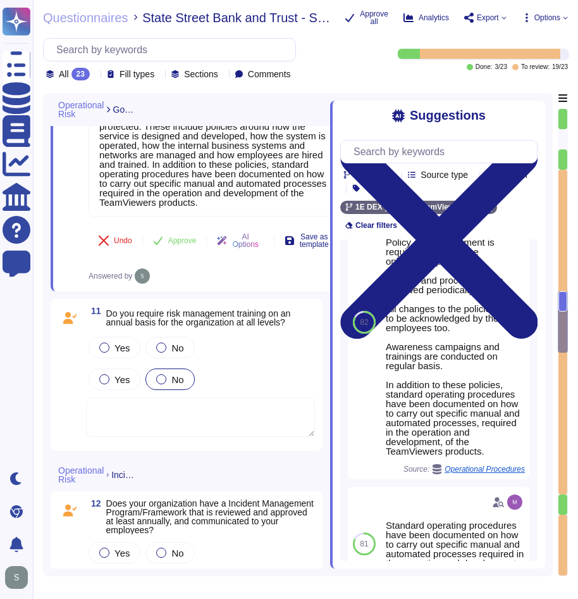
scroll to position [1841, 0]
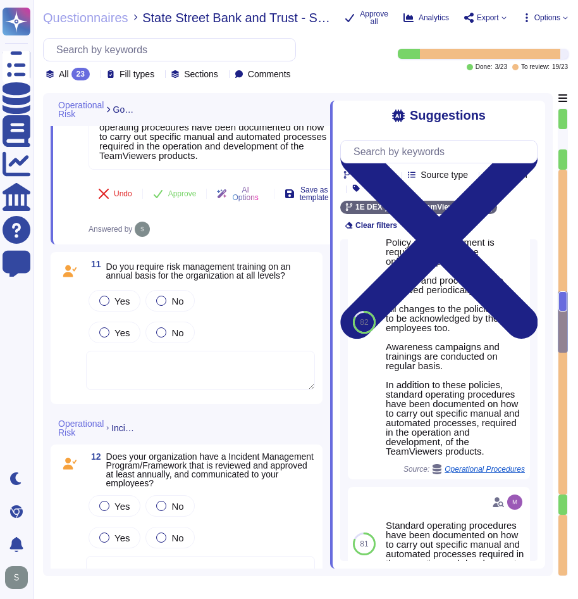
click at [136, 382] on textarea at bounding box center [200, 370] width 229 height 39
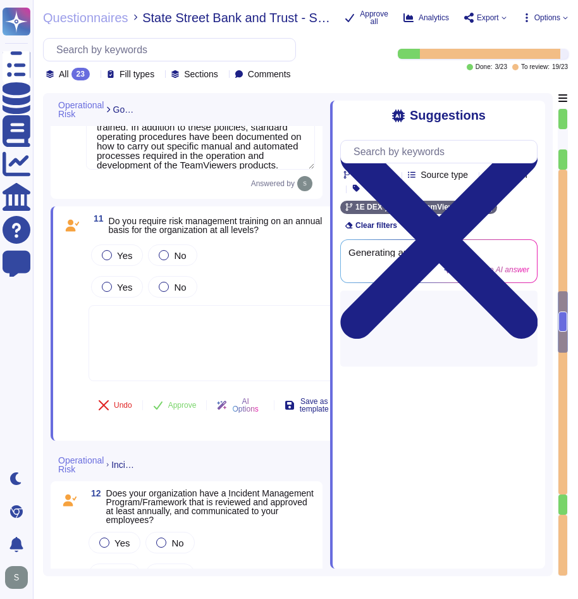
scroll to position [0, 0]
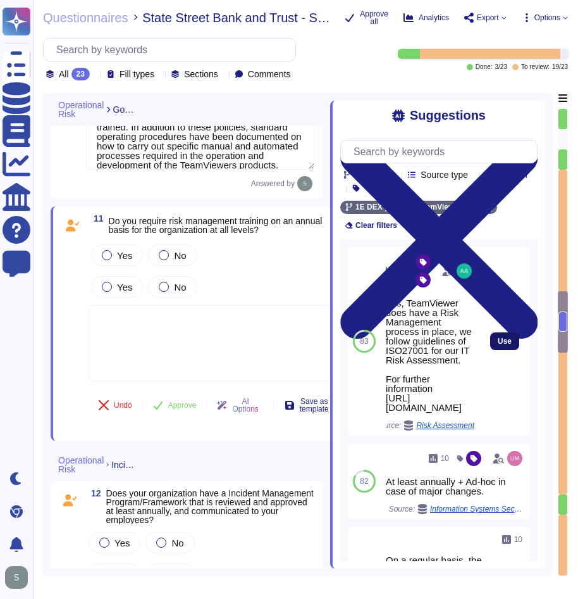
click at [498, 345] on span "Use" at bounding box center [505, 341] width 14 height 8
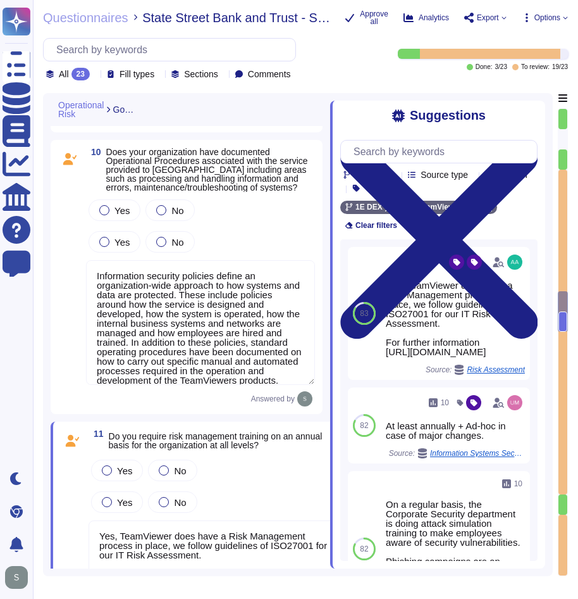
scroll to position [1588, 0]
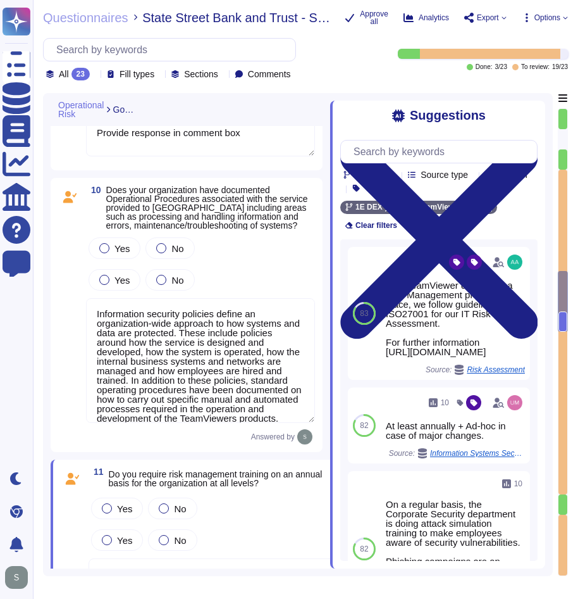
click at [169, 347] on textarea "Information security policies define an organization-wide approach to how syste…" at bounding box center [200, 360] width 229 height 125
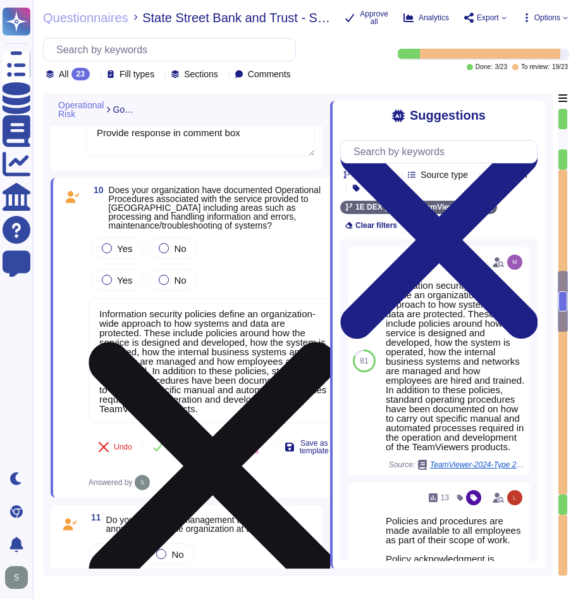
scroll to position [1, 0]
click at [211, 340] on textarea "Information security policies define an organization-wide approach to how syste…" at bounding box center [214, 360] width 251 height 125
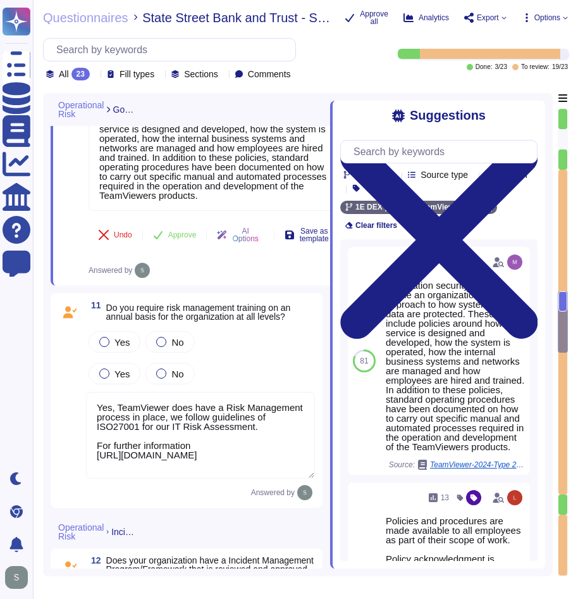
scroll to position [1841, 0]
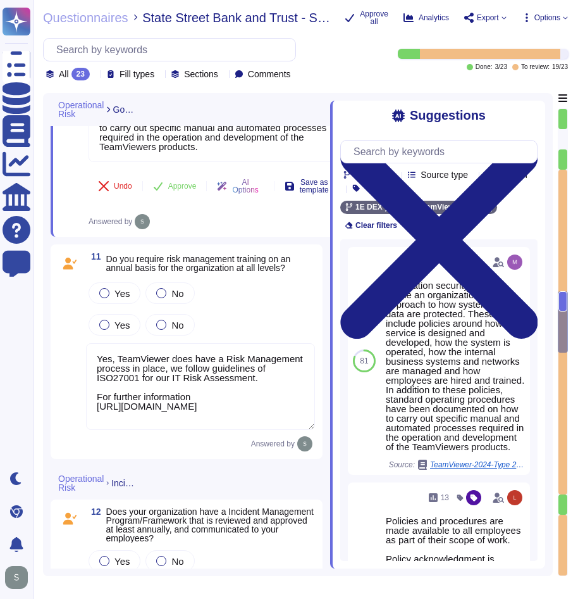
click at [182, 390] on textarea "Yes, TeamViewer does have a Risk Management process in place, we follow guideli…" at bounding box center [200, 386] width 229 height 87
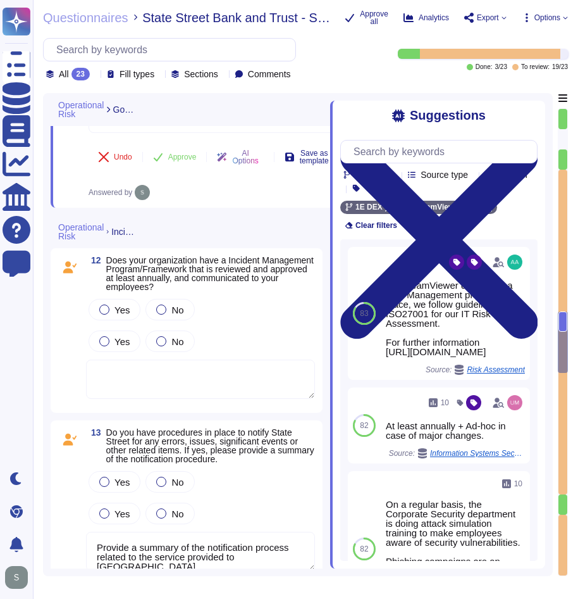
scroll to position [2094, 0]
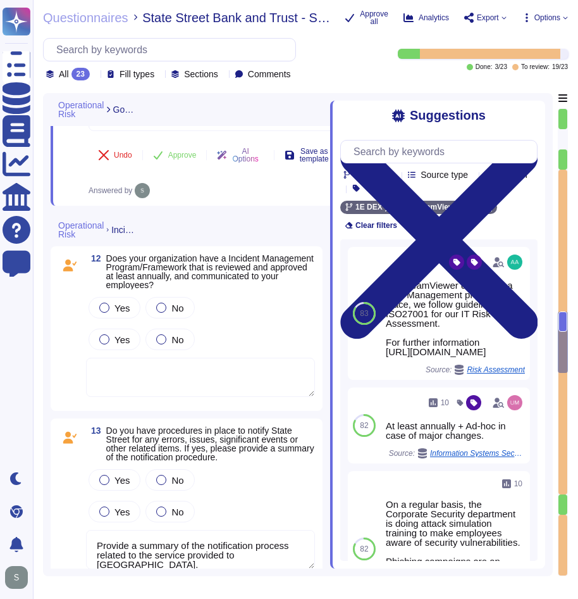
click at [130, 389] on textarea at bounding box center [200, 377] width 229 height 39
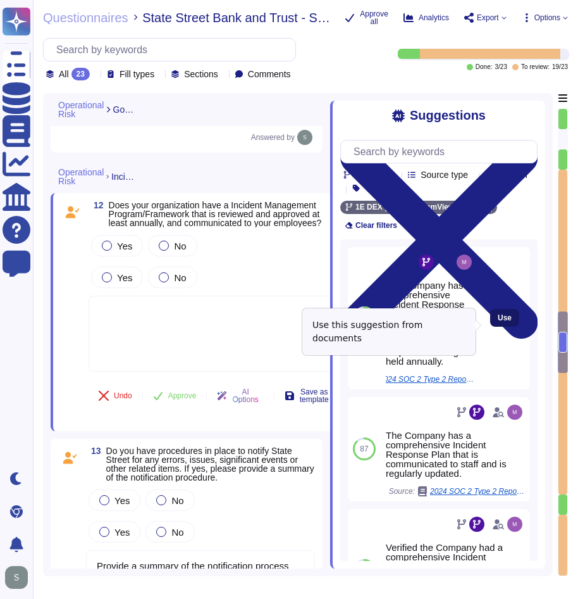
click at [490, 323] on button "Use" at bounding box center [504, 318] width 29 height 18
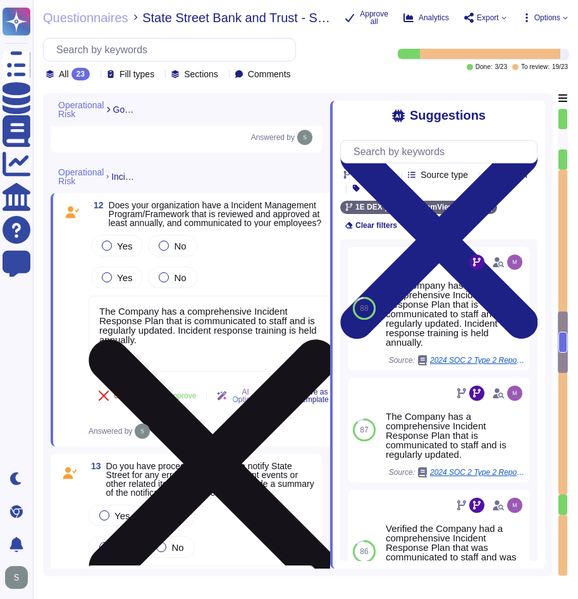
click at [114, 322] on textarea "The Company has a comprehensive Incident Response Plan that is communicated to …" at bounding box center [214, 334] width 251 height 76
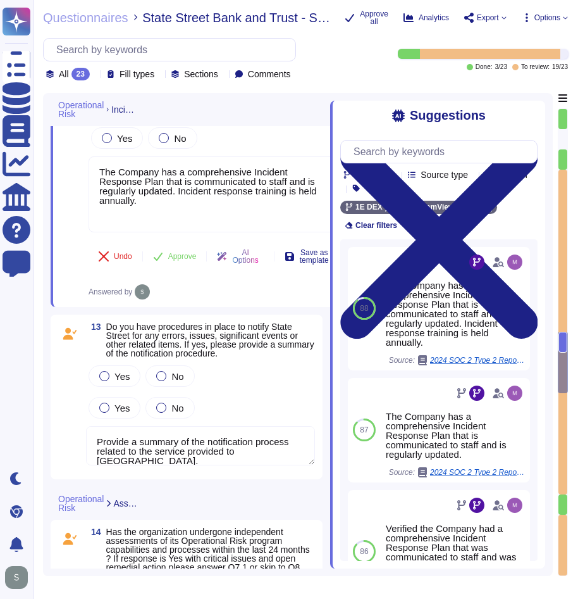
scroll to position [2347, 0]
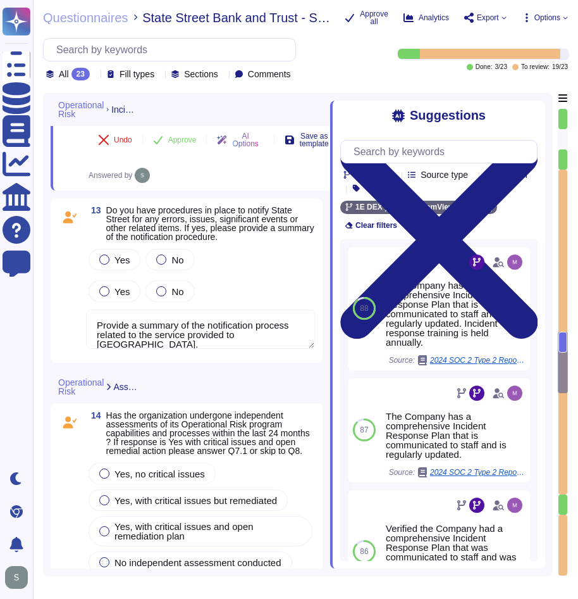
click at [186, 326] on textarea "Provide a summary of the notification process related to the service provided t…" at bounding box center [200, 328] width 229 height 39
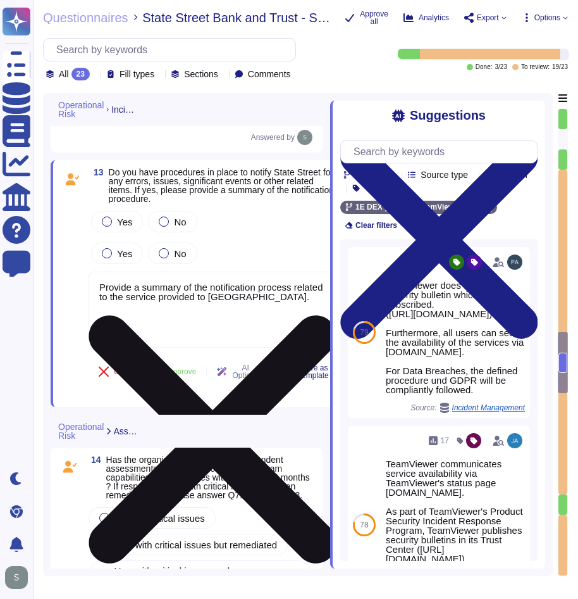
click at [220, 308] on textarea "Provide a summary of the notification process related to the service provided t…" at bounding box center [214, 310] width 251 height 76
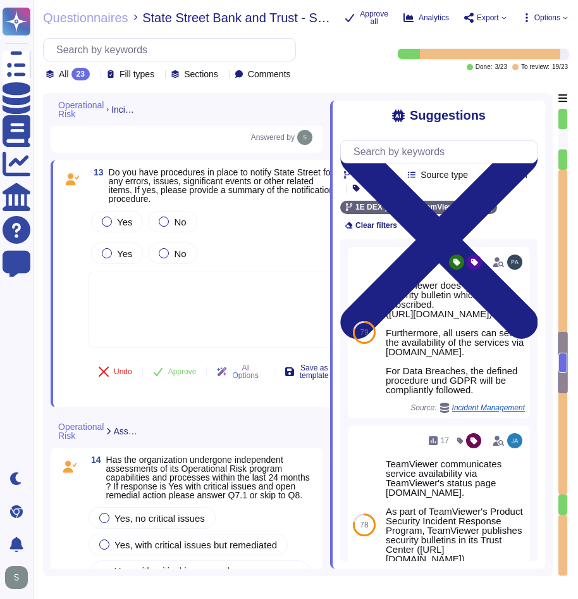
click at [220, 308] on textarea at bounding box center [214, 310] width 251 height 76
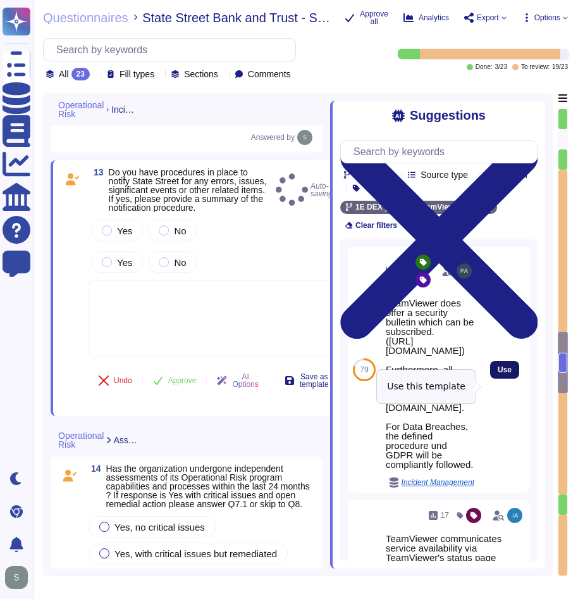
click at [498, 373] on span "Use" at bounding box center [505, 370] width 14 height 8
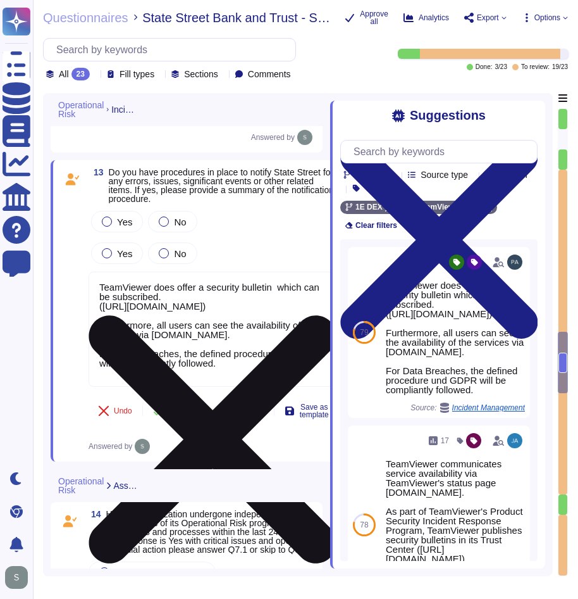
click at [233, 334] on textarea "TeamViewer does offer a security bulletin which can be subscribed. ([URL][DOMAI…" at bounding box center [214, 329] width 251 height 115
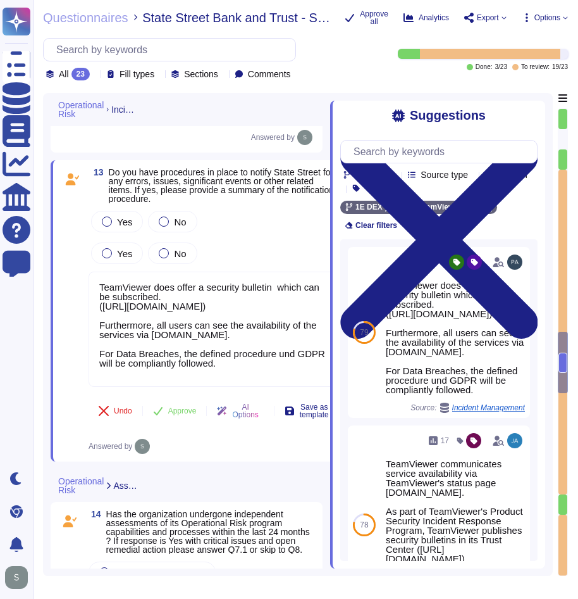
click at [203, 480] on div "Operational Risk Assurance" at bounding box center [191, 485] width 280 height 33
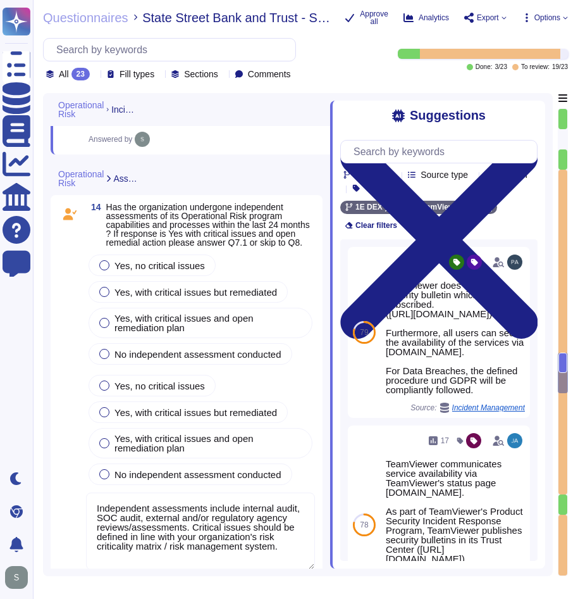
scroll to position [2727, 0]
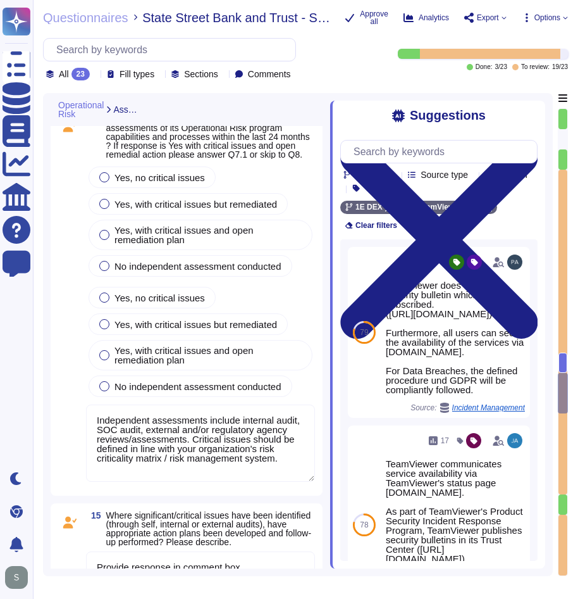
click at [168, 424] on textarea "Independent assessments include internal audit, SOC audit, external and/or regu…" at bounding box center [200, 442] width 229 height 77
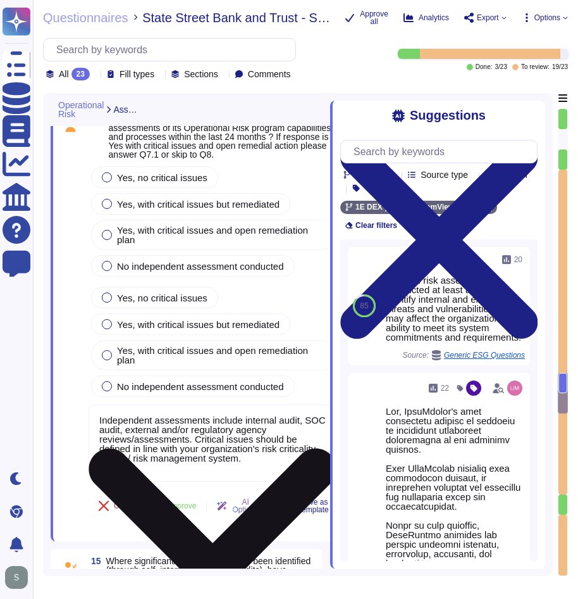
click at [168, 409] on textarea "Independent assessments include internal audit, SOC audit, external and/or regu…" at bounding box center [214, 442] width 251 height 77
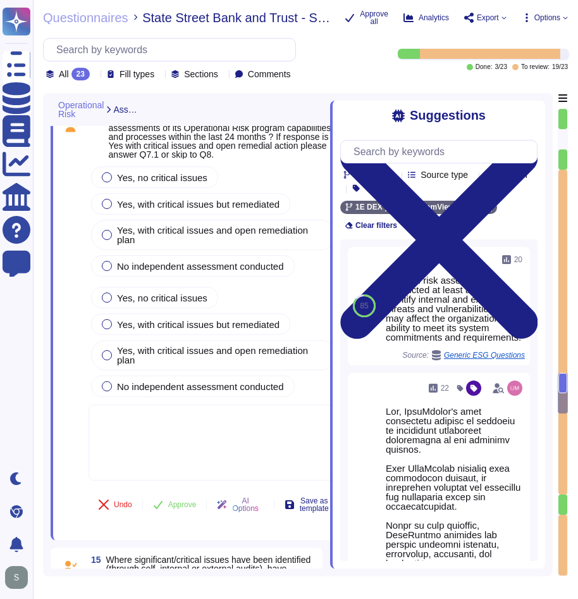
click at [178, 413] on textarea at bounding box center [214, 442] width 251 height 76
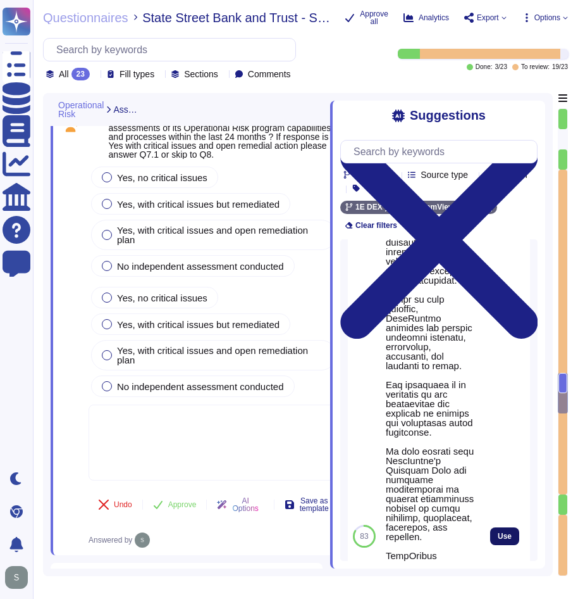
scroll to position [316, 0]
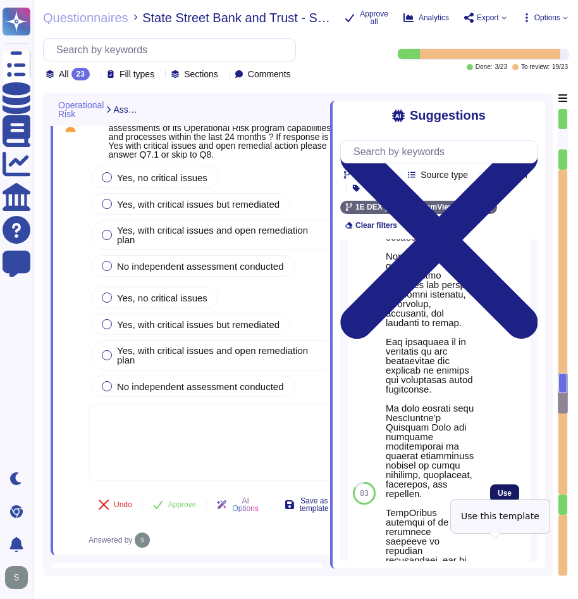
click at [498, 497] on span "Use" at bounding box center [505, 493] width 14 height 8
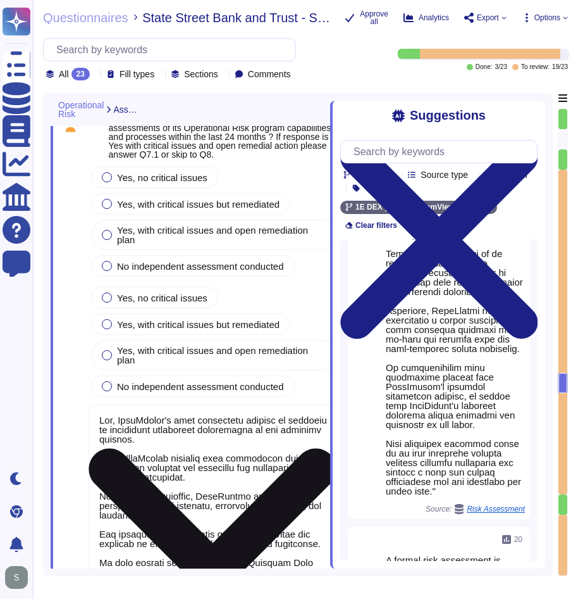
click at [174, 411] on textarea at bounding box center [214, 585] width 251 height 362
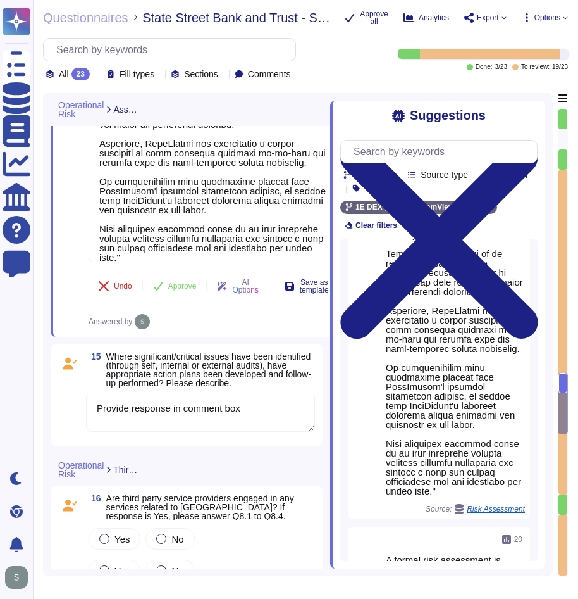
scroll to position [3233, 0]
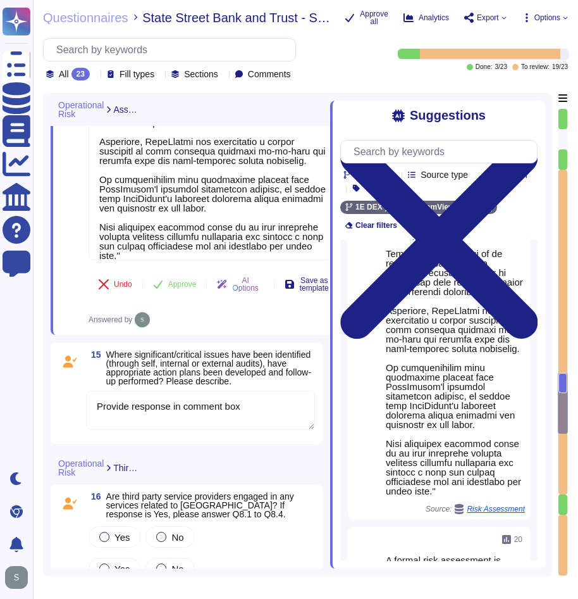
click at [156, 393] on textarea "Provide response in comment box" at bounding box center [200, 409] width 229 height 39
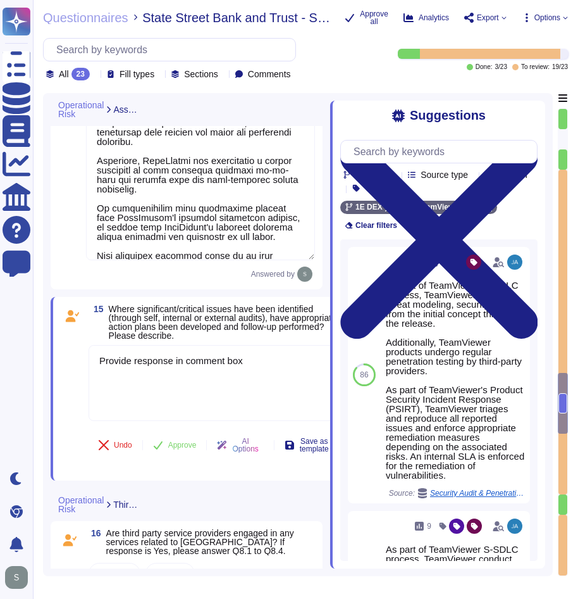
drag, startPoint x: 256, startPoint y: 363, endPoint x: 73, endPoint y: 361, distance: 183.5
click at [73, 361] on div "15 Where significant/critical issues have been identified (through self, intern…" at bounding box center [196, 388] width 270 height 168
